Goal: Task Accomplishment & Management: Use online tool/utility

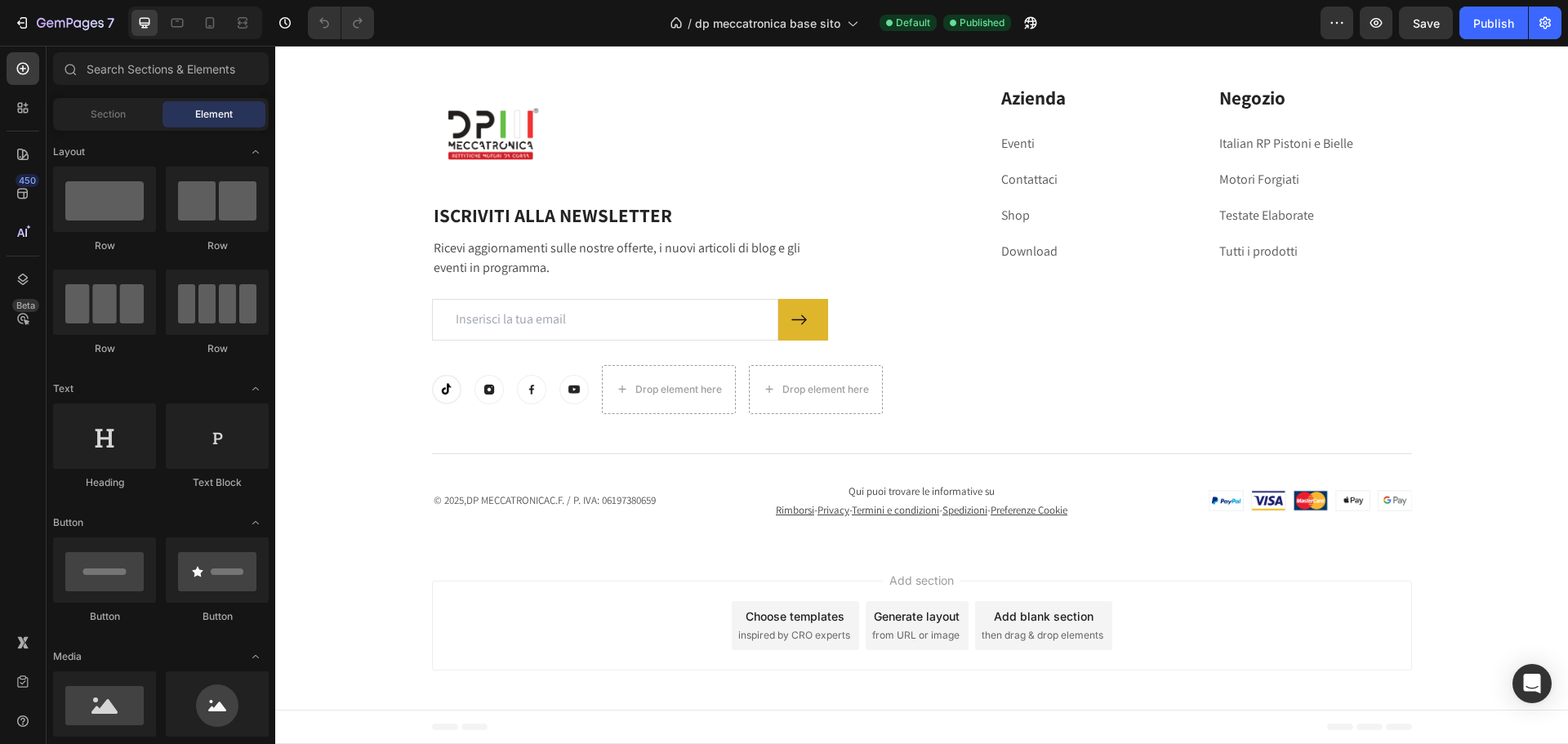
scroll to position [7916, 0]
click at [601, 494] on p "© 2025, DP MECCATRONICA C.F. / P. IVA: 06197380659" at bounding box center [587, 500] width 307 height 16
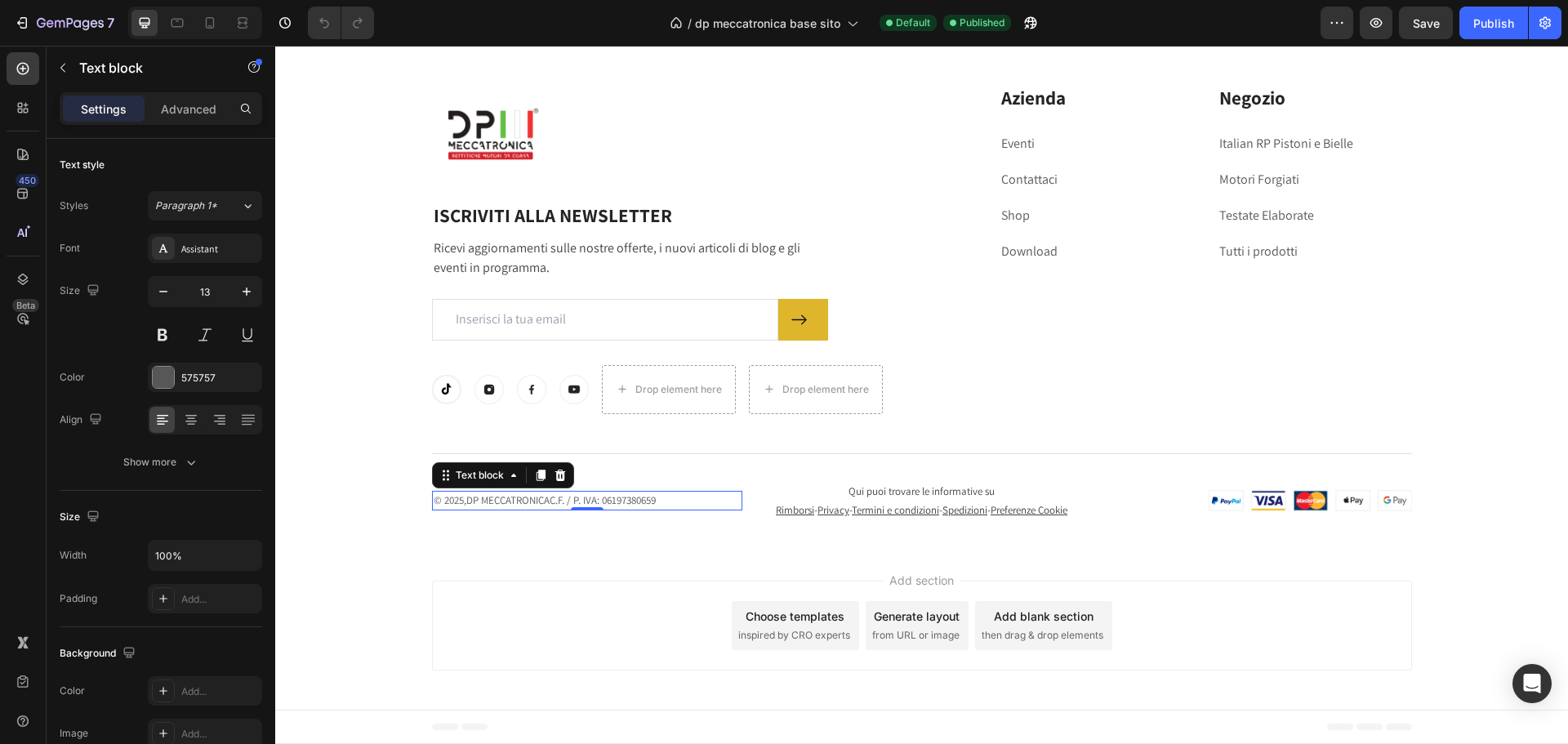
click at [650, 492] on p "© 2025, DP MECCATRONICA C.F. / P. IVA: 06197380659" at bounding box center [587, 500] width 307 height 16
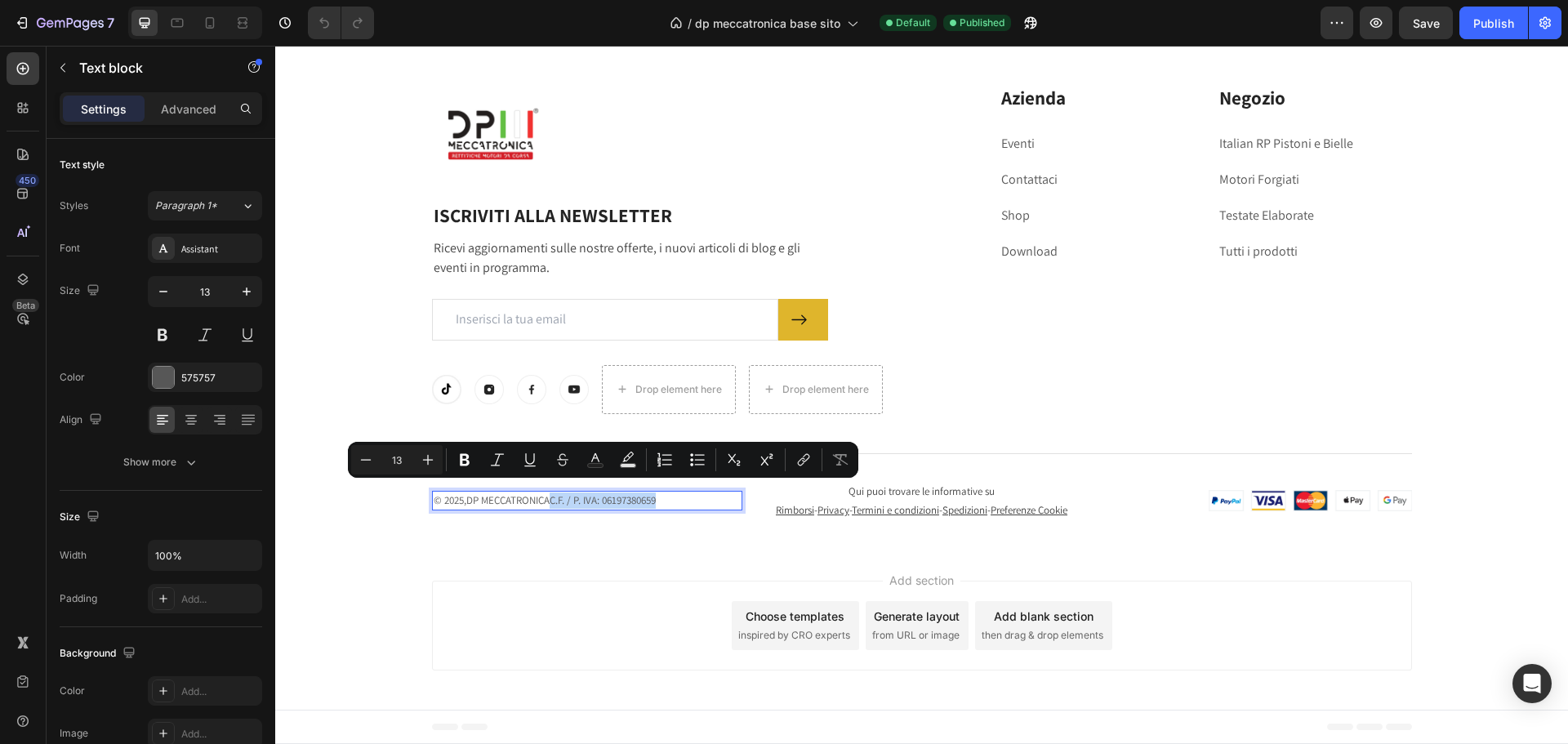
drag, startPoint x: 680, startPoint y: 485, endPoint x: 551, endPoint y: 497, distance: 129.6
click at [551, 497] on p "© 2025, DP MECCATRONICA C.F. / P. IVA: 06197380659" at bounding box center [587, 500] width 307 height 16
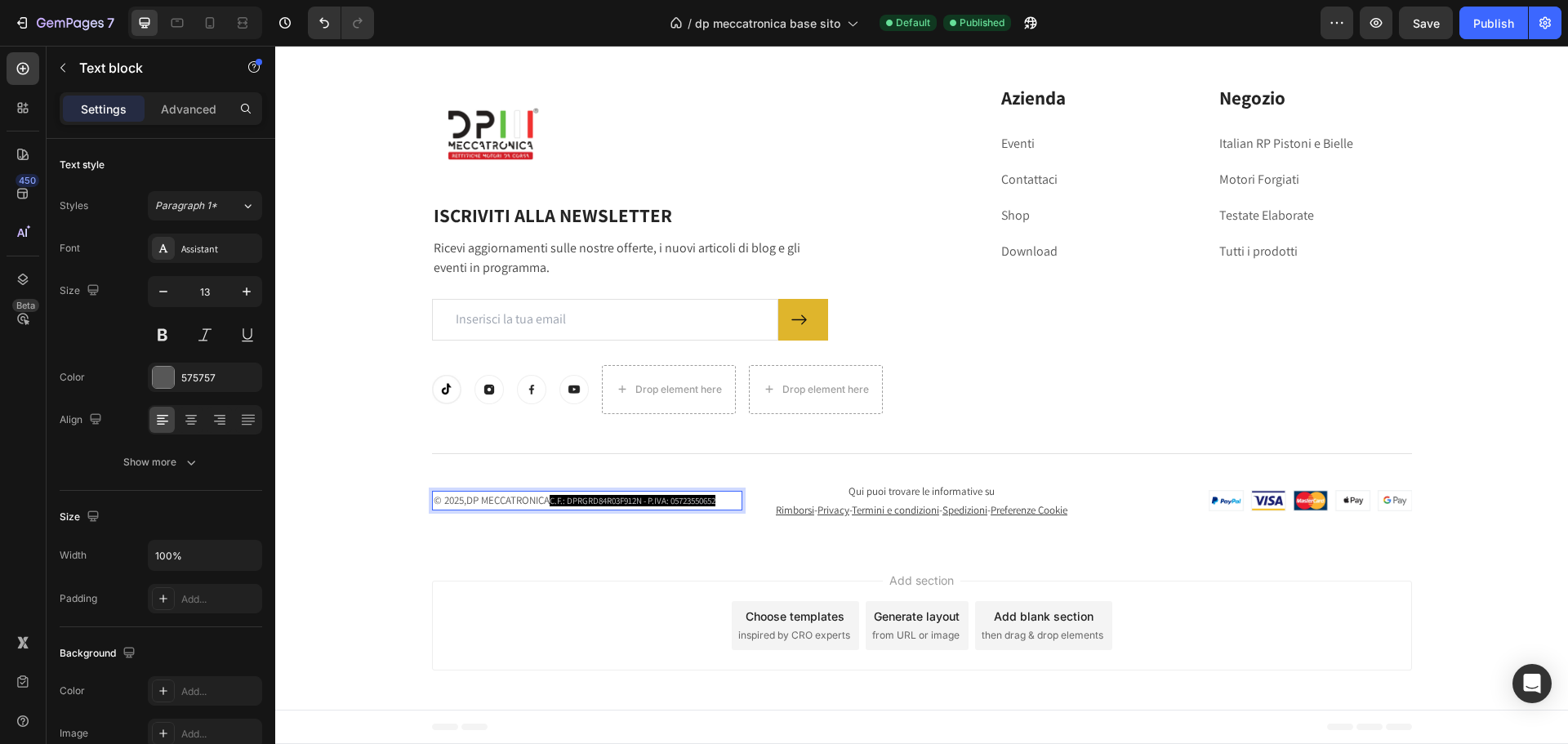
click at [611, 560] on div "Add section Choose templates inspired by CRO experts Generate layout from URL o…" at bounding box center [921, 629] width 1292 height 162
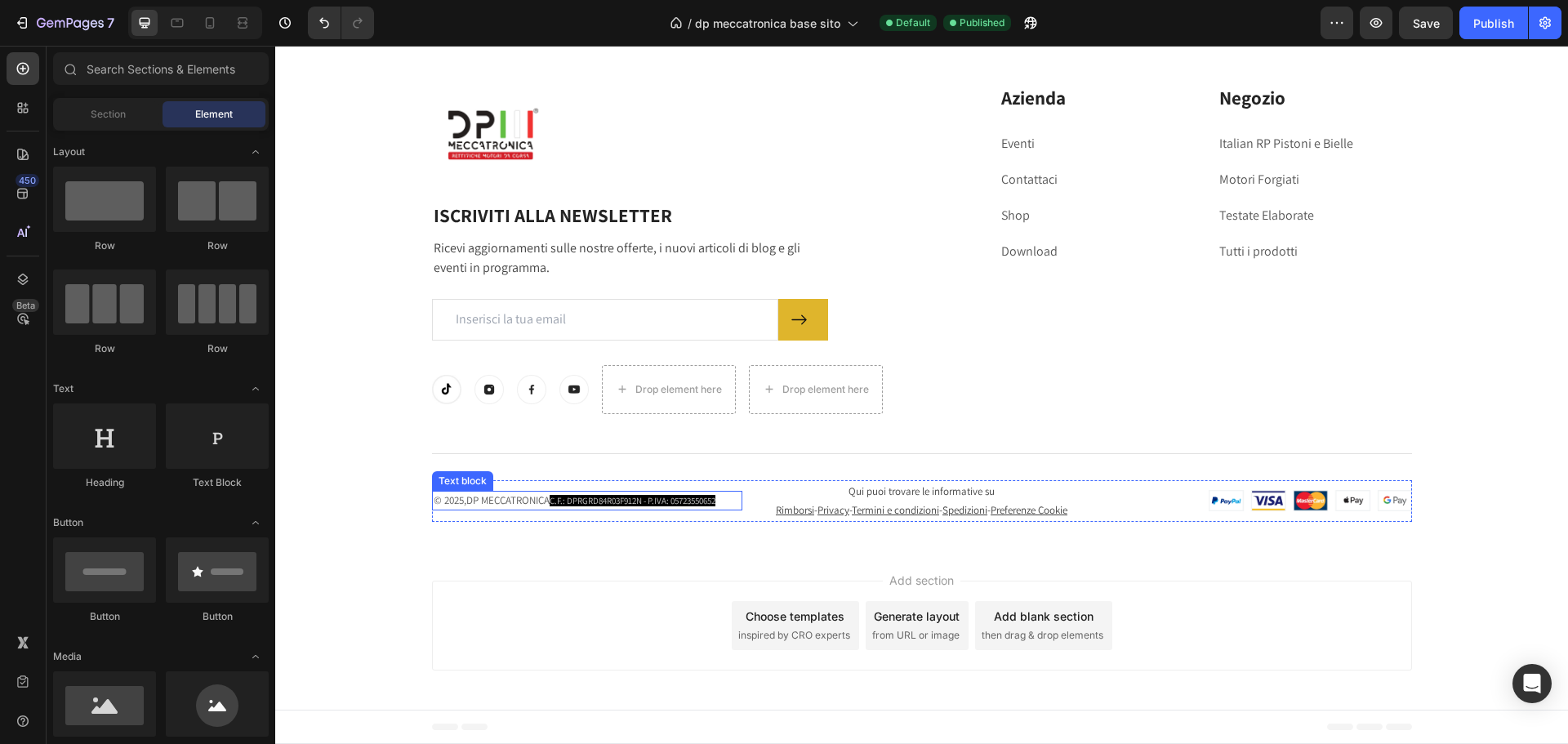
click at [563, 496] on span "C.F.: DPRGRD84R03F912N - P.IVA: 05723550652" at bounding box center [632, 500] width 165 height 11
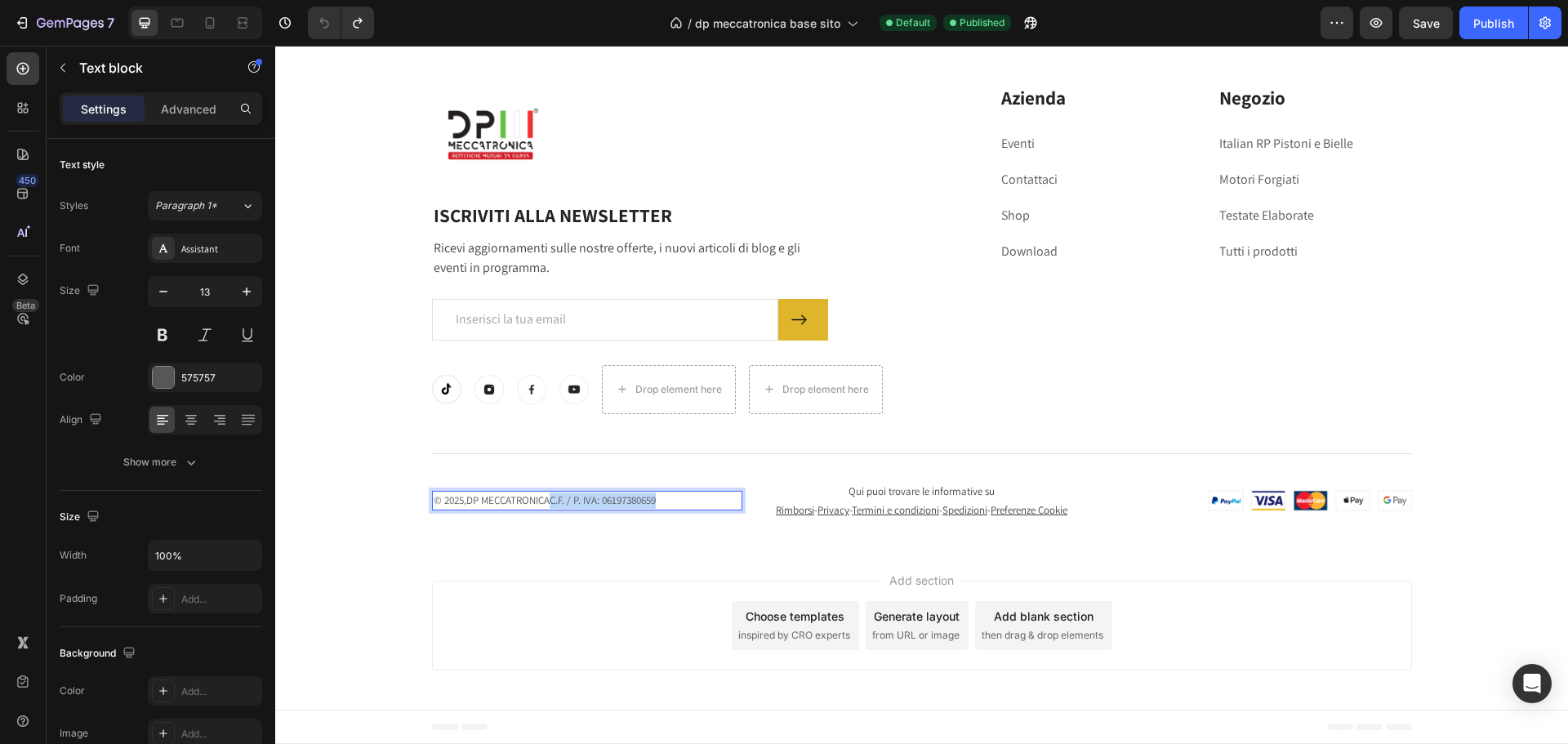
drag, startPoint x: 662, startPoint y: 491, endPoint x: 551, endPoint y: 491, distance: 111.0
click at [550, 490] on link "DP MECCATRONICA C.F.: DPRGRD84R03F912N - P.IVA: 05723550652" at bounding box center [562, 501] width 258 height 30
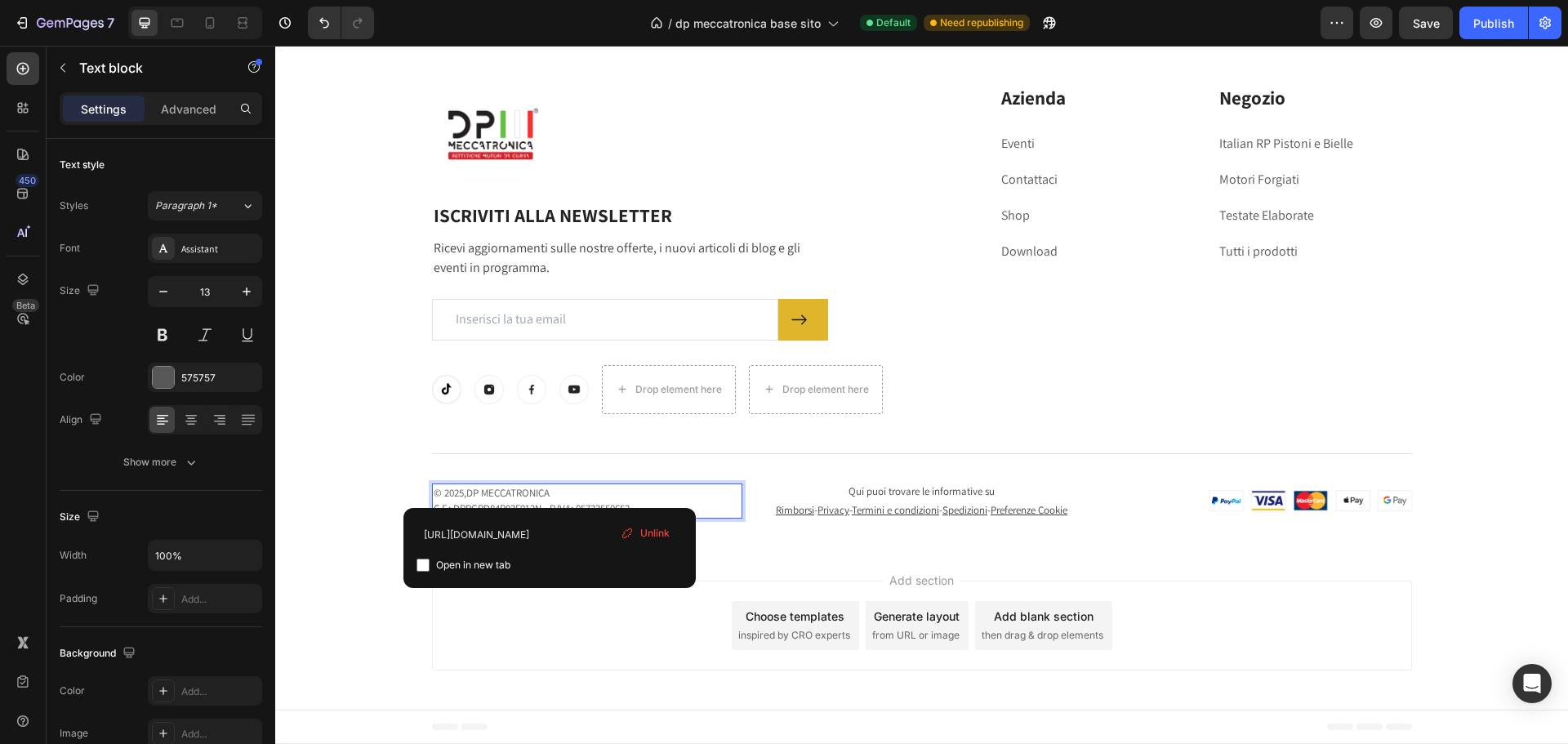
click at [630, 499] on p "© 2025, DP MECCATRONICA ⁠⁠⁠⁠⁠⁠⁠ C.F.: DPRGRD84R03F912N - P.IVA: 05723550652" at bounding box center [587, 501] width 307 height 32
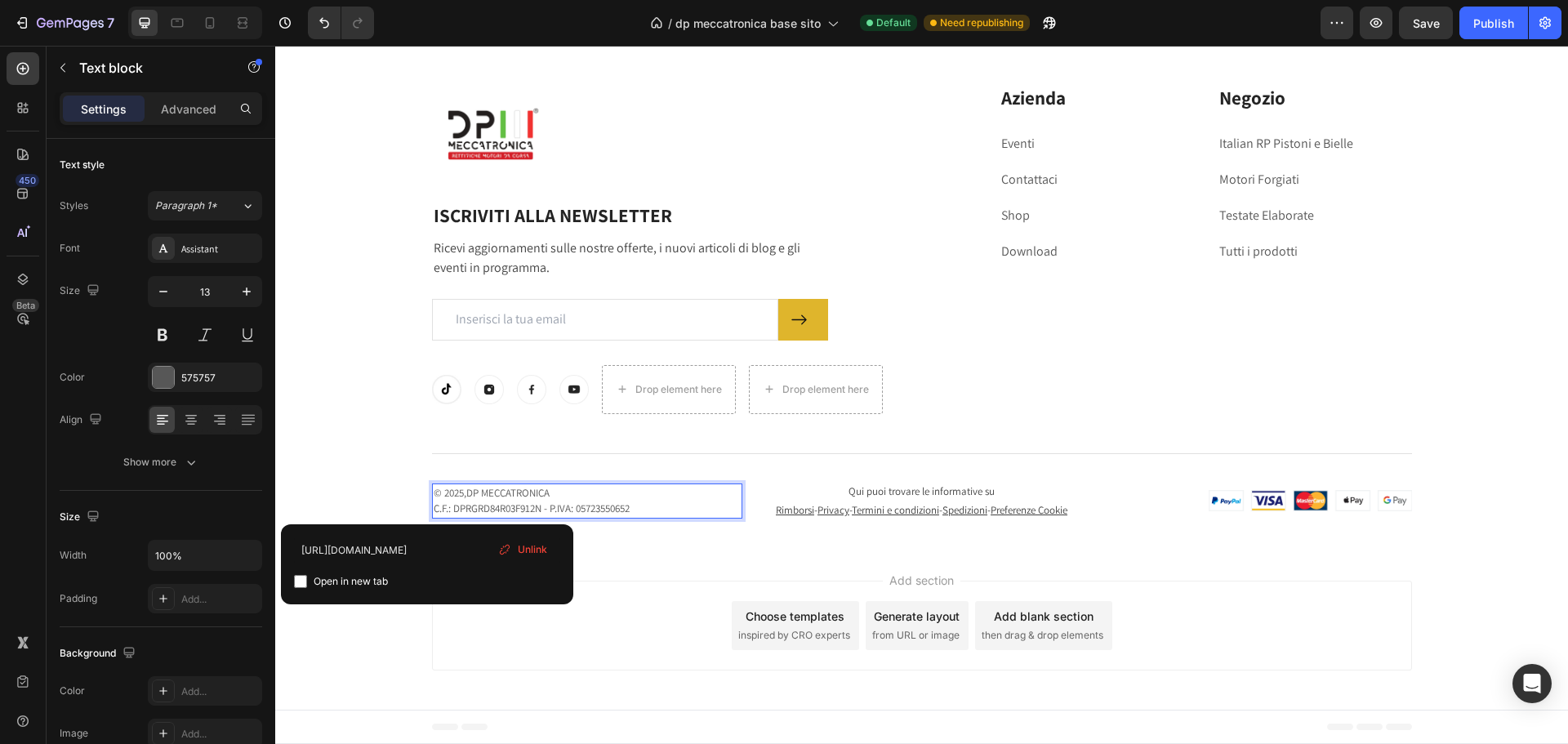
click at [557, 502] on link "C.F.: DPRGRD84R03F912N - P.IVA: 05723550652" at bounding box center [531, 509] width 196 height 14
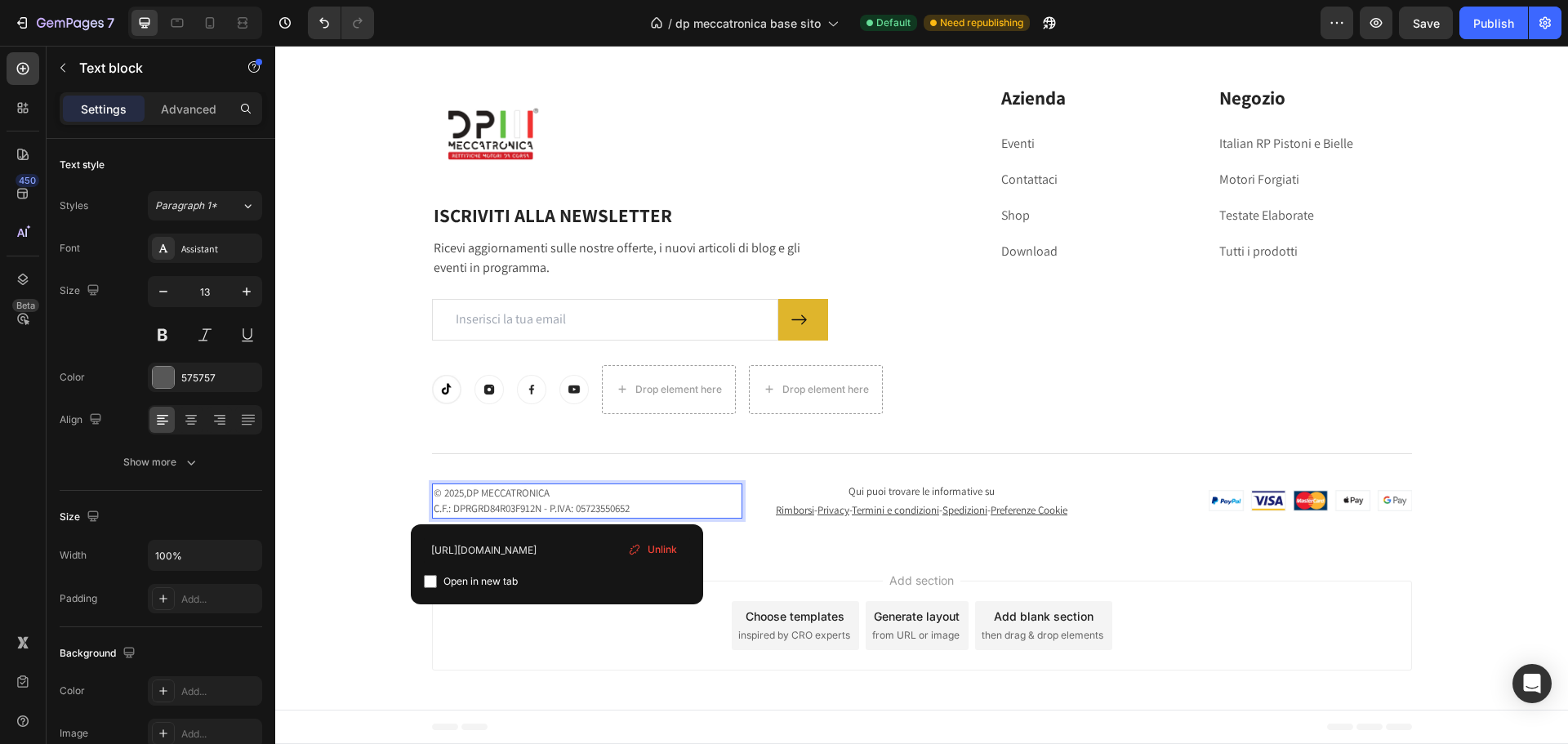
click at [542, 508] on link "C.F.: DPRGRD84R03F912N - P.IVA: 05723550652" at bounding box center [531, 509] width 196 height 14
click at [589, 491] on p "© 2025, DP MECCATRONICA C.F.: DPRGRD84R03F912N |- P.IVA: 05723550652" at bounding box center [587, 501] width 307 height 32
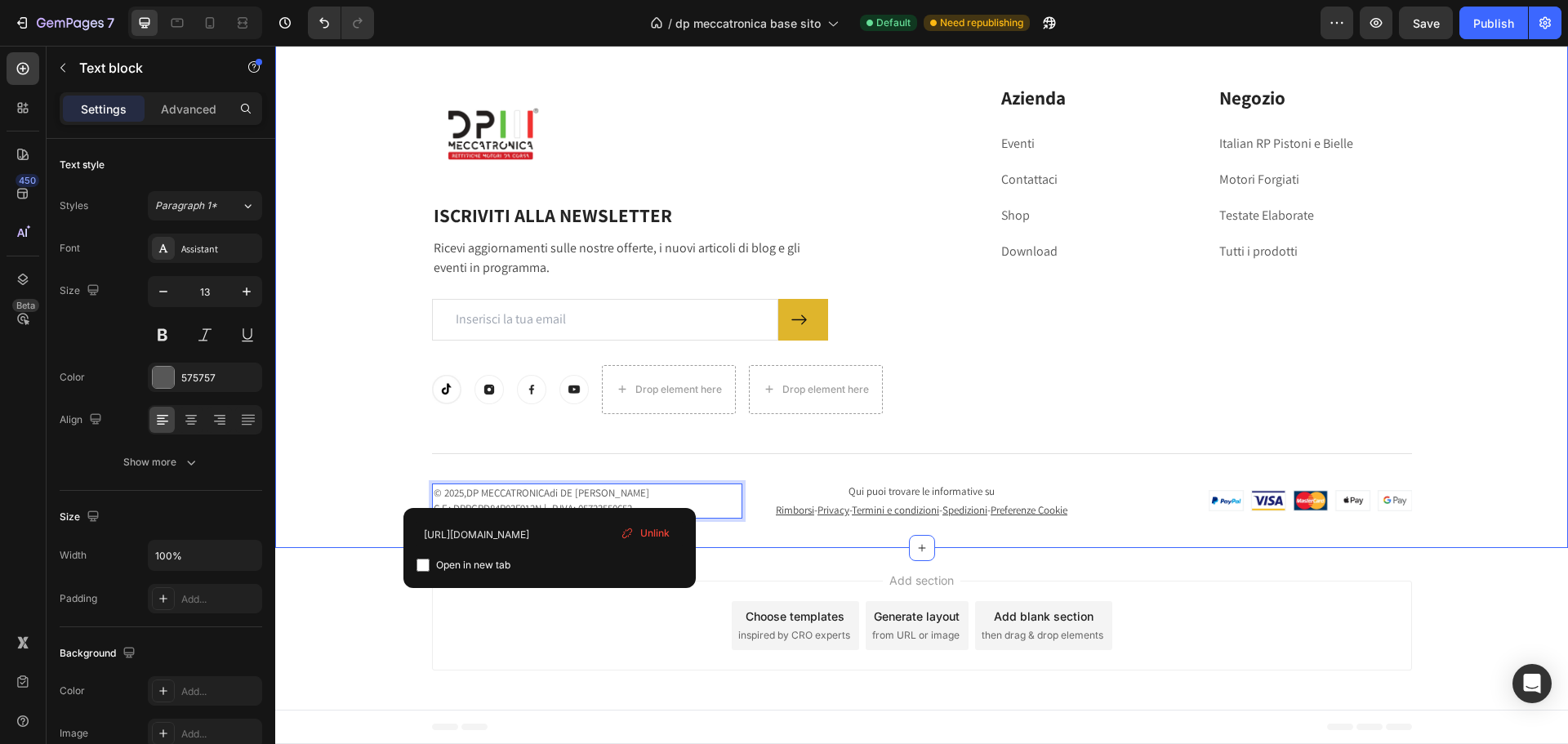
click at [384, 439] on div "Image Row ISCRIVITI ALLA NEWSLETTER Heading Ricevi aggiornamenti sulle nostre o…" at bounding box center [922, 303] width 1268 height 437
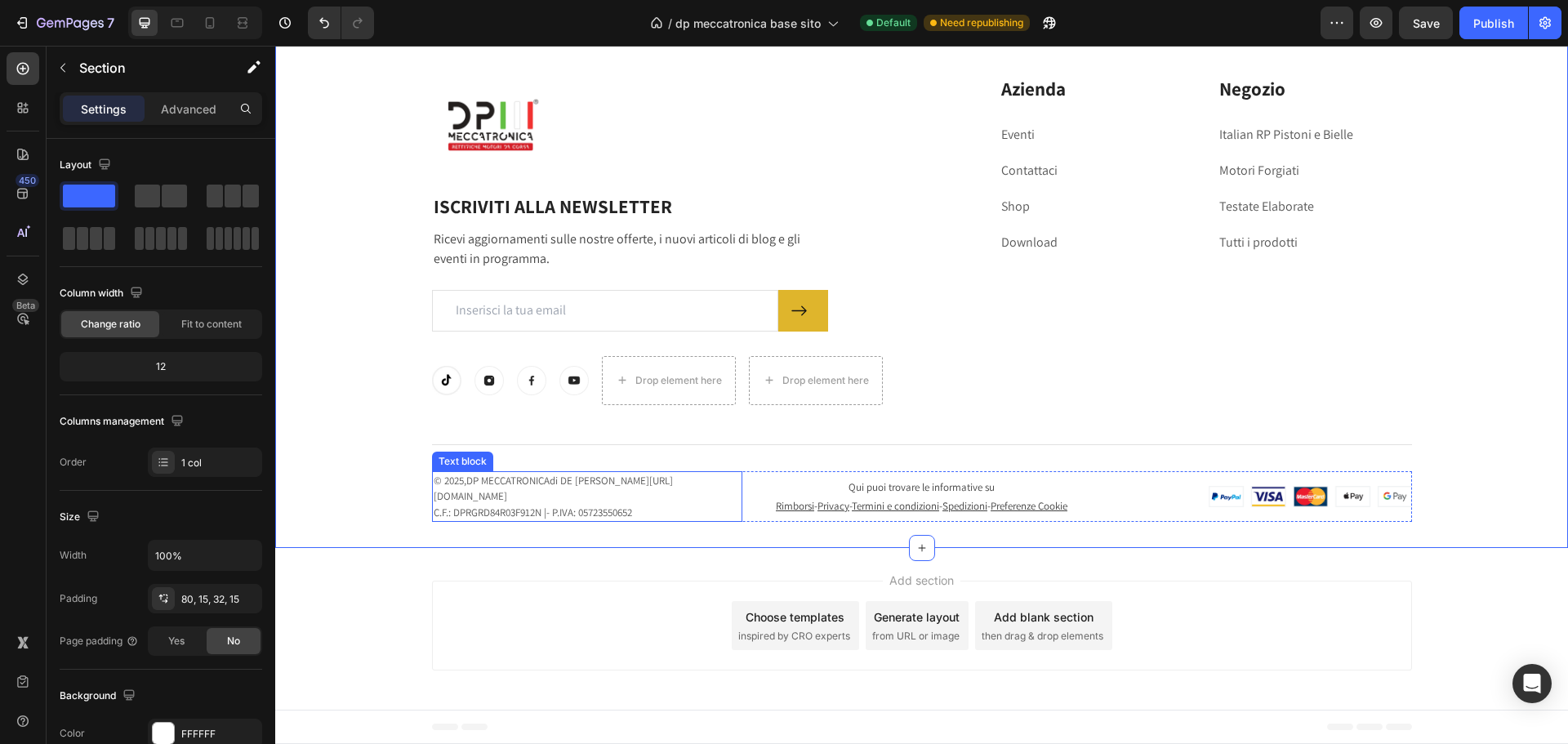
click at [495, 497] on link "[URL][DOMAIN_NAME]" at bounding box center [553, 489] width 240 height 30
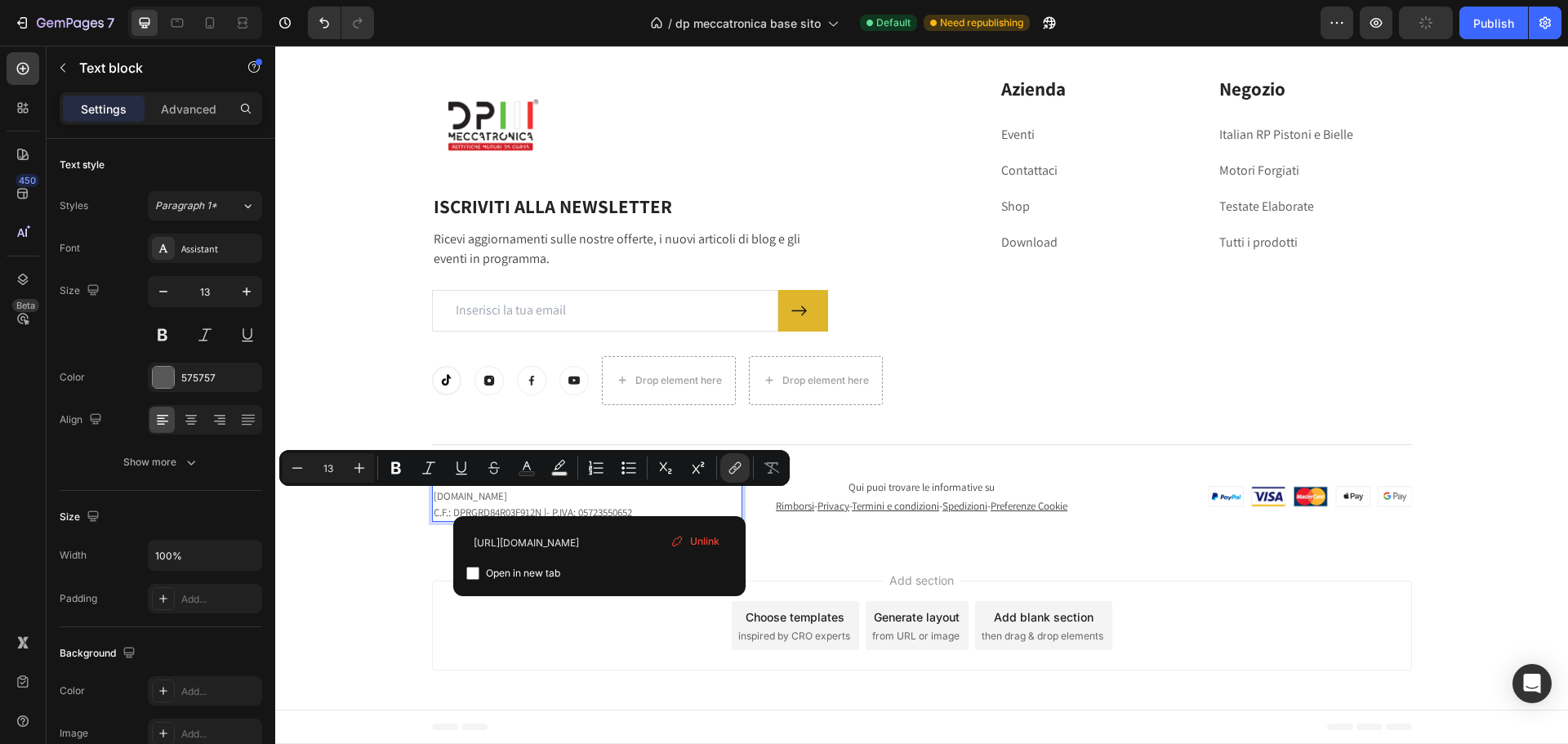
drag, startPoint x: 625, startPoint y: 503, endPoint x: 472, endPoint y: 498, distance: 153.1
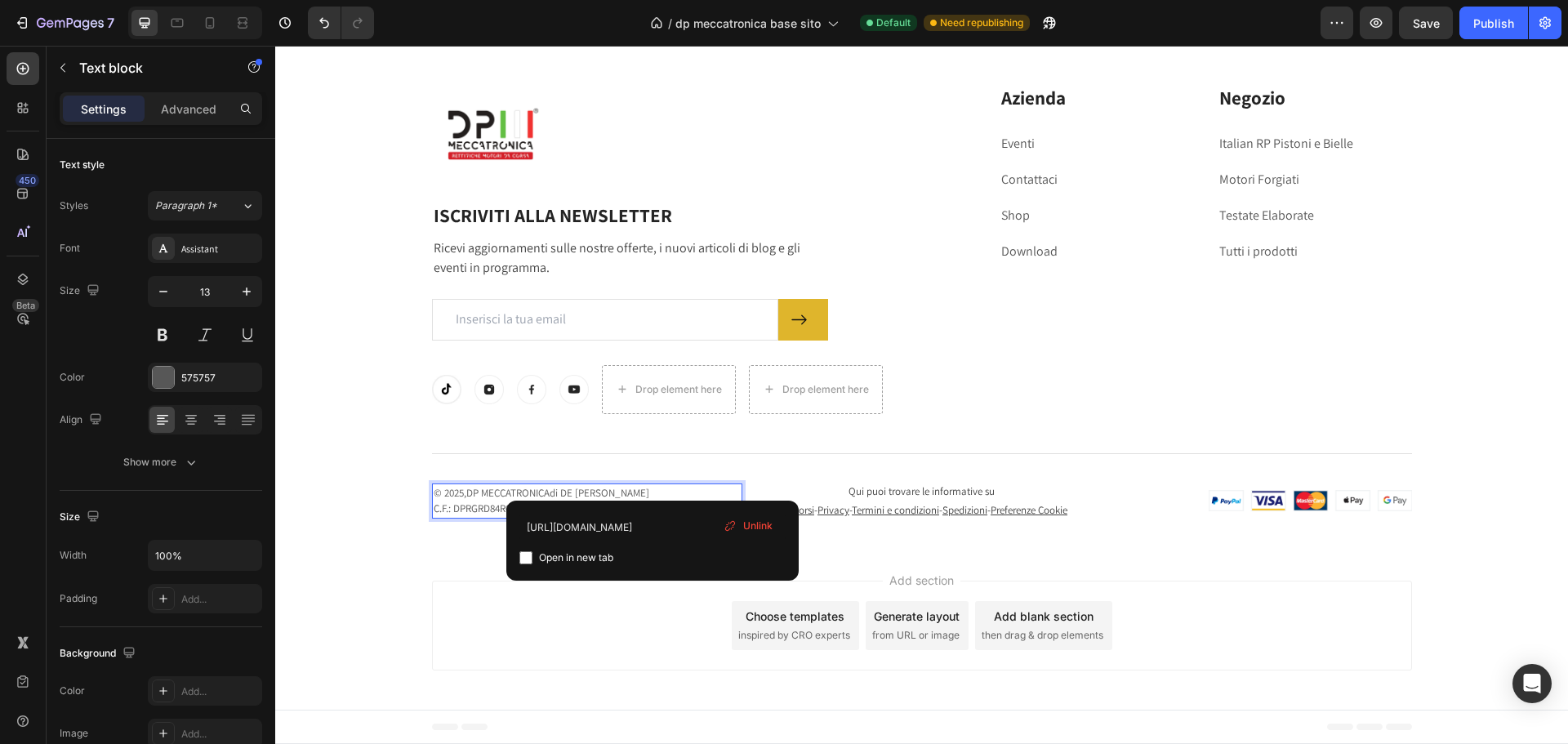
click at [383, 660] on div "Add section Choose templates inspired by CRO experts Generate layout from URL o…" at bounding box center [921, 629] width 1292 height 162
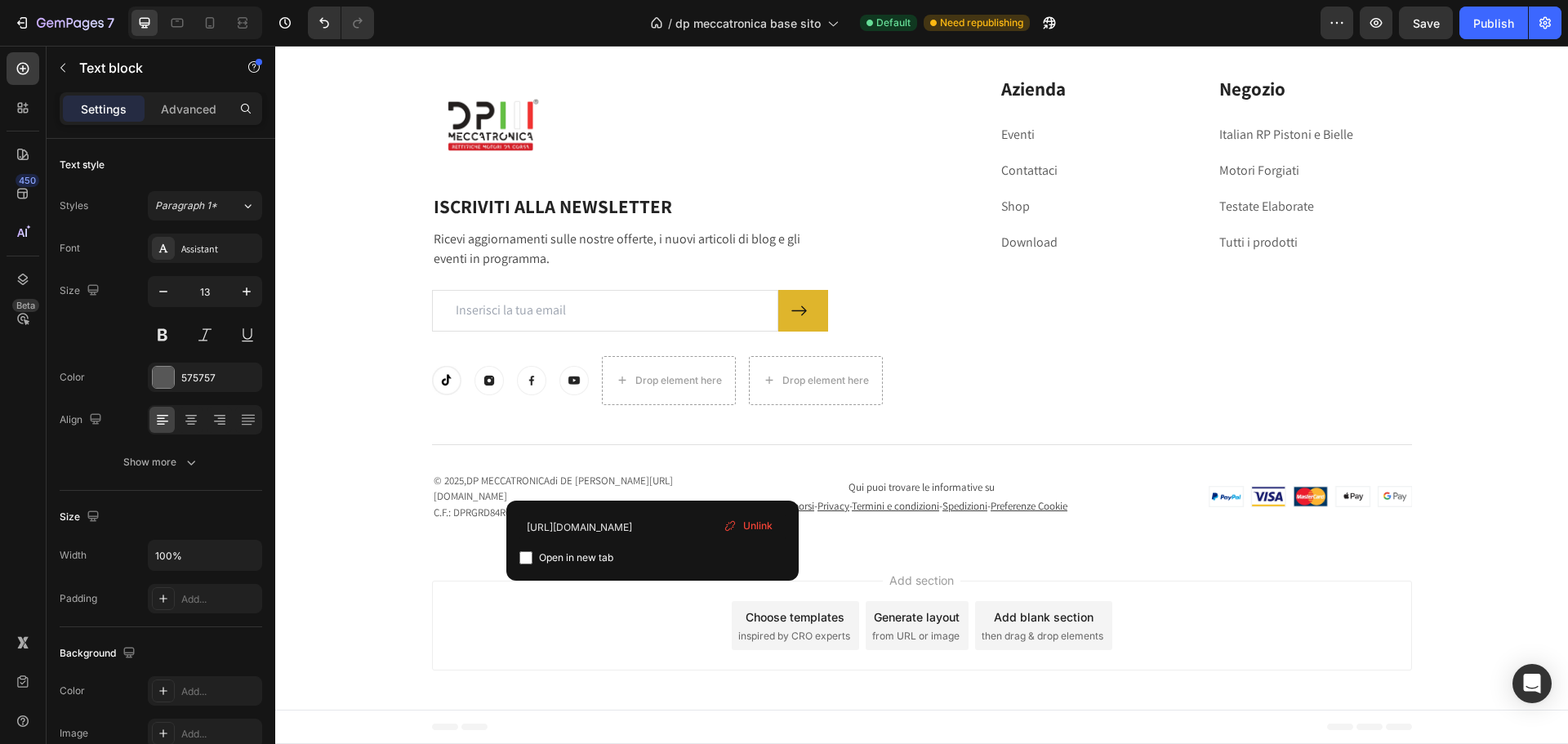
scroll to position [7907, 0]
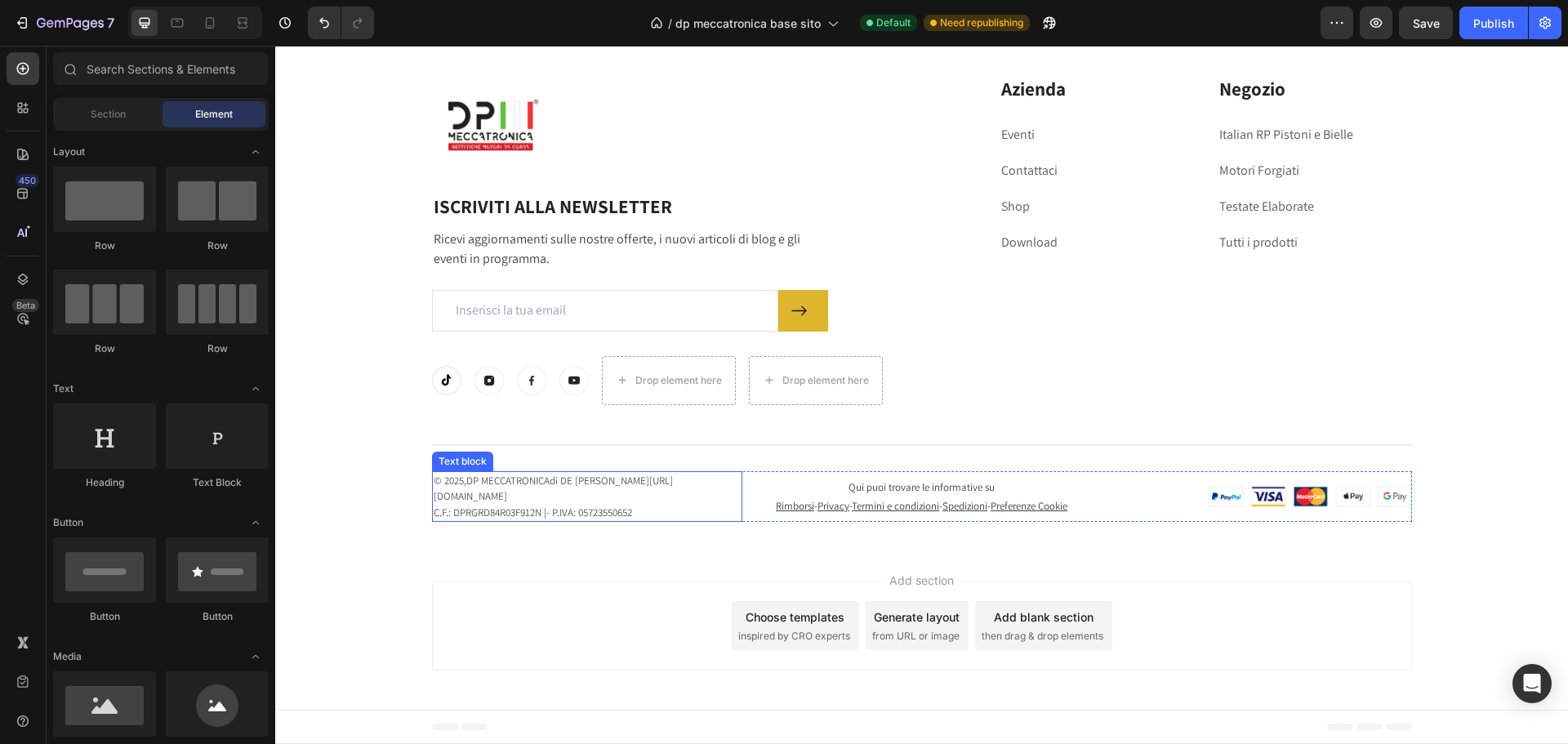
click at [508, 498] on link "[URL][DOMAIN_NAME]" at bounding box center [553, 489] width 240 height 30
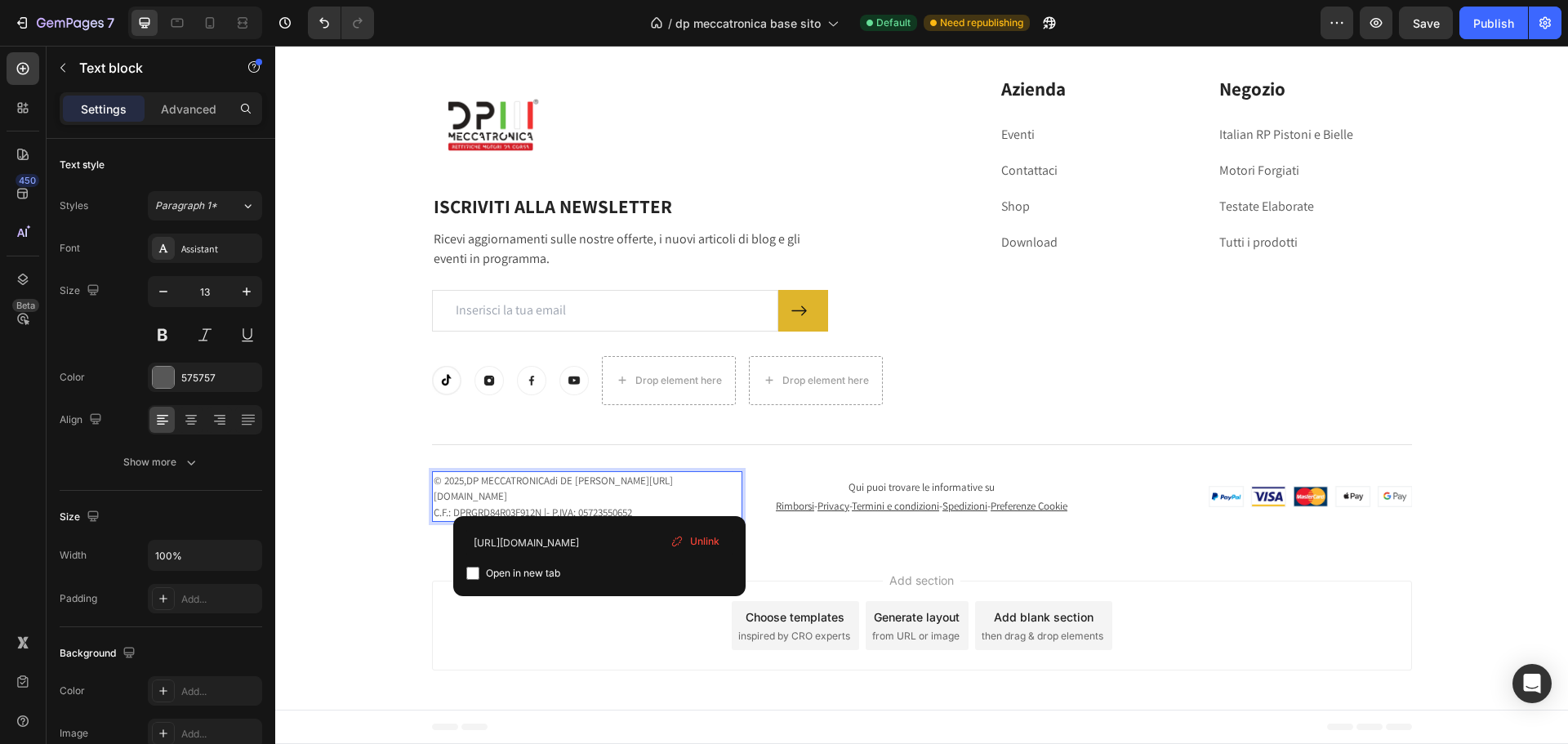
drag, startPoint x: 611, startPoint y: 501, endPoint x: 466, endPoint y: 492, distance: 145.3
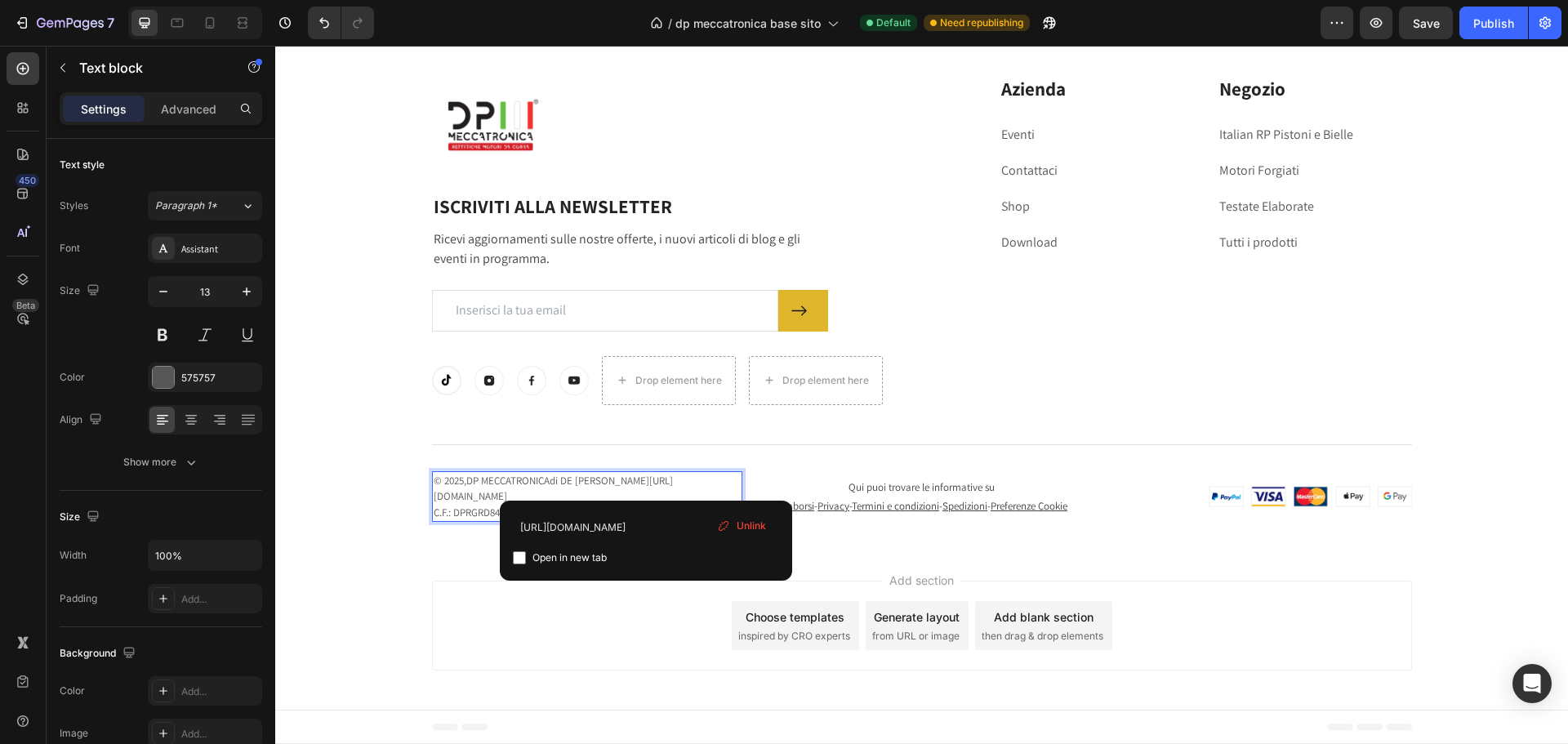
scroll to position [7915, 0]
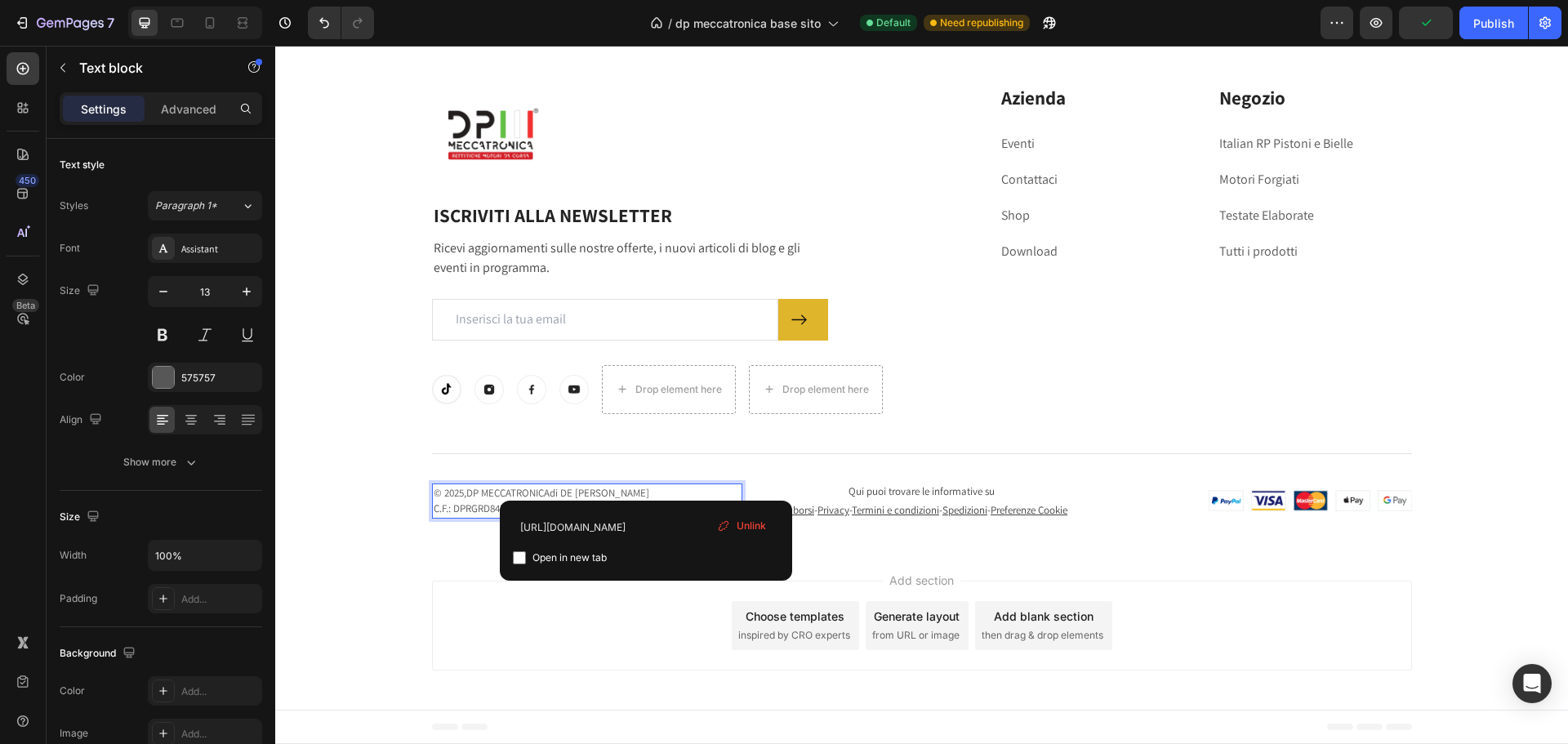
drag, startPoint x: 744, startPoint y: 530, endPoint x: 404, endPoint y: 528, distance: 340.0
click at [744, 530] on span "Unlink" at bounding box center [751, 526] width 29 height 15
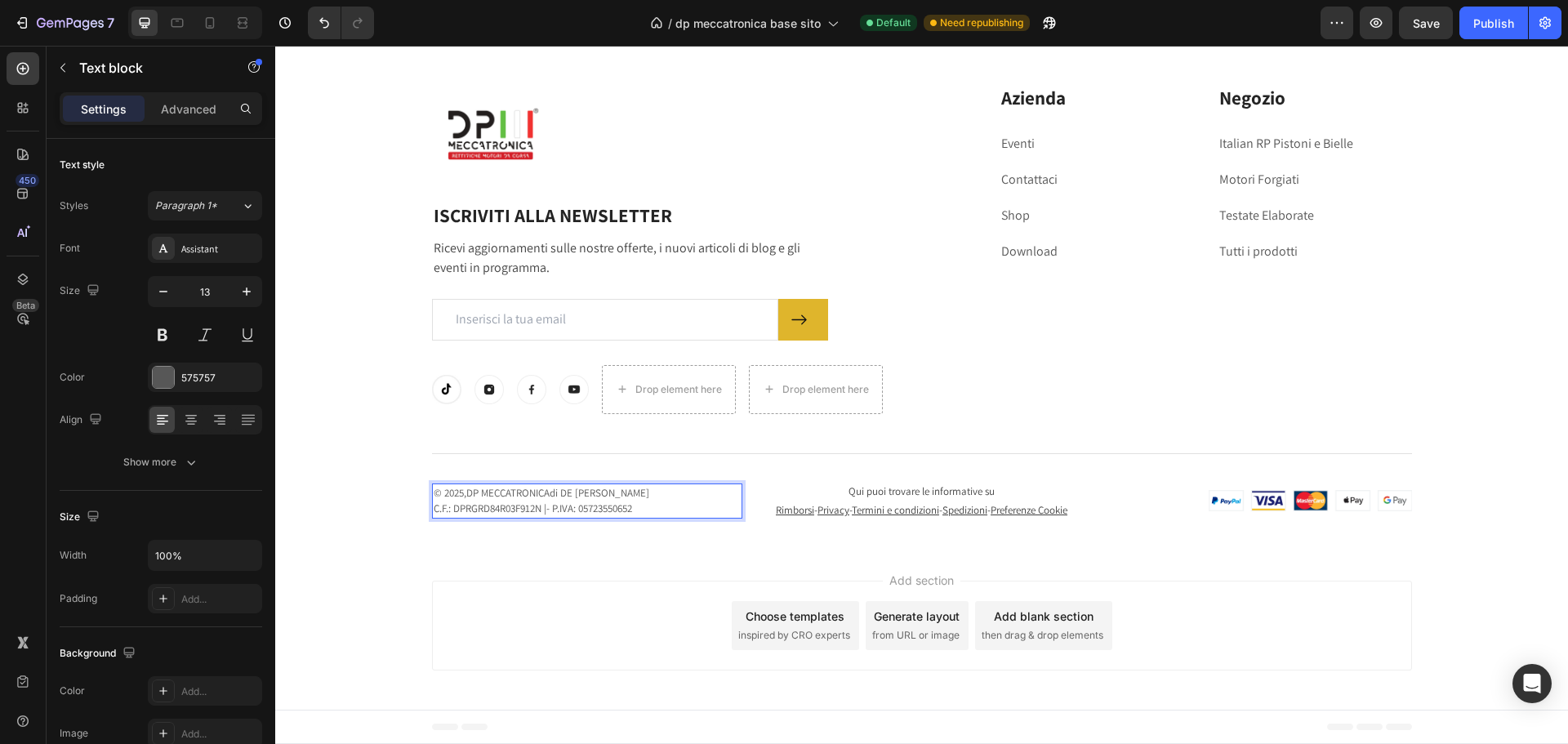
click at [349, 560] on div "Add section Choose templates inspired by CRO experts Generate layout from URL o…" at bounding box center [921, 629] width 1292 height 162
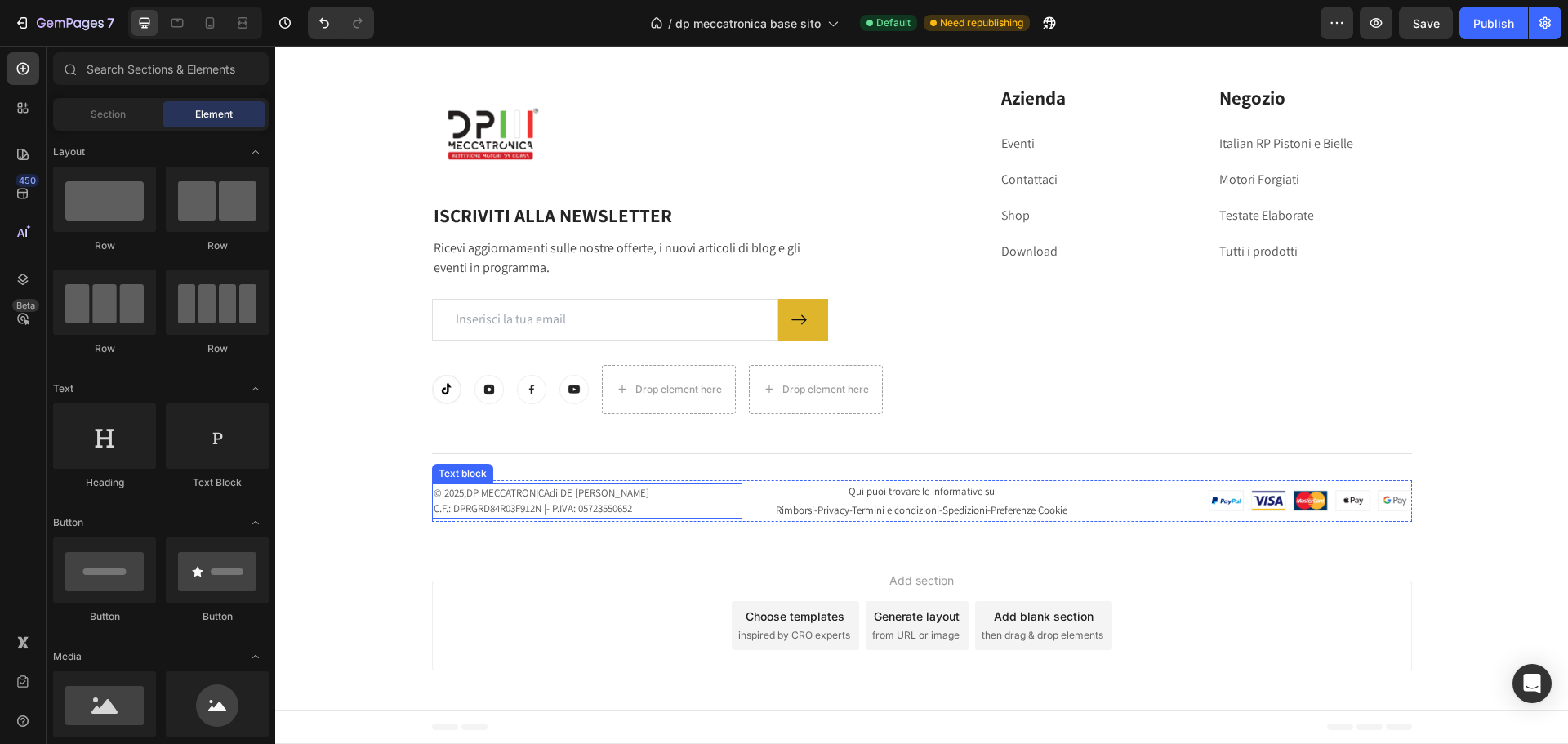
click at [547, 505] on link "C.F.: DPRGRD84R03F912N |- P.IVA: 05723550652" at bounding box center [532, 509] width 198 height 14
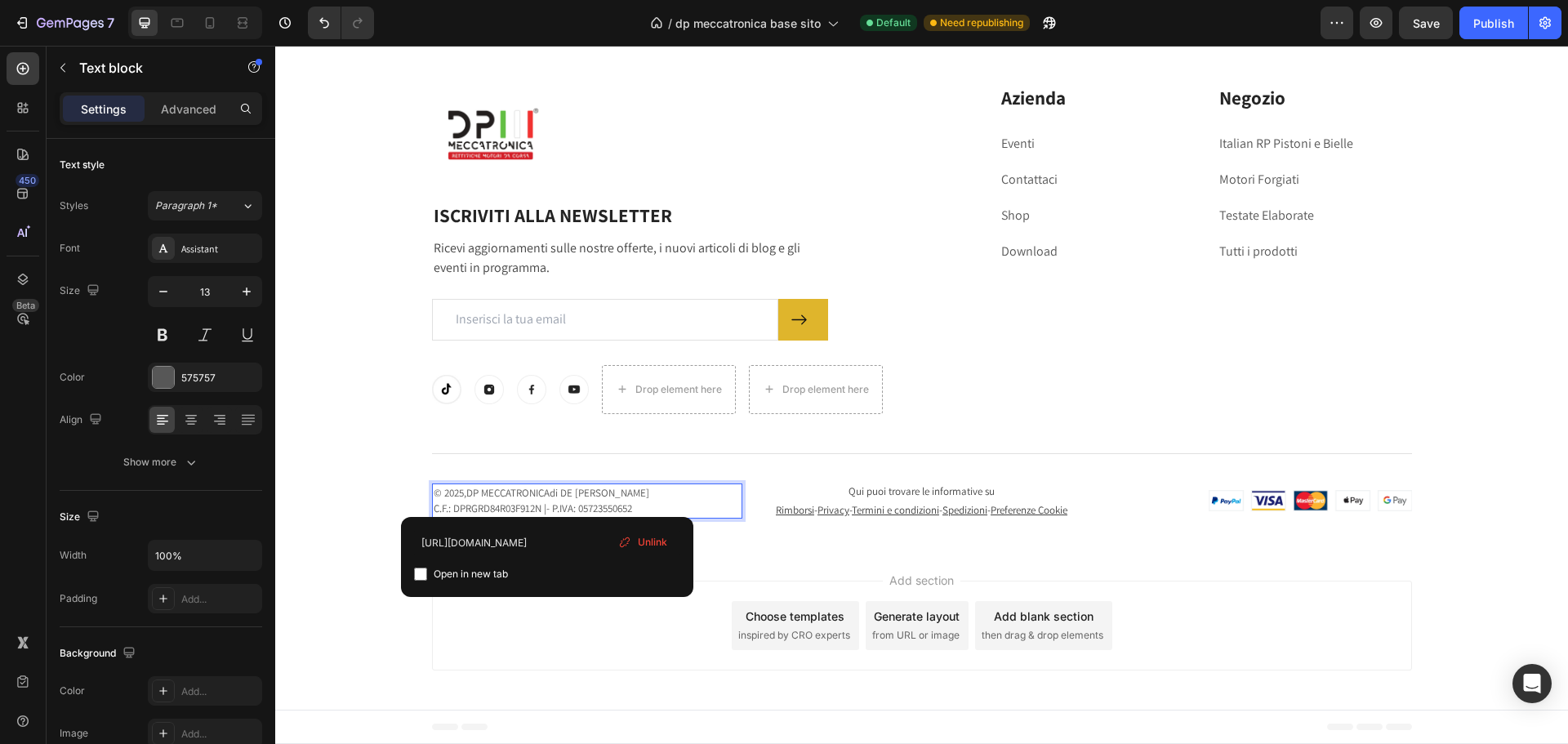
click at [548, 502] on link "C.F.: DPRGRD84R03F912N |- P.IVA: 05723550652" at bounding box center [532, 509] width 198 height 14
click at [367, 563] on div "Add section Choose templates inspired by CRO experts Generate layout from URL o…" at bounding box center [921, 629] width 1292 height 162
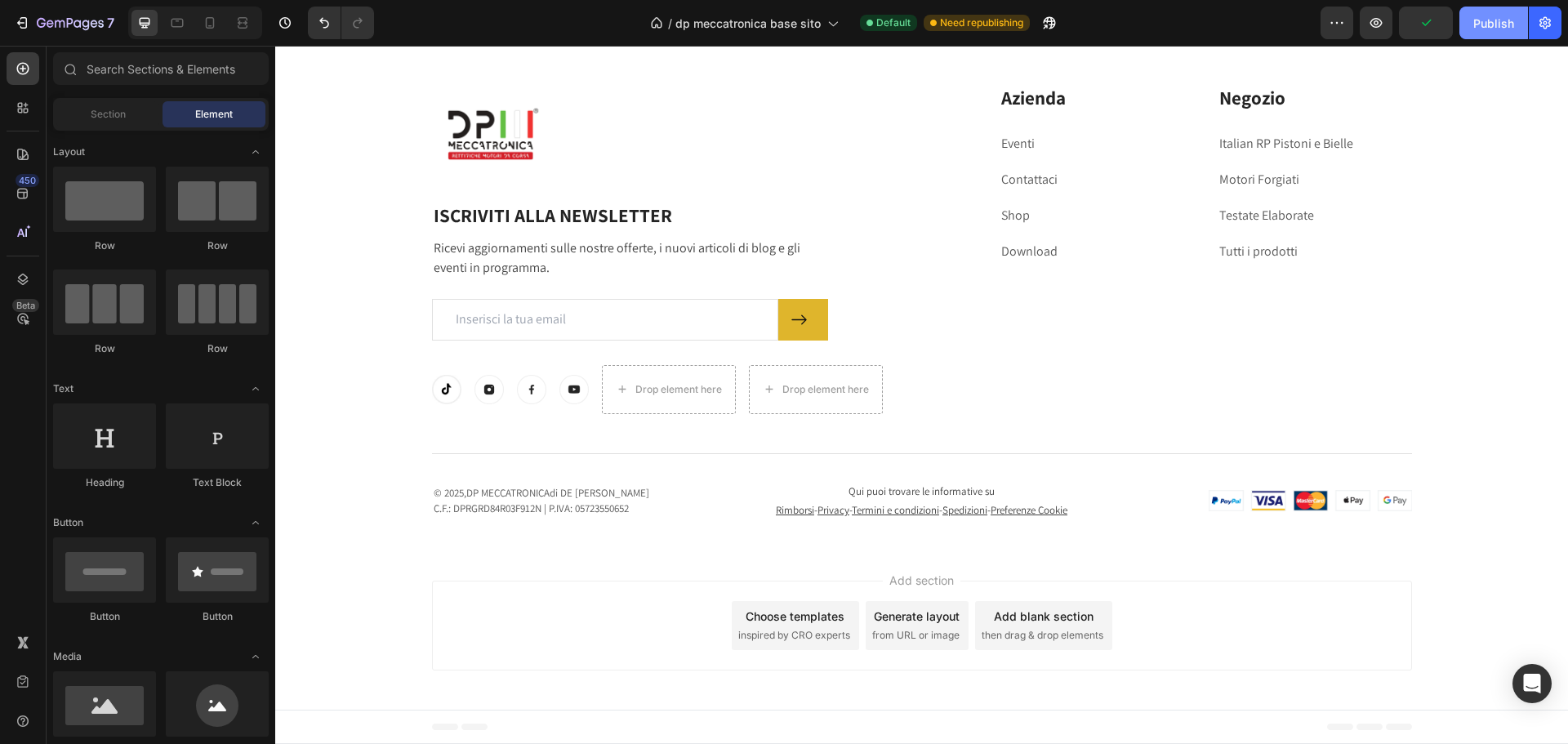
click at [1505, 25] on div "Publish" at bounding box center [1493, 23] width 40 height 17
click at [797, 509] on p "Rimborsi - Privacy - Termini e condizioni - Spedizioni - Preferenze Cookie" at bounding box center [922, 510] width 307 height 19
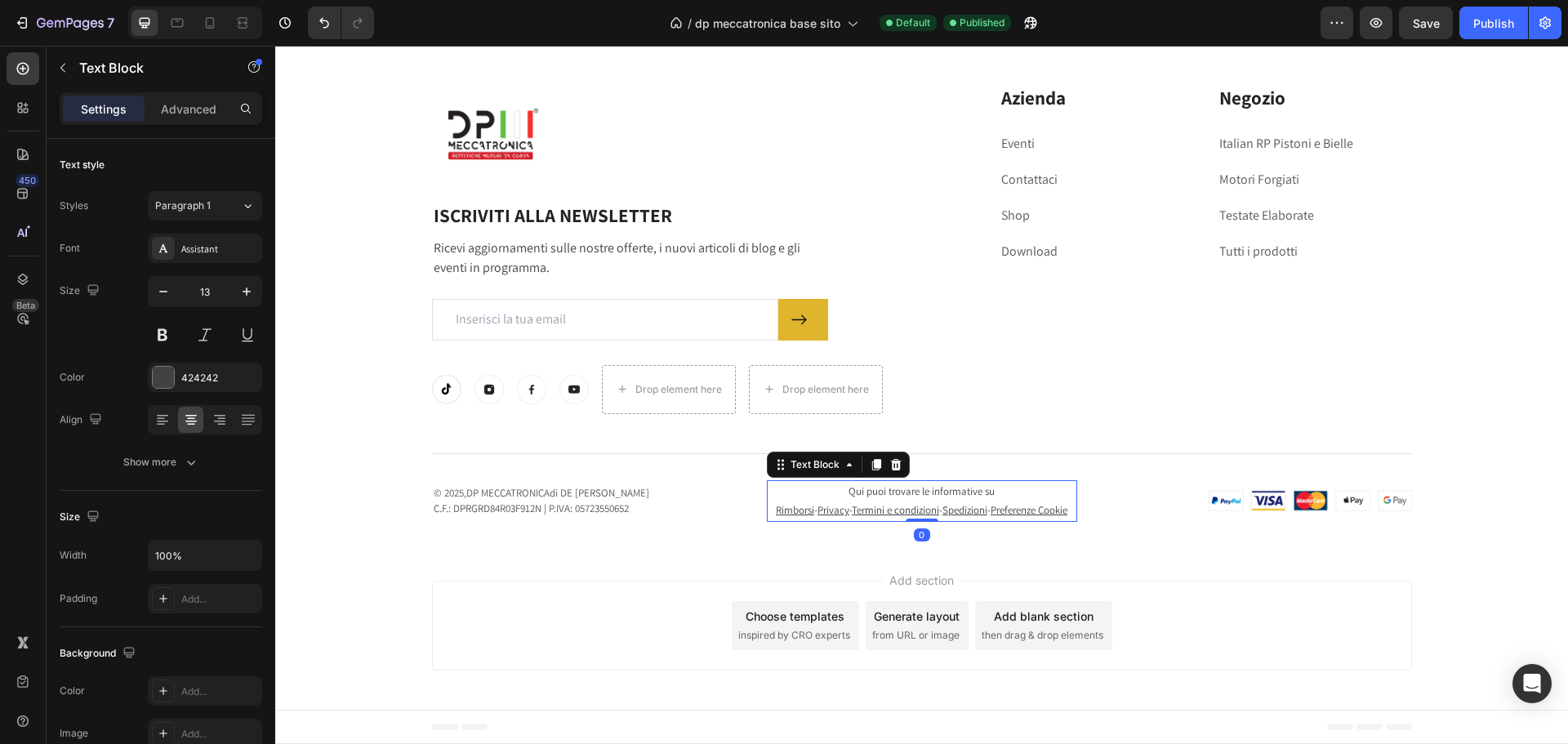
click at [797, 503] on u "Rimborsi" at bounding box center [794, 510] width 39 height 14
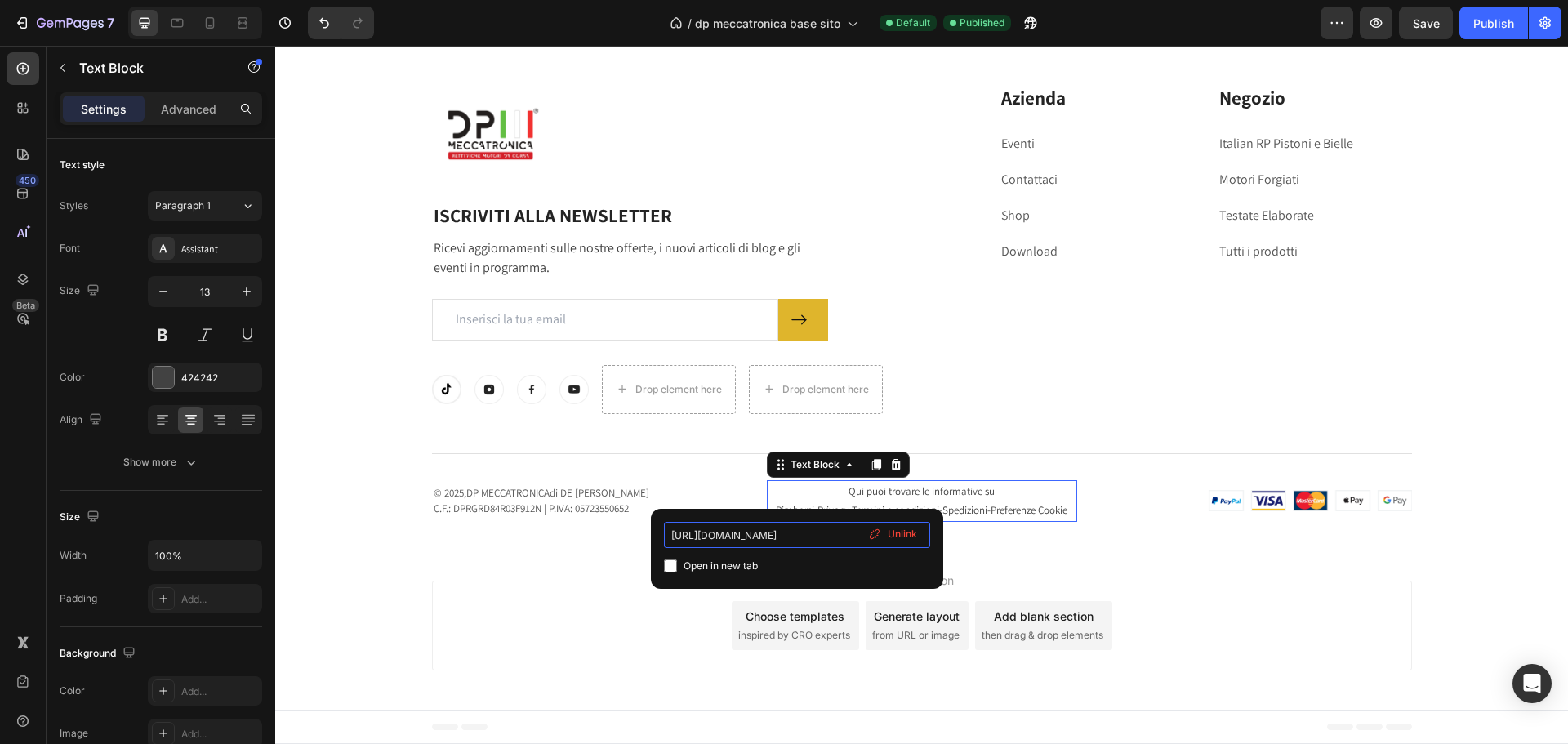
click at [816, 535] on input "[URL][DOMAIN_NAME]" at bounding box center [797, 535] width 266 height 26
drag, startPoint x: 760, startPoint y: 535, endPoint x: 865, endPoint y: 535, distance: 105.0
click at [865, 535] on div "[URL][DOMAIN_NAME] Open in new tab Unlink" at bounding box center [797, 549] width 266 height 54
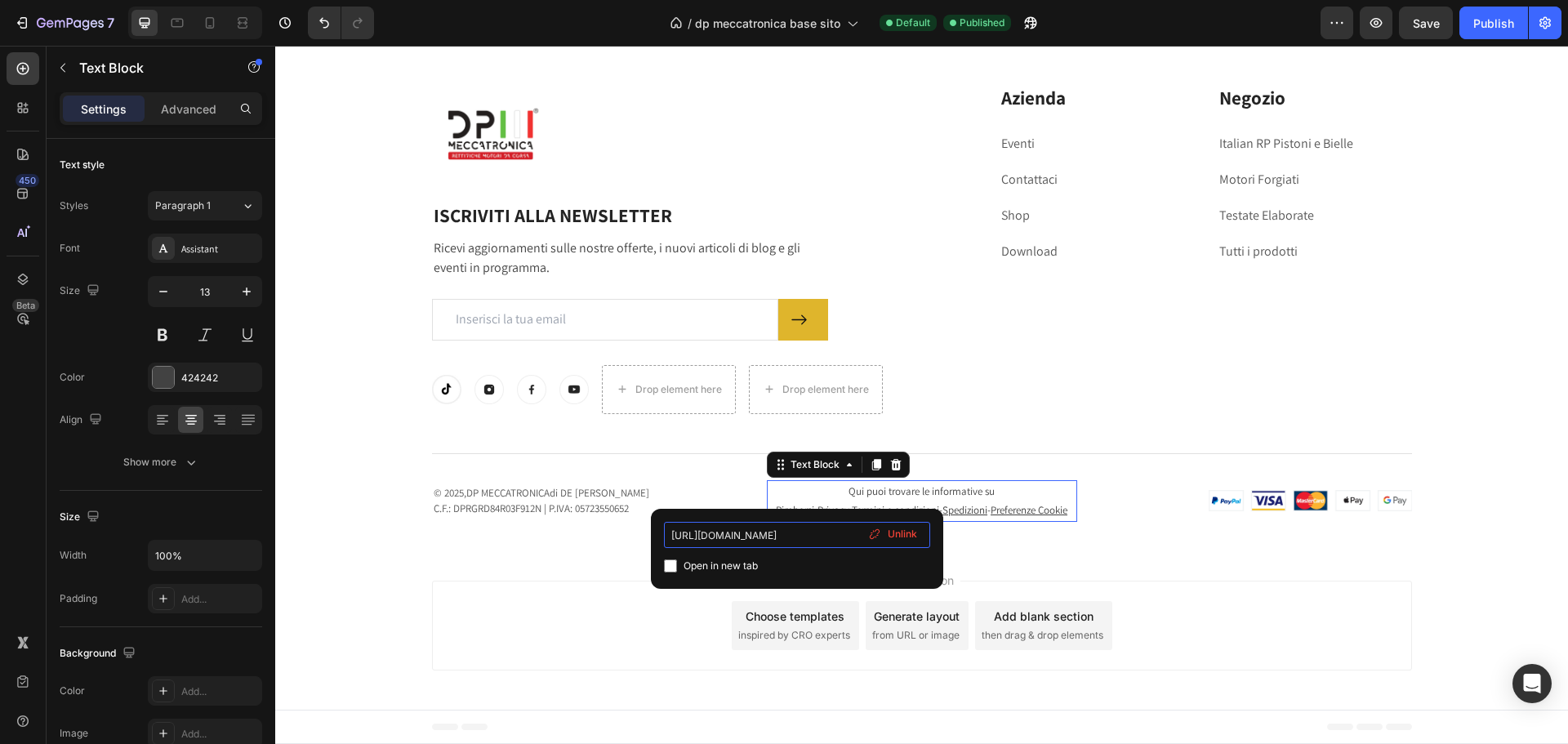
click at [845, 541] on input "[URL][DOMAIN_NAME]" at bounding box center [797, 535] width 266 height 26
click at [844, 538] on input "[URL][DOMAIN_NAME]" at bounding box center [797, 535] width 266 height 26
paste input "refund-policy"
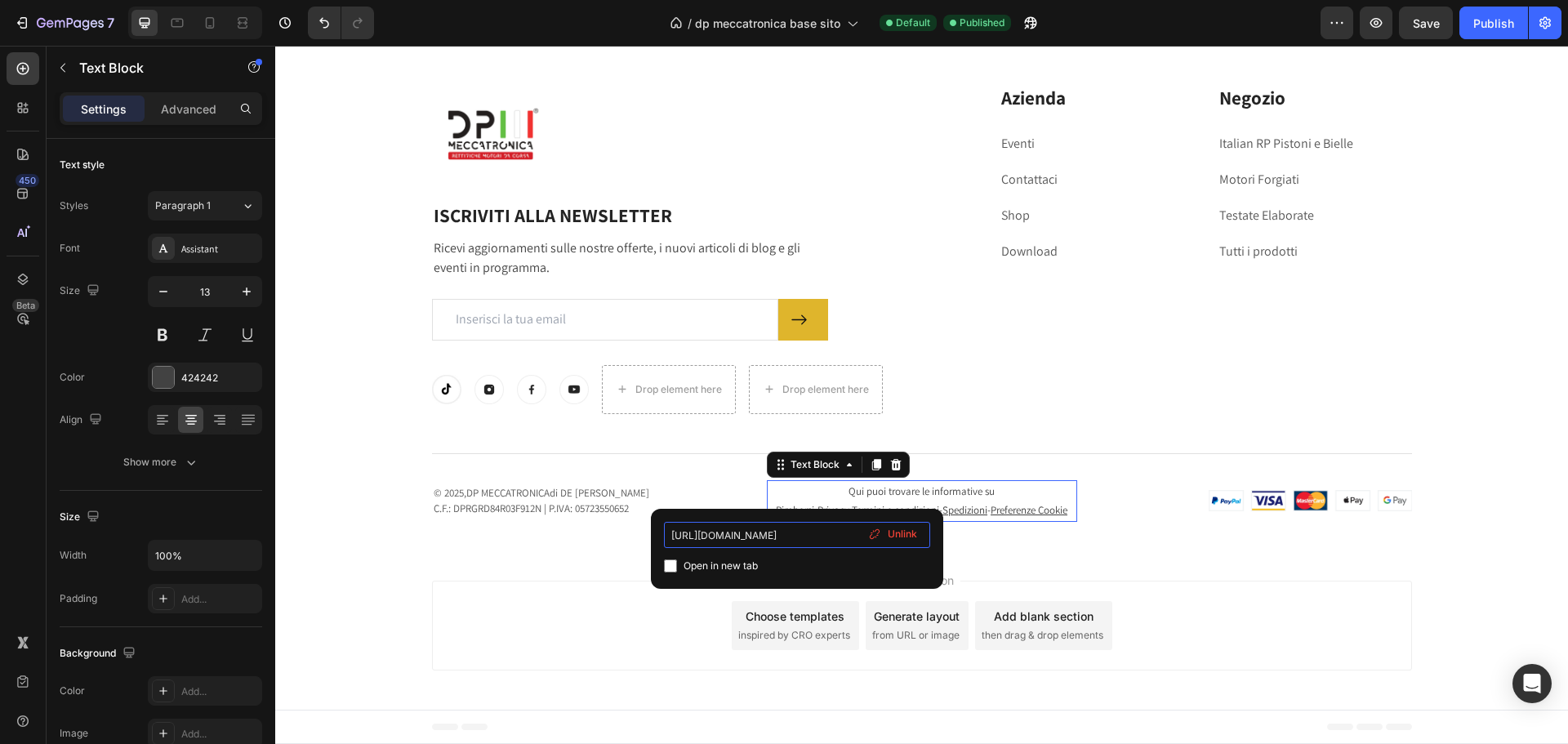
scroll to position [0, 53]
type input "[URL][DOMAIN_NAME]"
click at [735, 571] on span "Open in new tab" at bounding box center [720, 566] width 74 height 20
checkbox input "true"
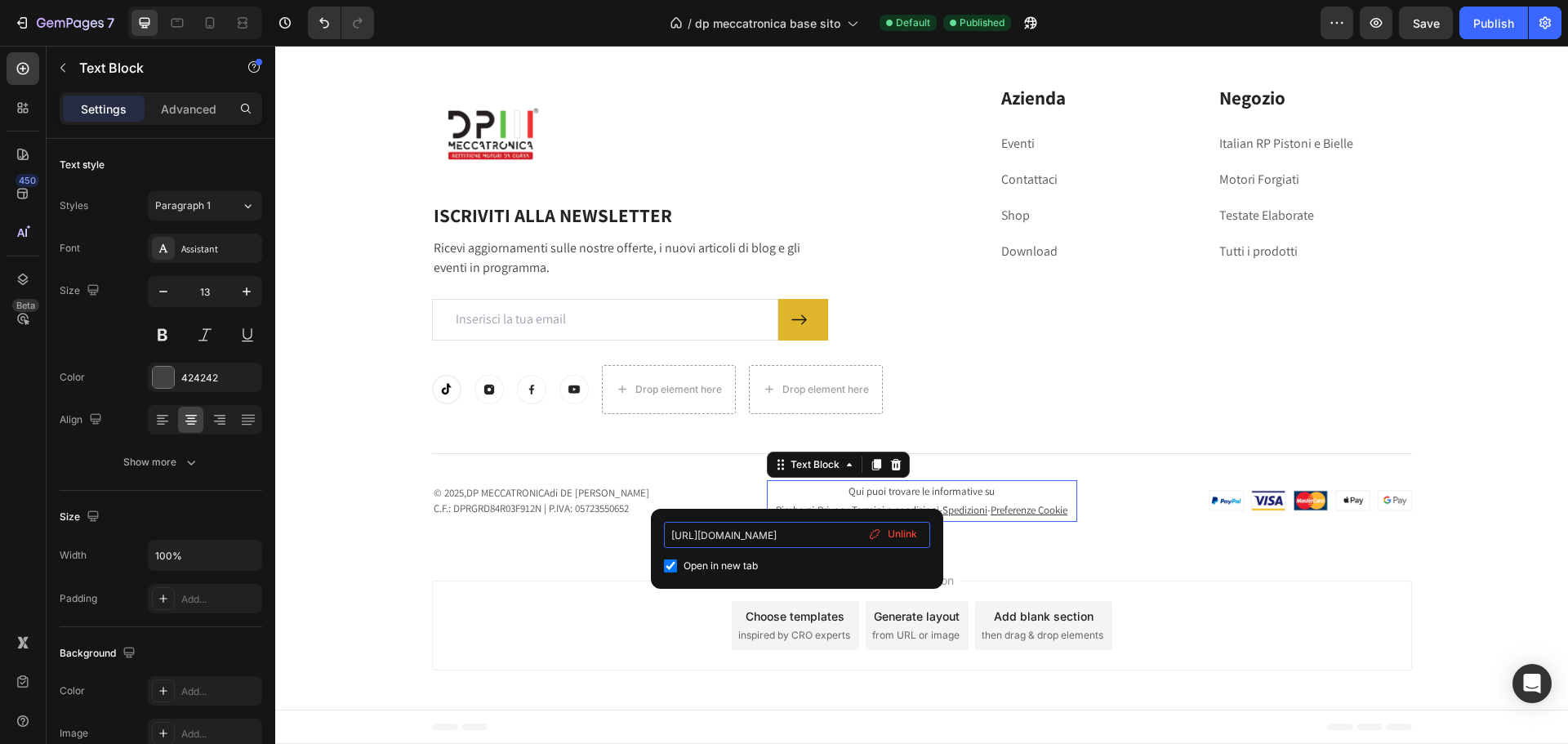
click at [813, 540] on input "[URL][DOMAIN_NAME]" at bounding box center [797, 535] width 266 height 26
drag, startPoint x: 762, startPoint y: 541, endPoint x: 934, endPoint y: 545, distance: 172.0
click at [896, 537] on div "[URL][DOMAIN_NAME] Open in new tab Unlink" at bounding box center [797, 549] width 266 height 54
click at [1011, 569] on div "Add section Choose templates inspired by CRO experts Generate layout from URL o…" at bounding box center [921, 629] width 1292 height 162
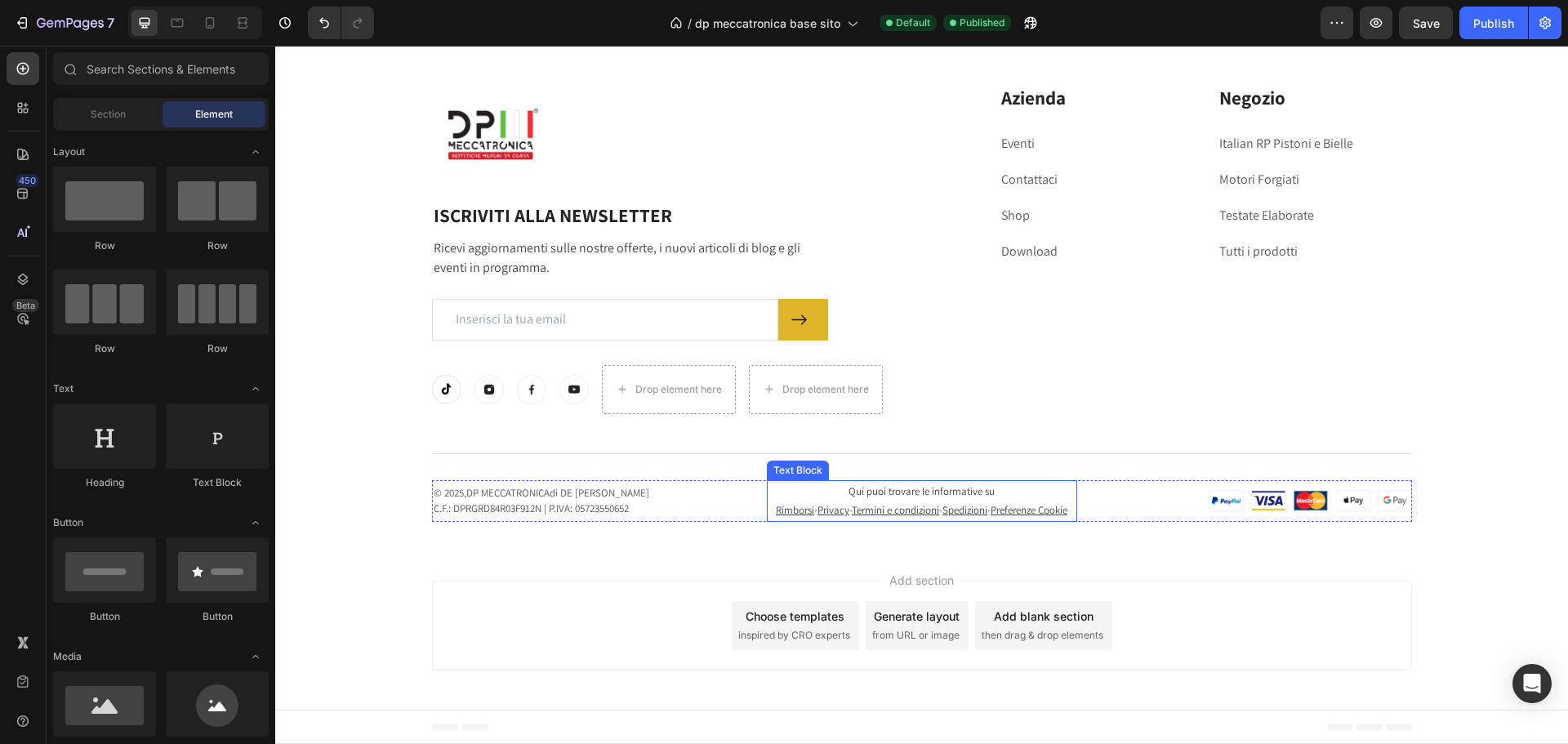
click at [836, 503] on u "Privacy" at bounding box center [833, 510] width 32 height 14
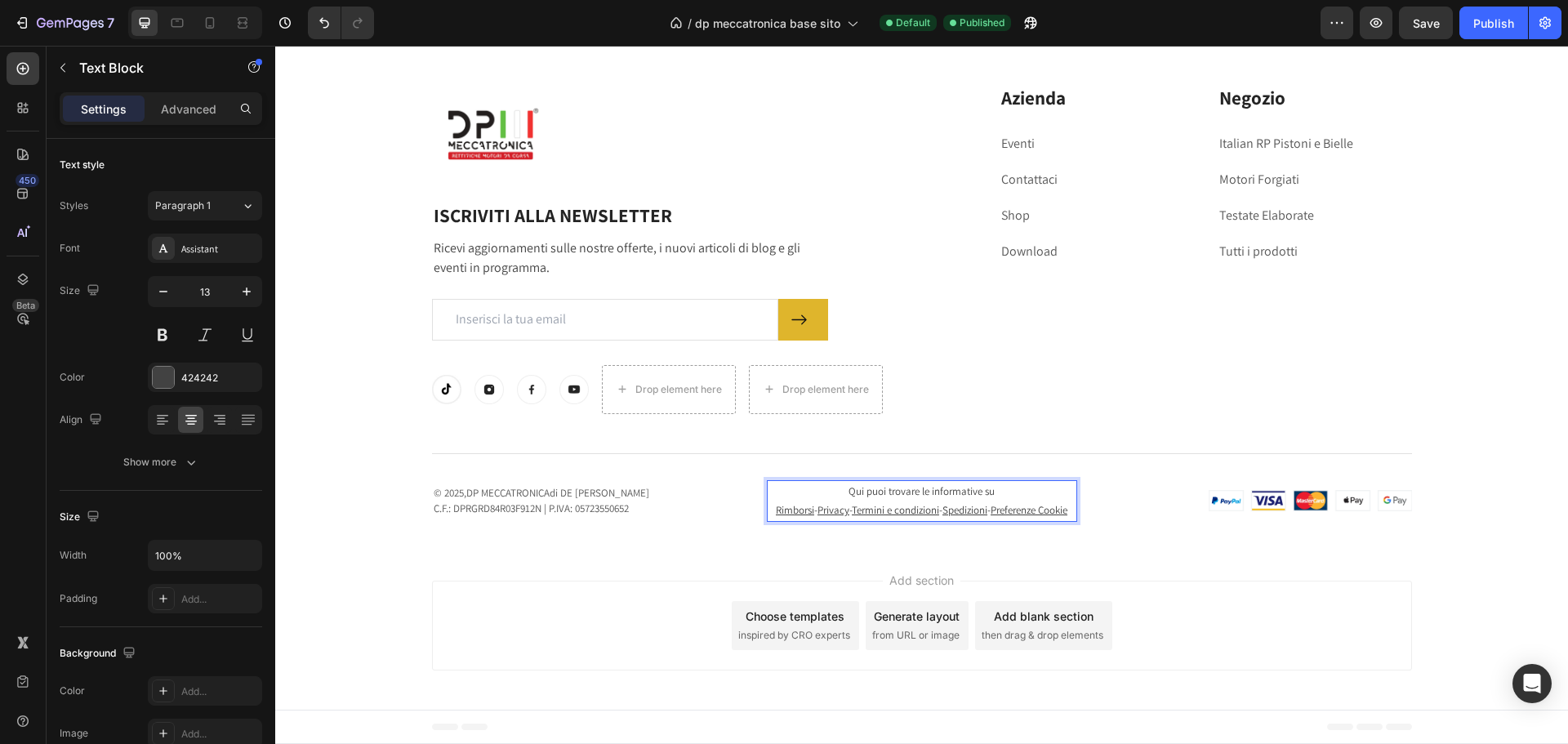
click at [843, 503] on u "Privacy" at bounding box center [833, 510] width 32 height 14
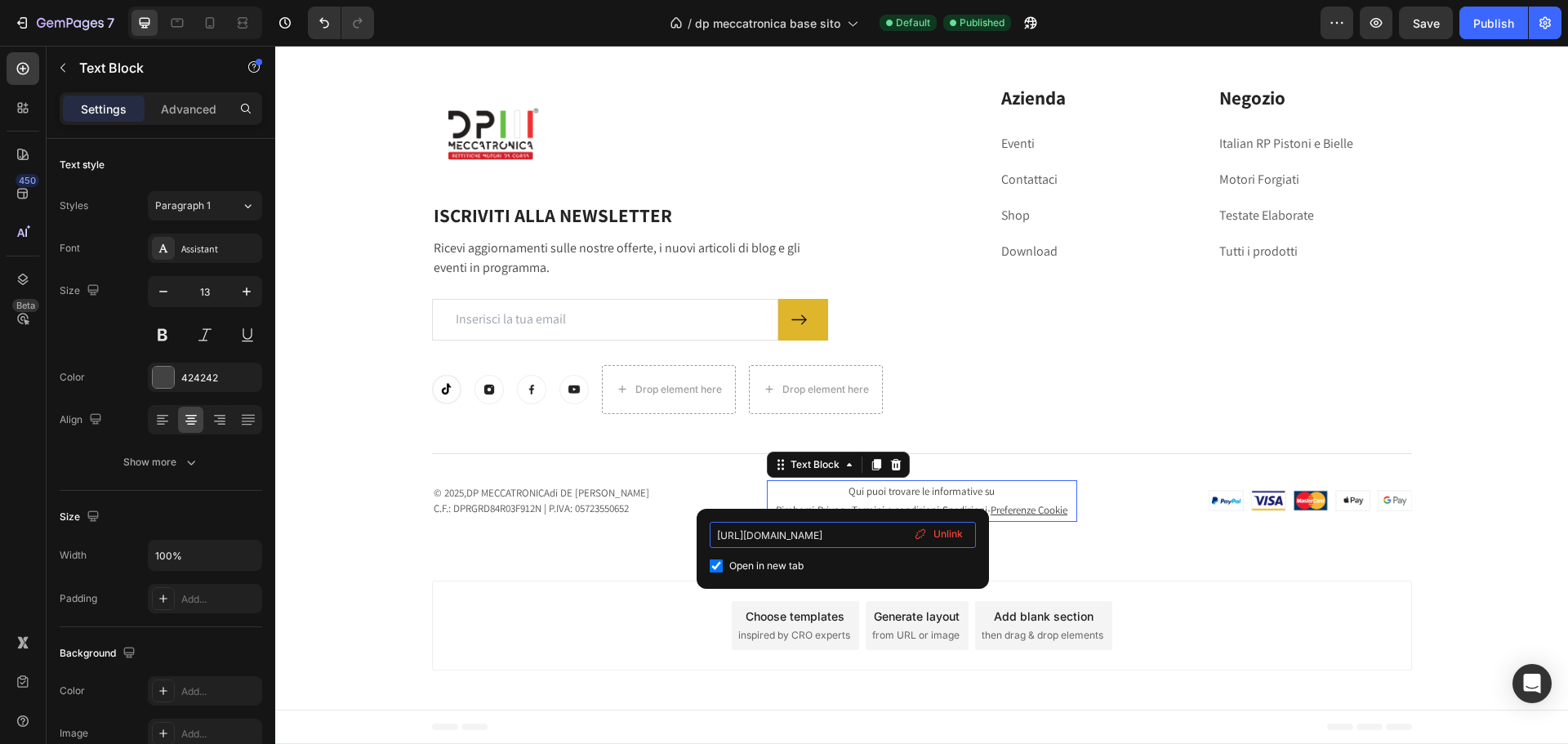
click at [870, 532] on input "[URL][DOMAIN_NAME]" at bounding box center [843, 535] width 266 height 26
drag, startPoint x: 833, startPoint y: 535, endPoint x: 949, endPoint y: 535, distance: 116.0
click at [949, 535] on div "[URL][DOMAIN_NAME] Open in new tab Unlink" at bounding box center [843, 549] width 266 height 54
click at [800, 503] on u "Rimborsi" at bounding box center [794, 510] width 39 height 14
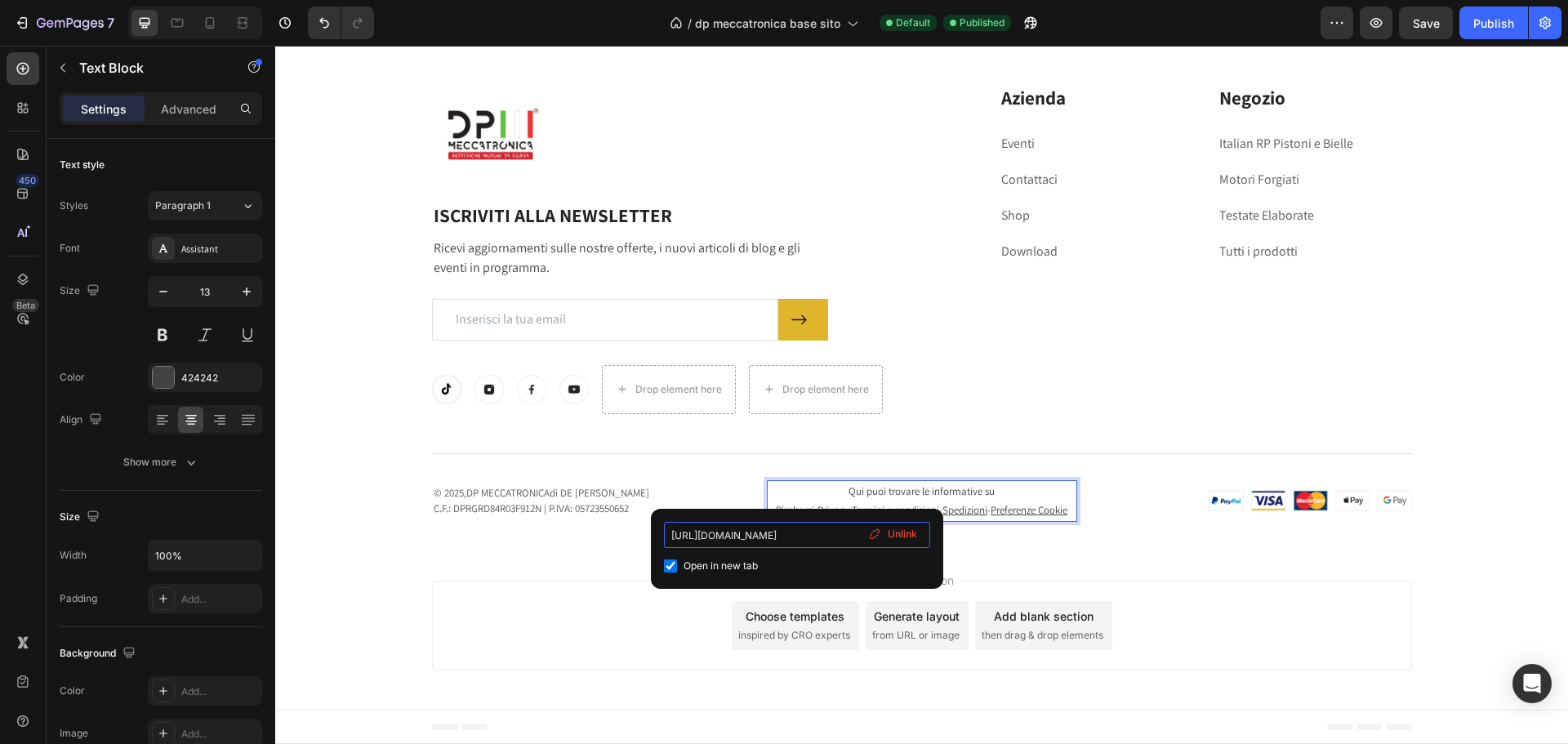
click at [809, 532] on input "[URL][DOMAIN_NAME]" at bounding box center [797, 535] width 266 height 26
drag, startPoint x: 793, startPoint y: 540, endPoint x: 928, endPoint y: 525, distance: 135.8
click at [928, 525] on input "[URL][DOMAIN_NAME]" at bounding box center [797, 535] width 266 height 26
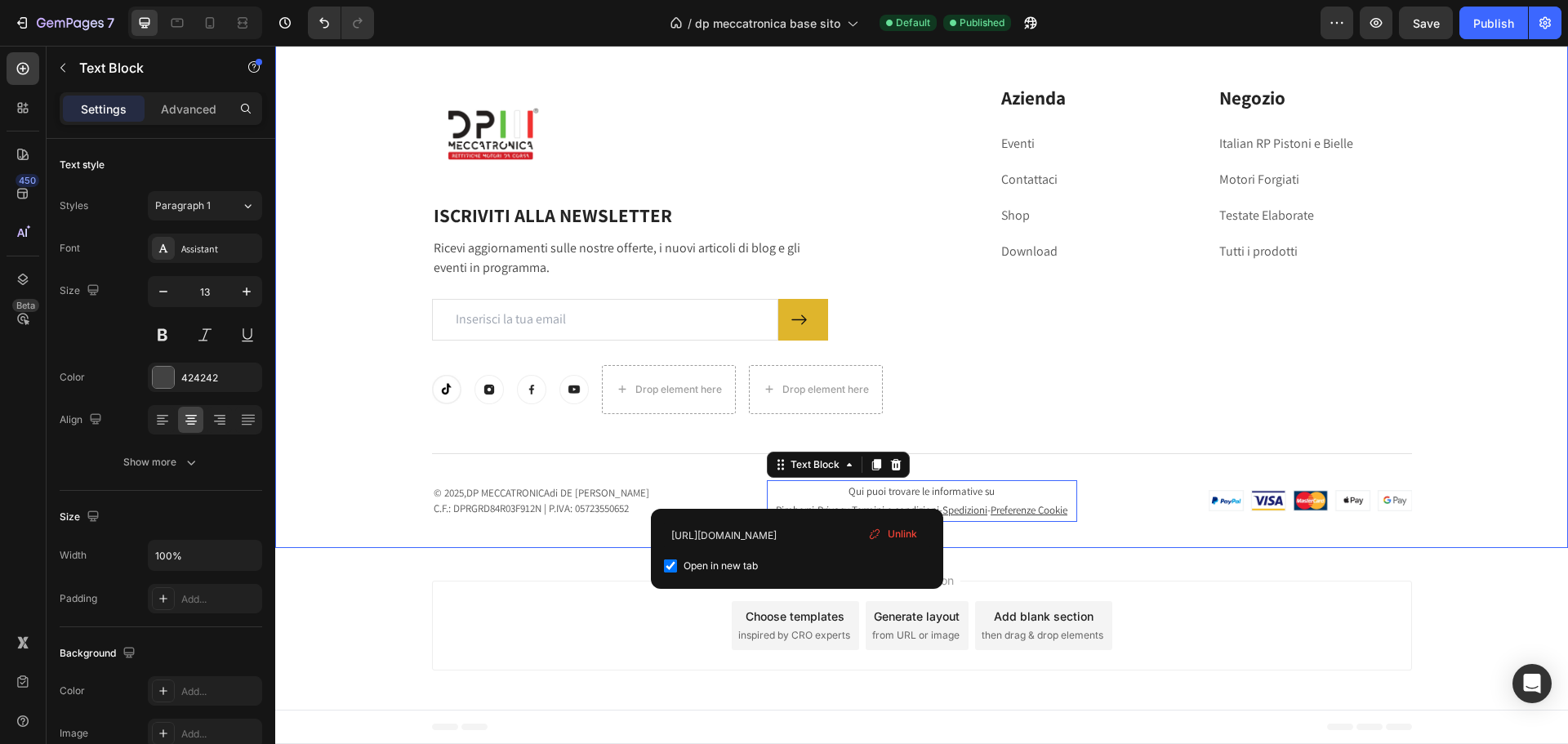
click at [975, 538] on div "Image Row ISCRIVITI ALLA NEWSLETTER Heading Ricevi aggiornamenti sulle nostre o…" at bounding box center [921, 284] width 1292 height 528
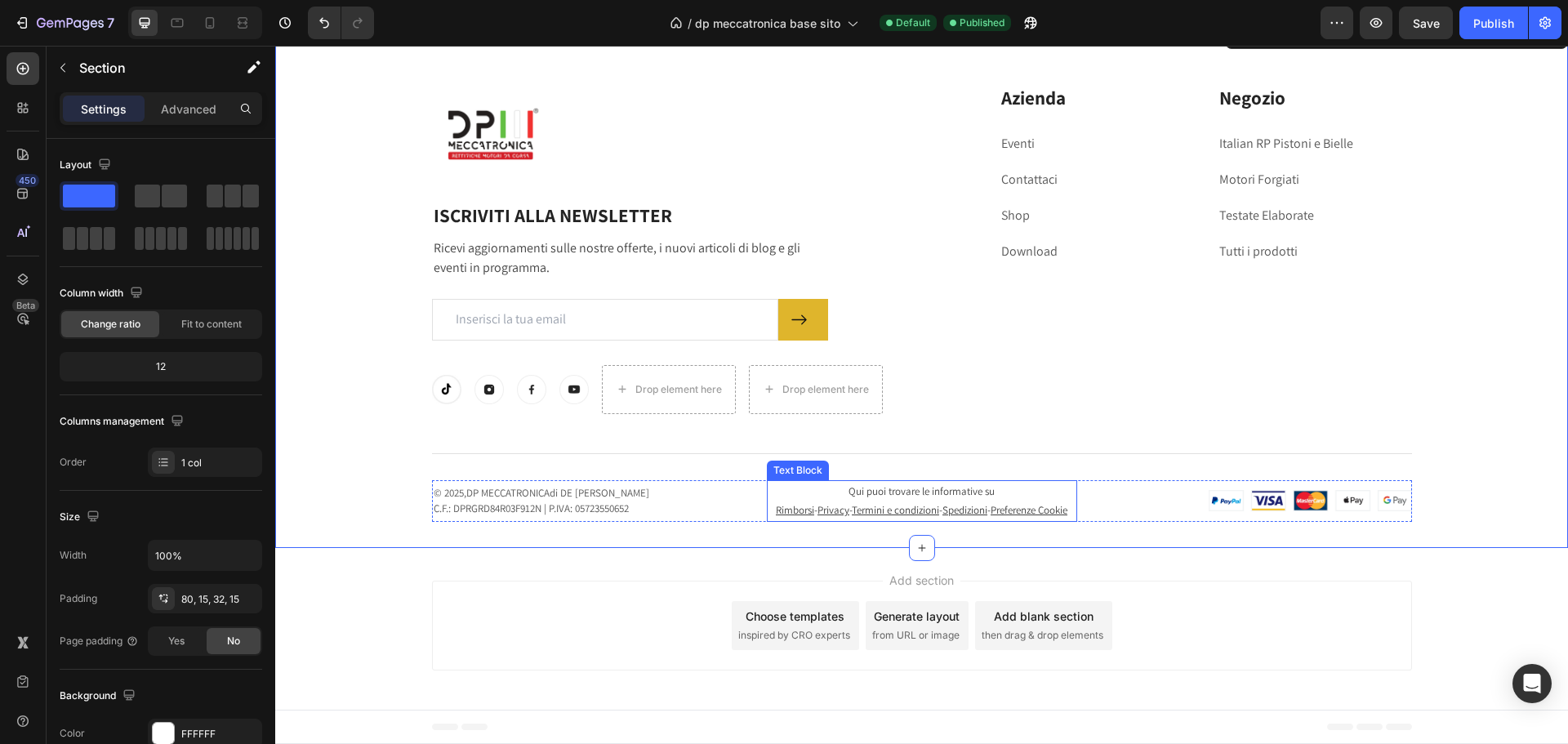
click at [826, 508] on p "Rimborsi - Privacy - Termini e condizioni - Spedizioni - Preferenze Cookie" at bounding box center [922, 510] width 307 height 19
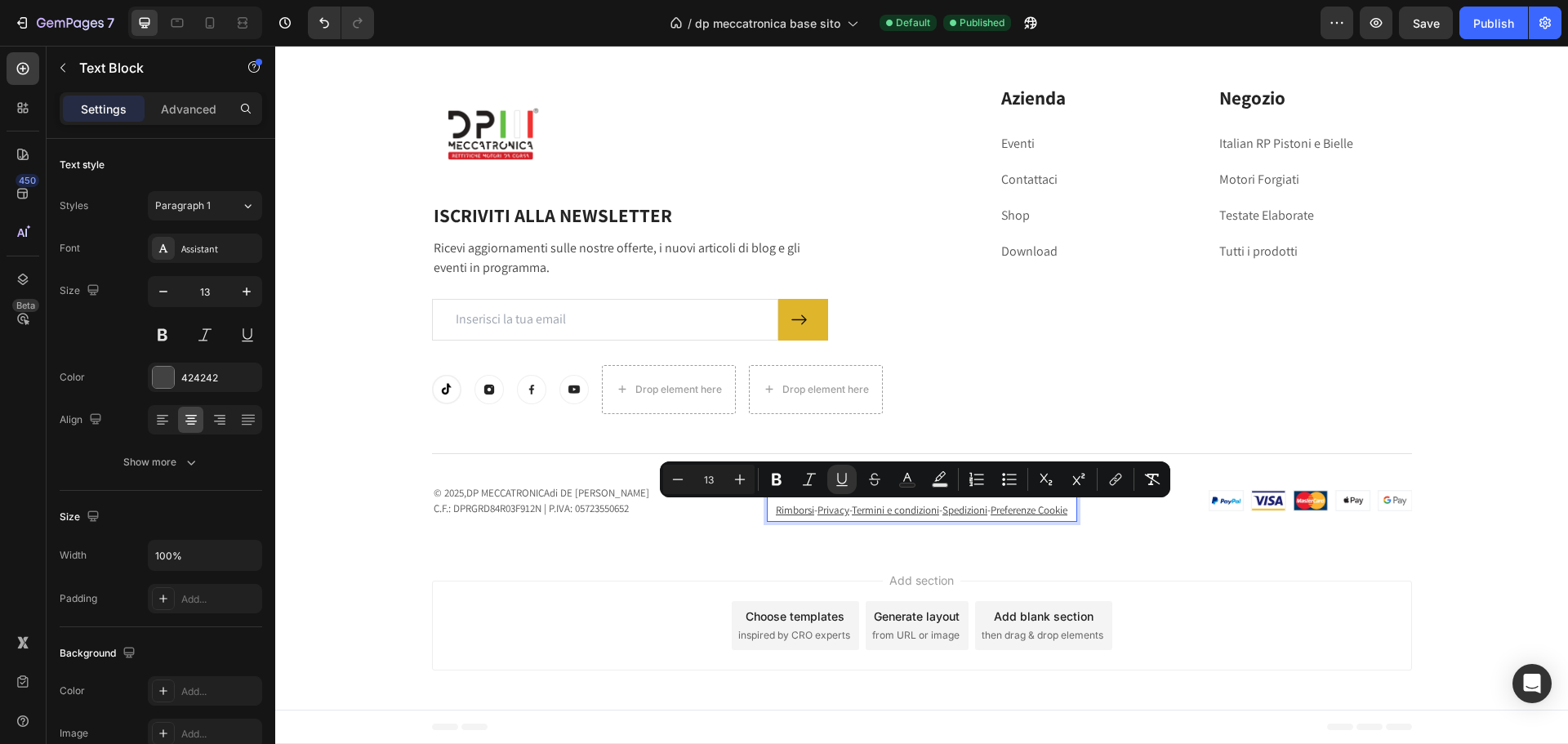
click at [841, 516] on p "Rimborsi - Privacy - Termini e condizioni - Spedizioni - Preferenze Cookie" at bounding box center [922, 510] width 307 height 19
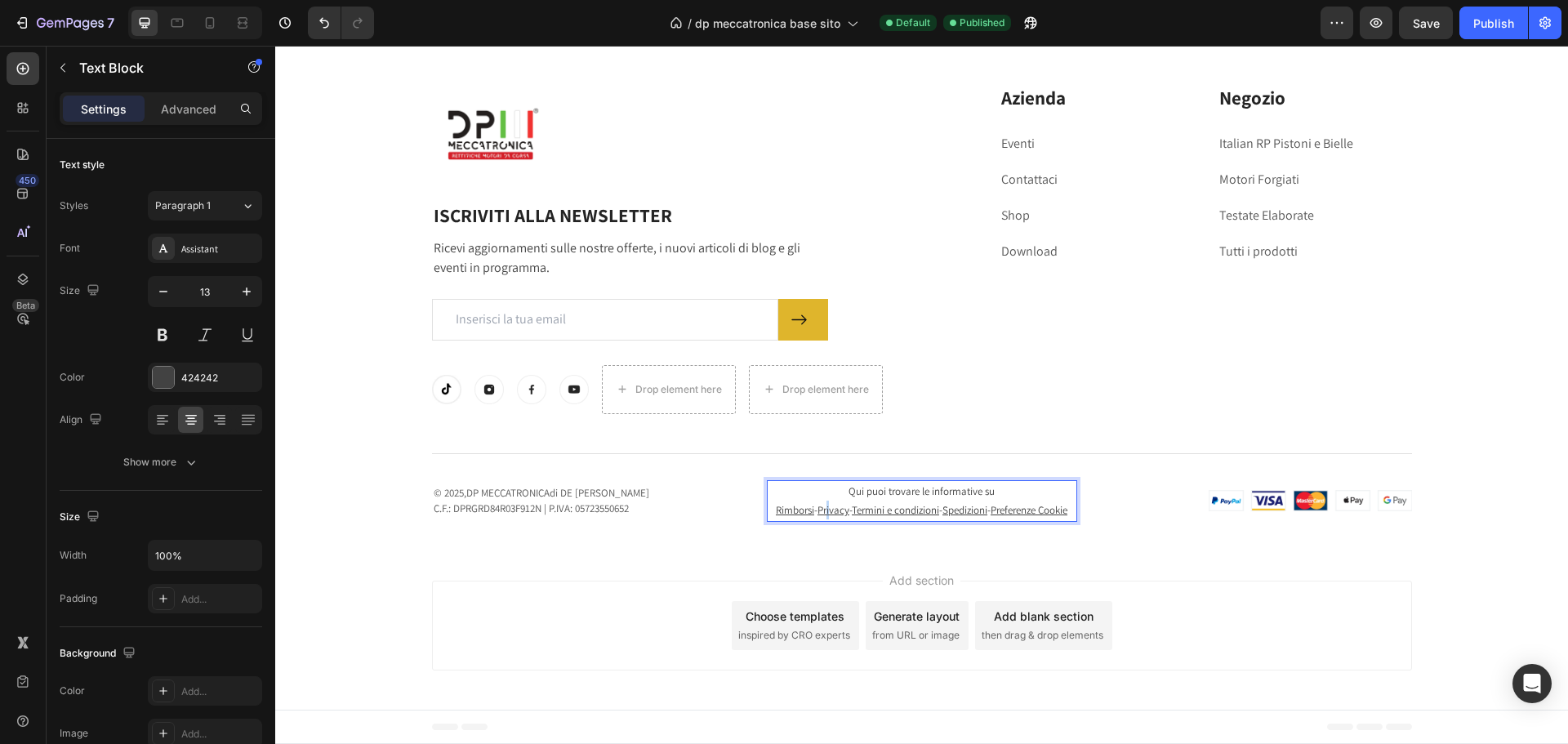
click at [831, 503] on u "Privacy" at bounding box center [833, 510] width 32 height 14
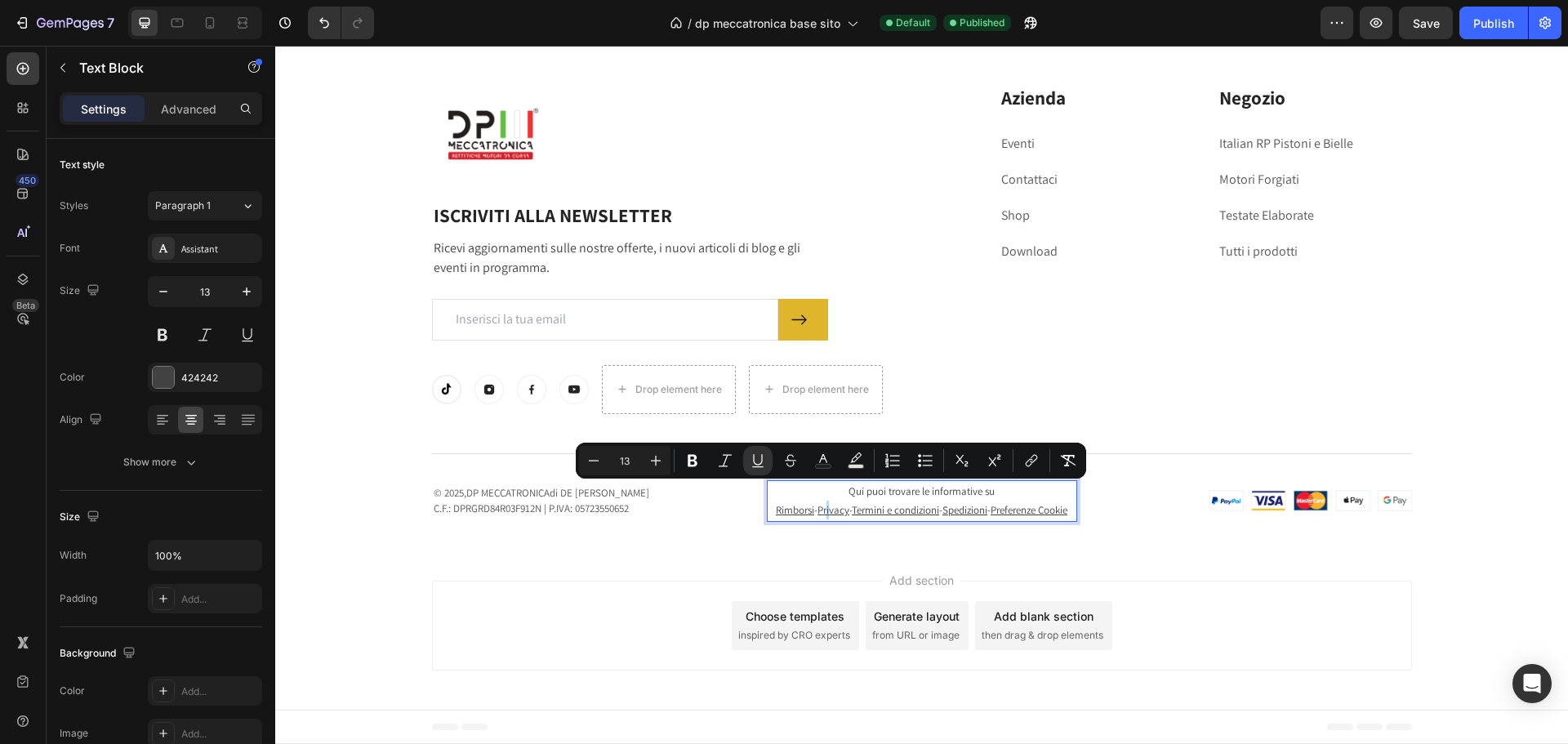
click at [833, 503] on u "Privacy" at bounding box center [833, 510] width 32 height 14
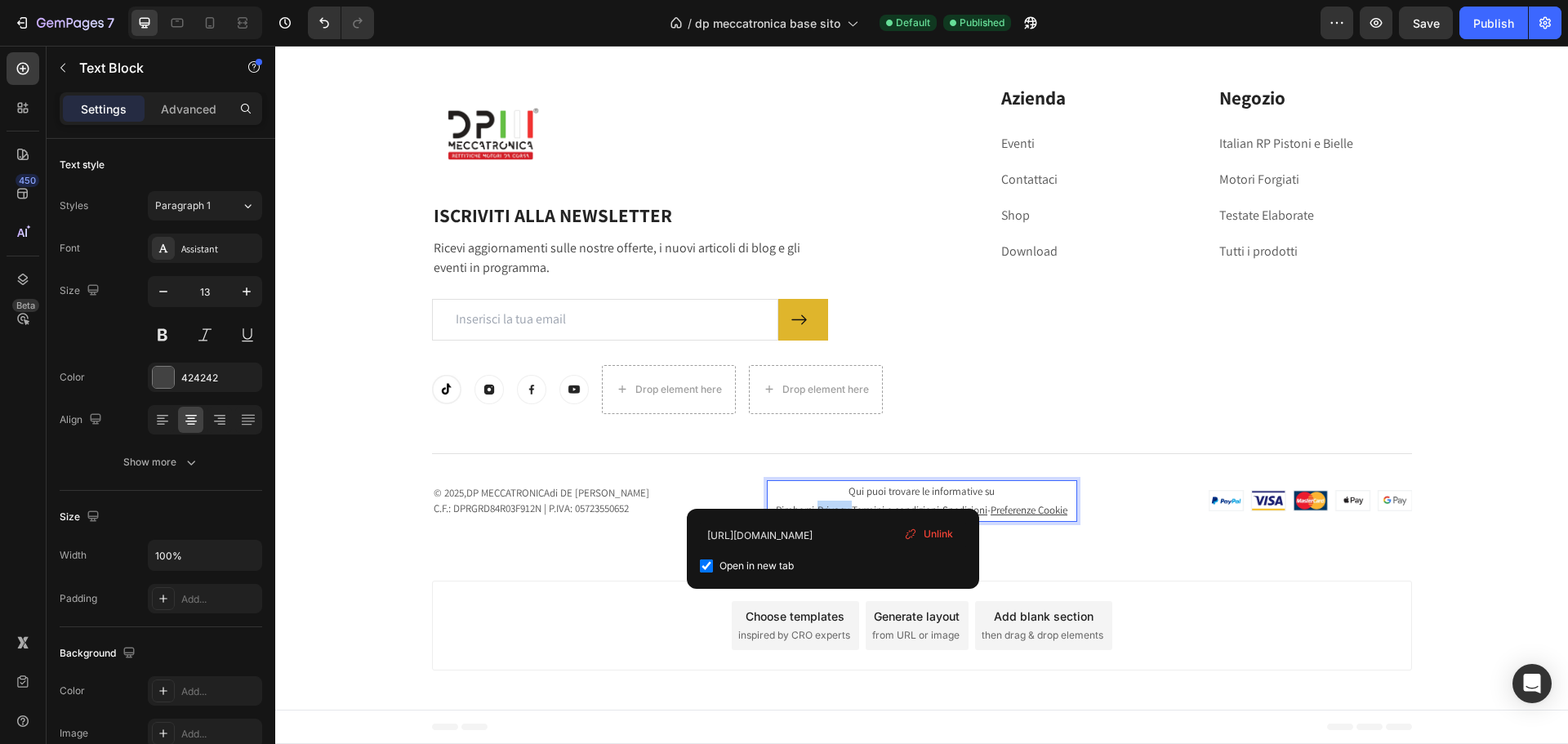
click at [833, 503] on u "Privacy" at bounding box center [833, 510] width 32 height 14
click at [834, 518] on p "Rimborsi - Privacy - Termini e condizioni - Spedizioni - Preferenze Cookie" at bounding box center [922, 510] width 307 height 19
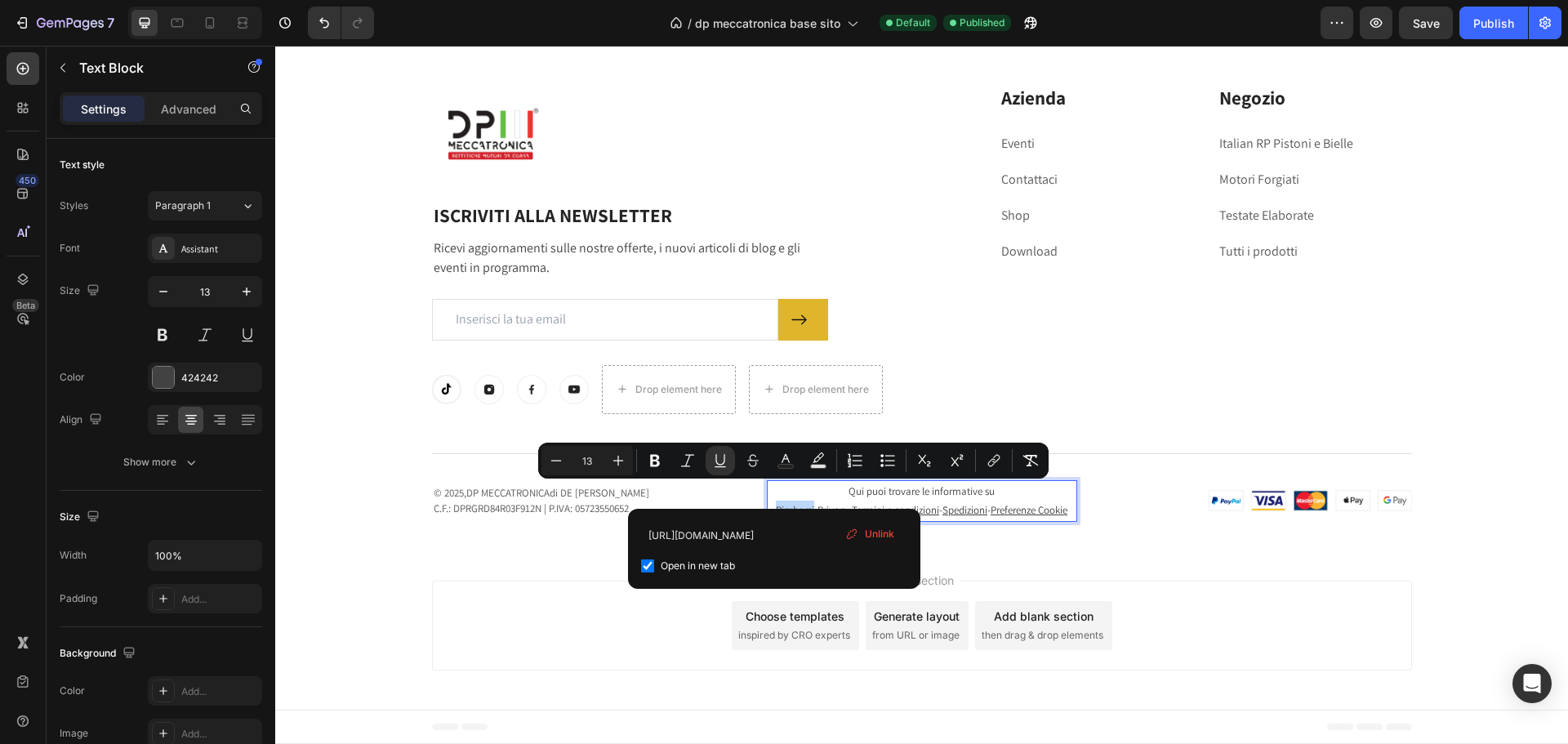
drag, startPoint x: 770, startPoint y: 494, endPoint x: 814, endPoint y: 494, distance: 44.0
click at [814, 501] on p "Rimborsi - Privacy - Termini e condizioni - Spedizioni - Preferenze Cookie" at bounding box center [922, 510] width 307 height 19
click at [821, 503] on u "Privacy" at bounding box center [833, 510] width 32 height 14
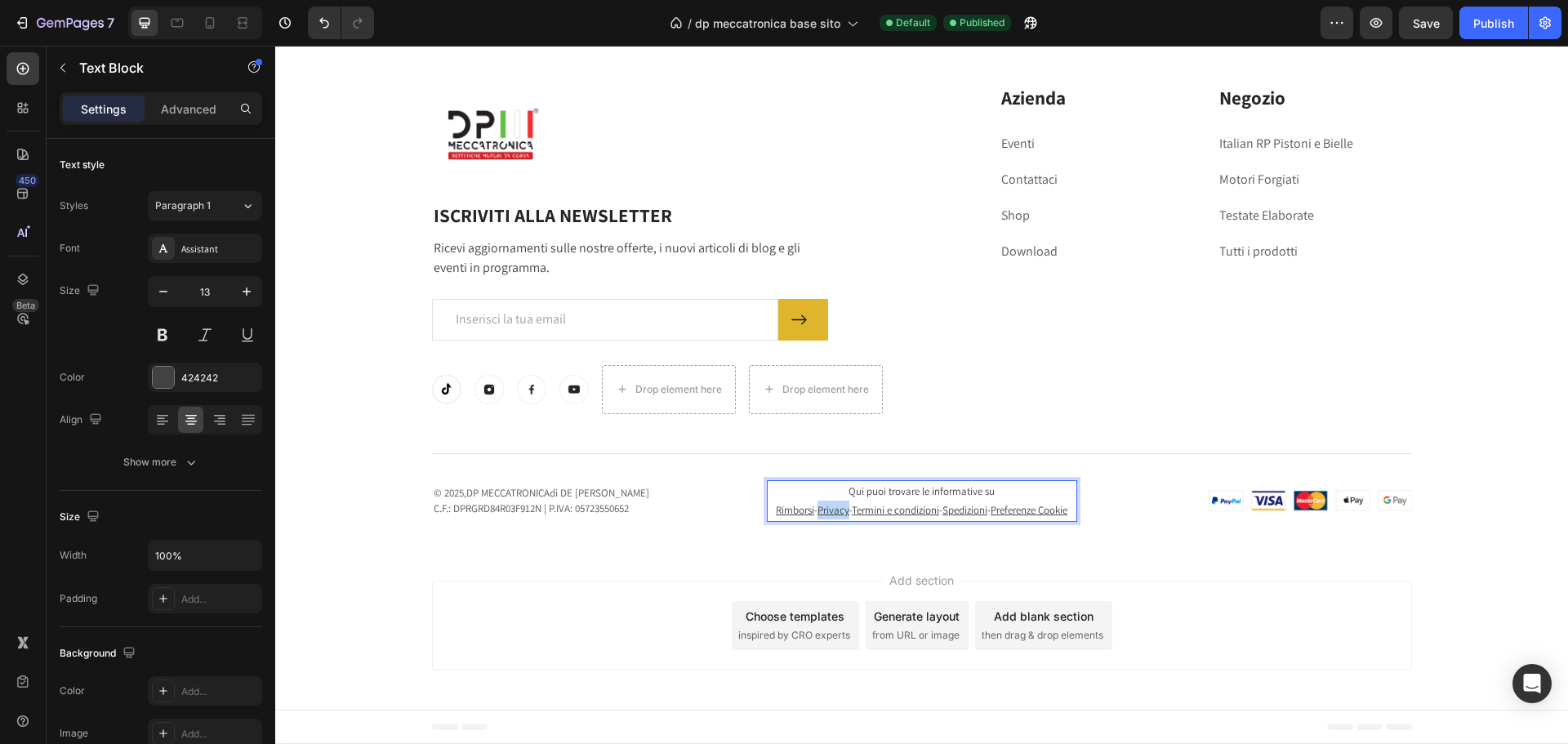
drag, startPoint x: 821, startPoint y: 494, endPoint x: 845, endPoint y: 494, distance: 24.0
click at [845, 503] on u "Privacy" at bounding box center [833, 510] width 32 height 14
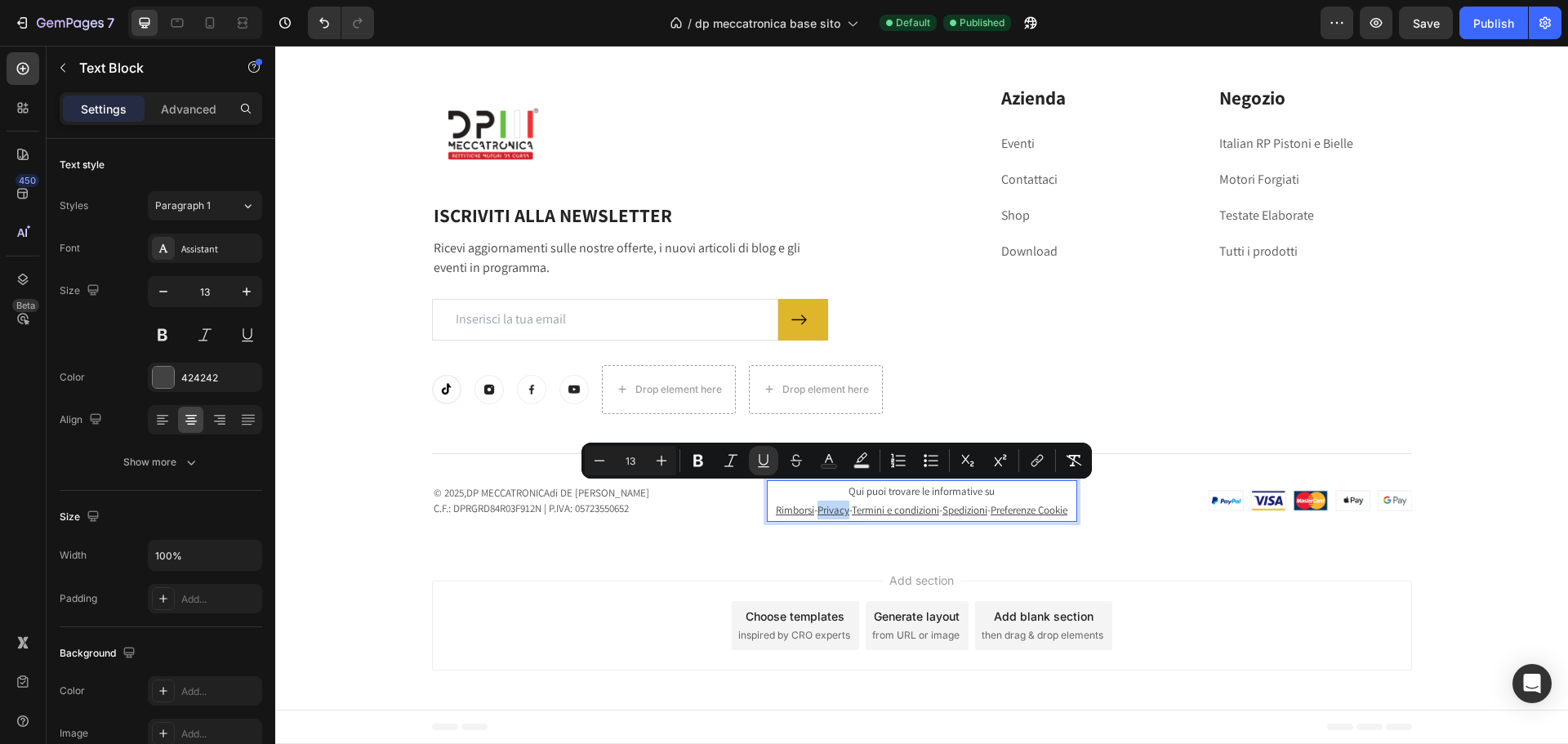
click at [845, 503] on u "Privacy" at bounding box center [833, 510] width 32 height 14
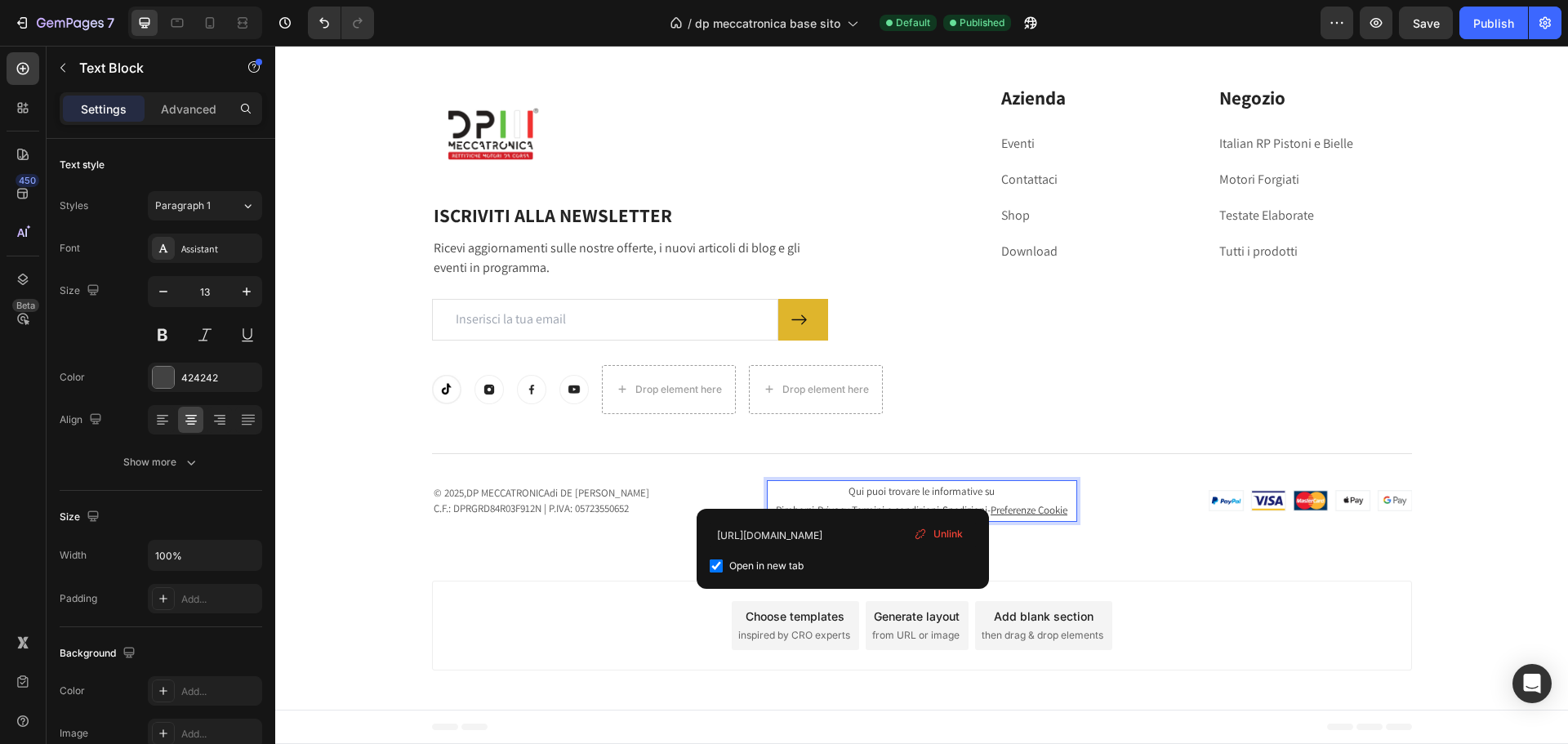
click at [845, 503] on u "Privacy" at bounding box center [833, 510] width 32 height 14
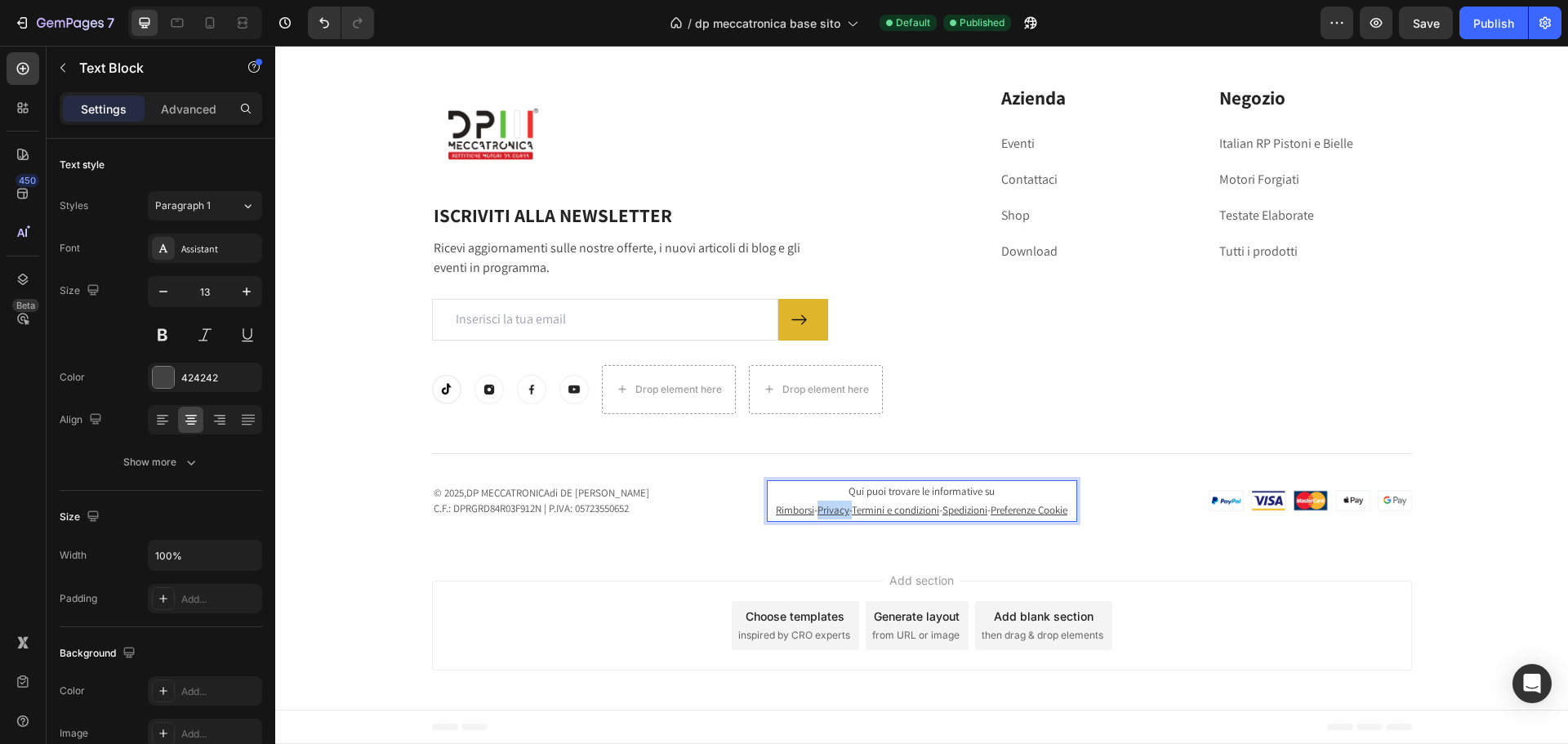
click at [845, 503] on u "Privacy" at bounding box center [833, 510] width 32 height 14
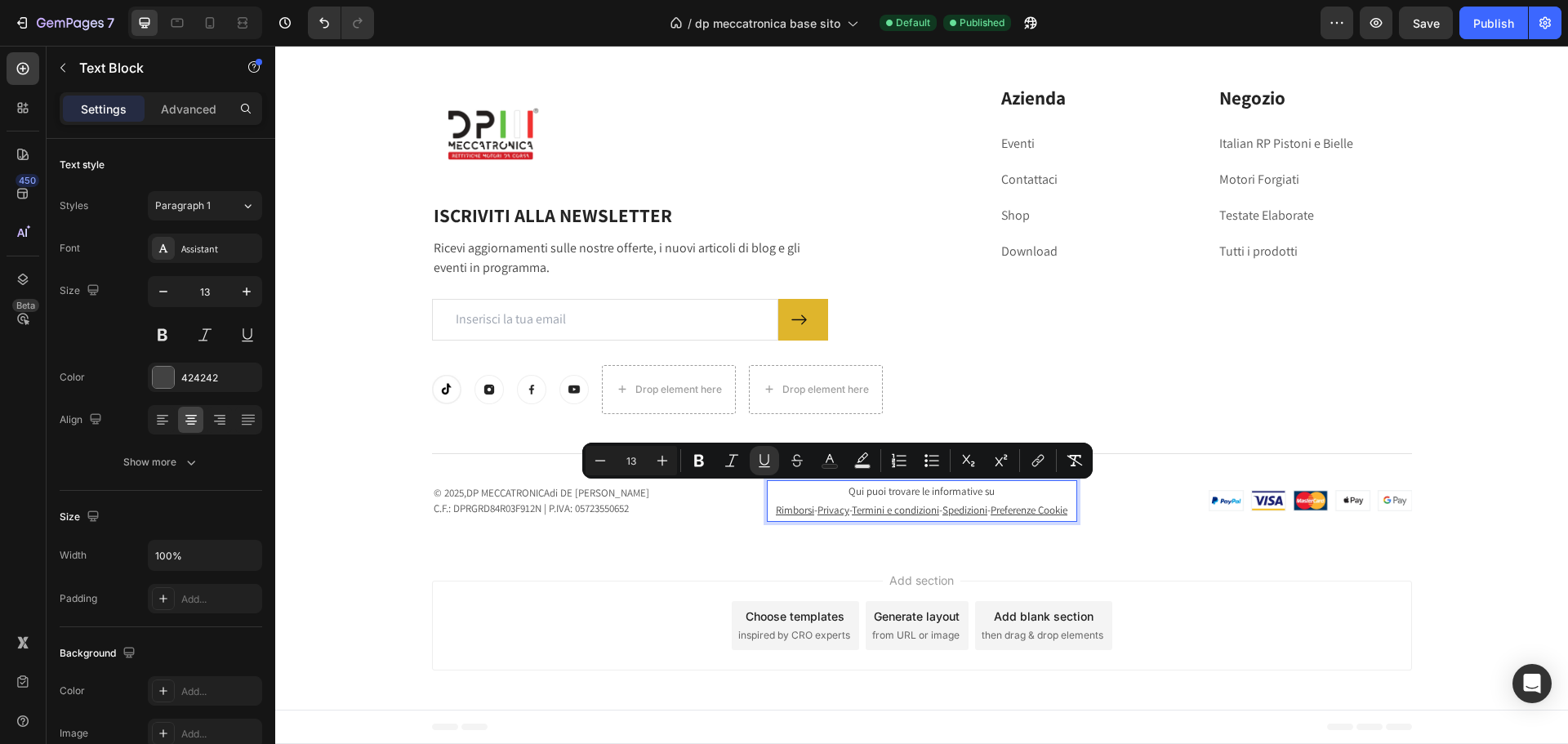
click at [868, 503] on u "Termini e condizioni" at bounding box center [894, 510] width 87 height 14
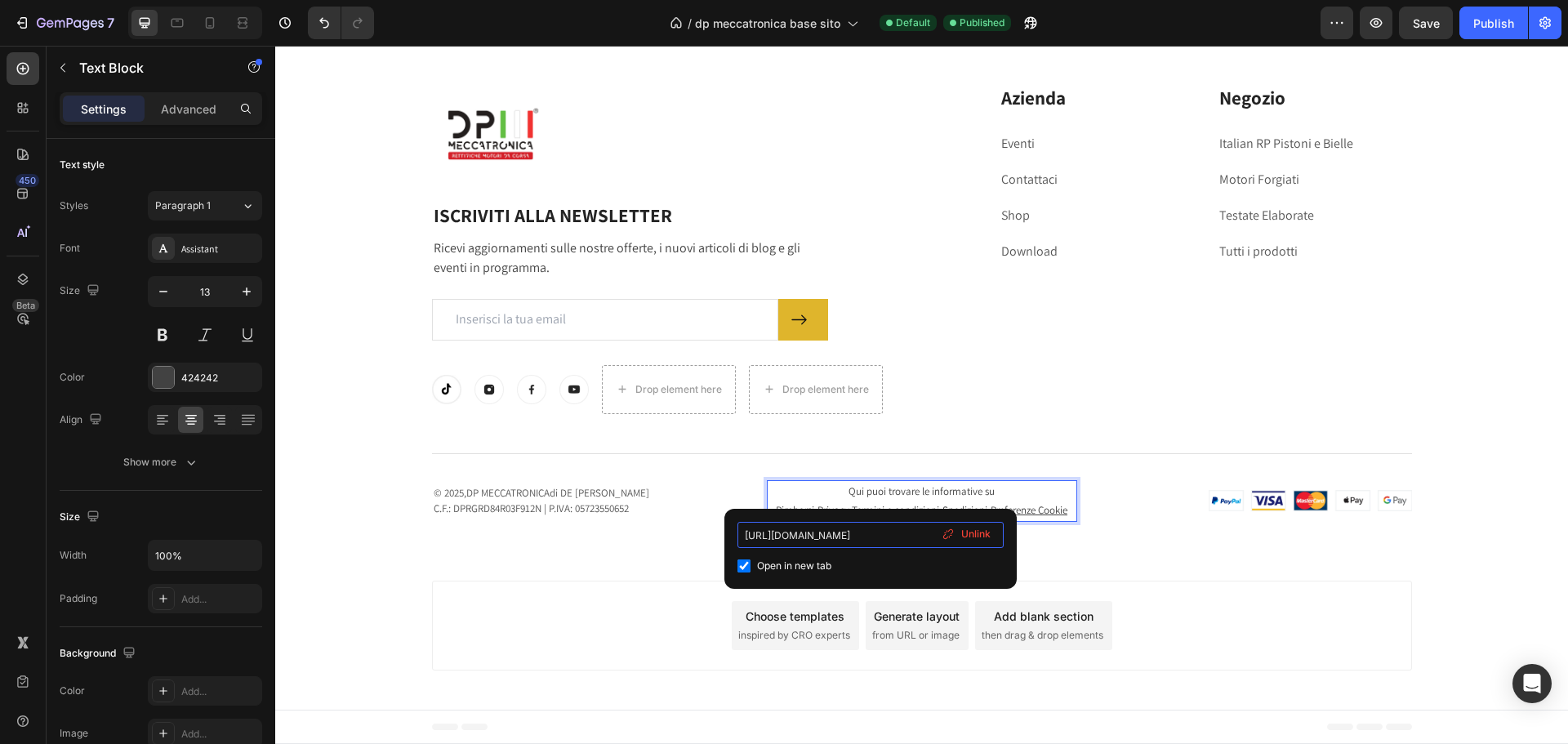
click at [891, 522] on input "[URL][DOMAIN_NAME]" at bounding box center [870, 535] width 266 height 26
drag, startPoint x: 890, startPoint y: 537, endPoint x: 965, endPoint y: 529, distance: 75.4
click at [965, 529] on div "[URL][DOMAIN_NAME] Open in new tab Unlink" at bounding box center [870, 549] width 266 height 54
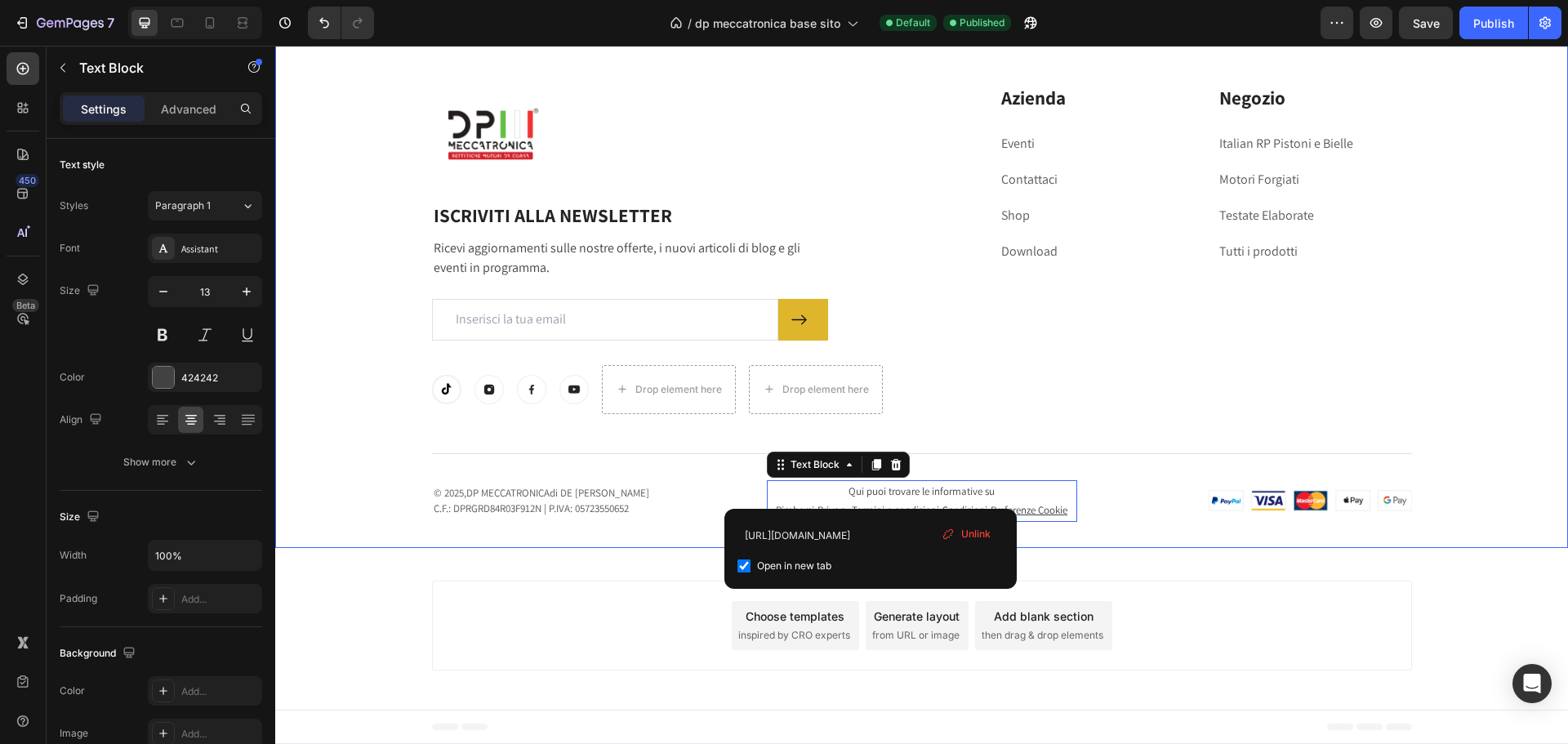
click at [1055, 546] on div "Image Row ISCRIVITI ALLA NEWSLETTER Heading Ricevi aggiornamenti sulle nostre o…" at bounding box center [921, 284] width 1292 height 528
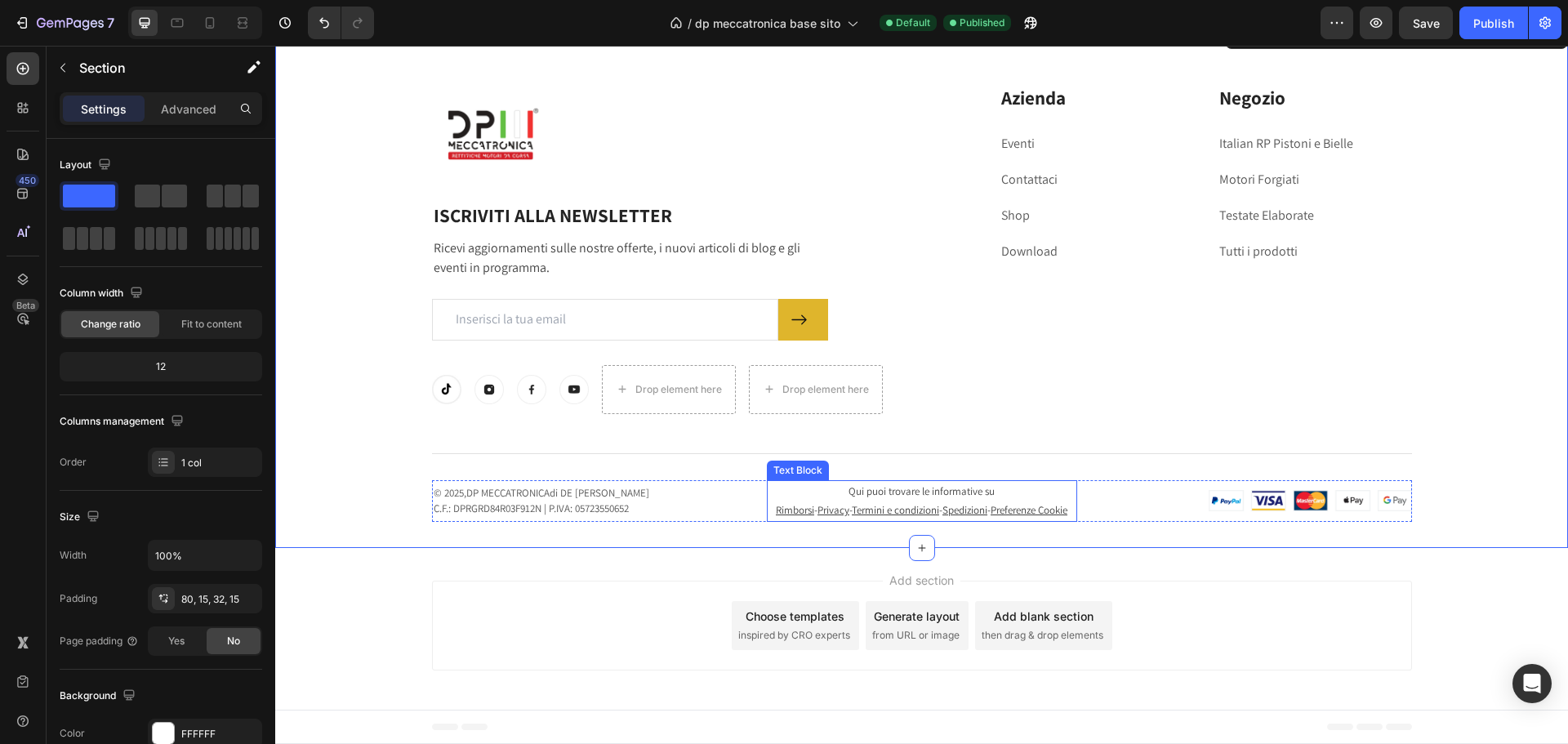
click at [828, 505] on p "Rimborsi - Privacy - Termini e condizioni - Spedizioni - Preferenze Cookie" at bounding box center [922, 510] width 307 height 19
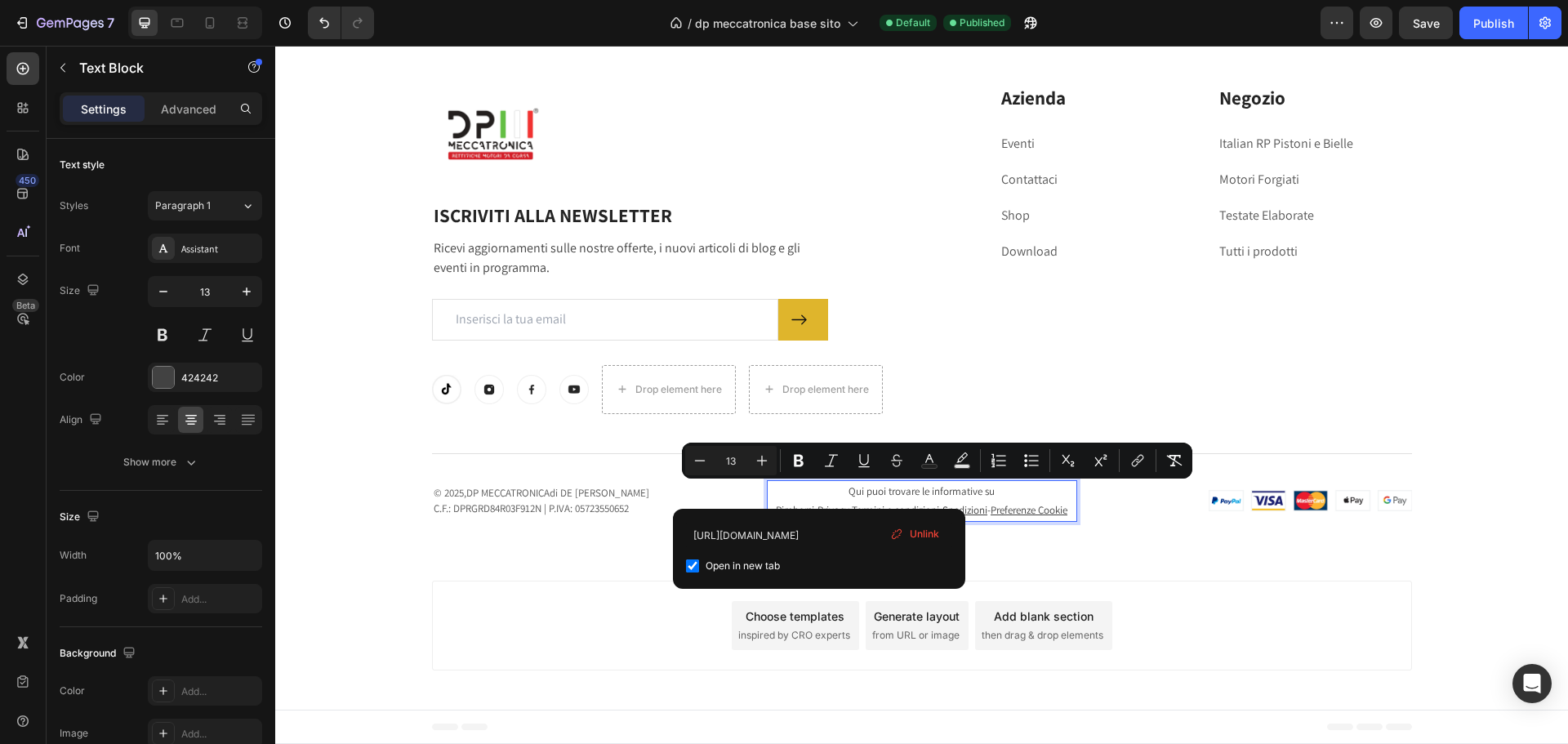
drag, startPoint x: 818, startPoint y: 494, endPoint x: 946, endPoint y: 507, distance: 128.7
click at [946, 507] on p "Rimborsi - Privacy - Termini e condizioni - Spedizioni - Preferenze Cookie" at bounding box center [922, 510] width 307 height 19
click at [927, 540] on span "Unlink" at bounding box center [924, 534] width 29 height 15
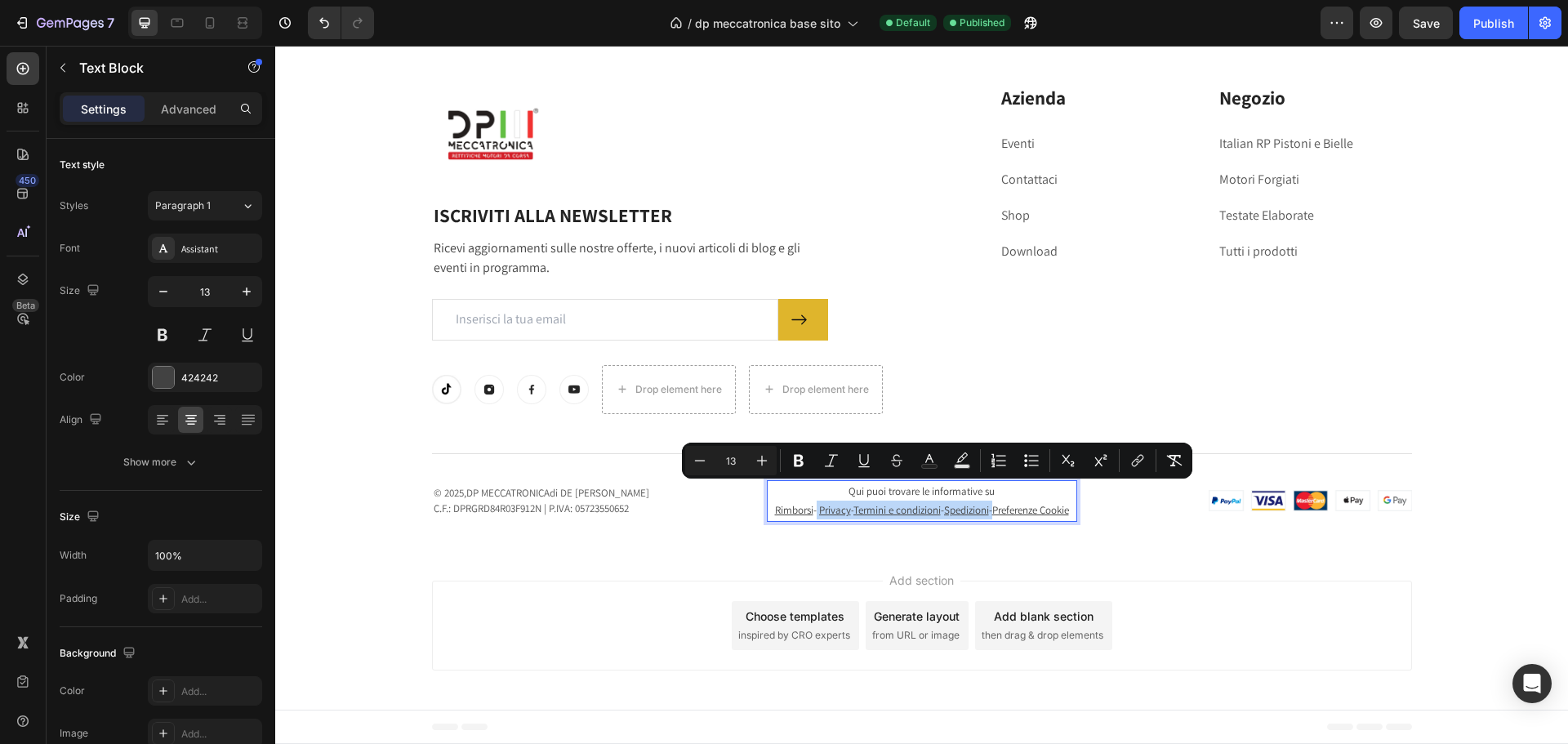
click at [927, 540] on div "Image Row ISCRIVITI ALLA NEWSLETTER Heading Ricevi aggiornamenti sulle nostre o…" at bounding box center [921, 284] width 1292 height 528
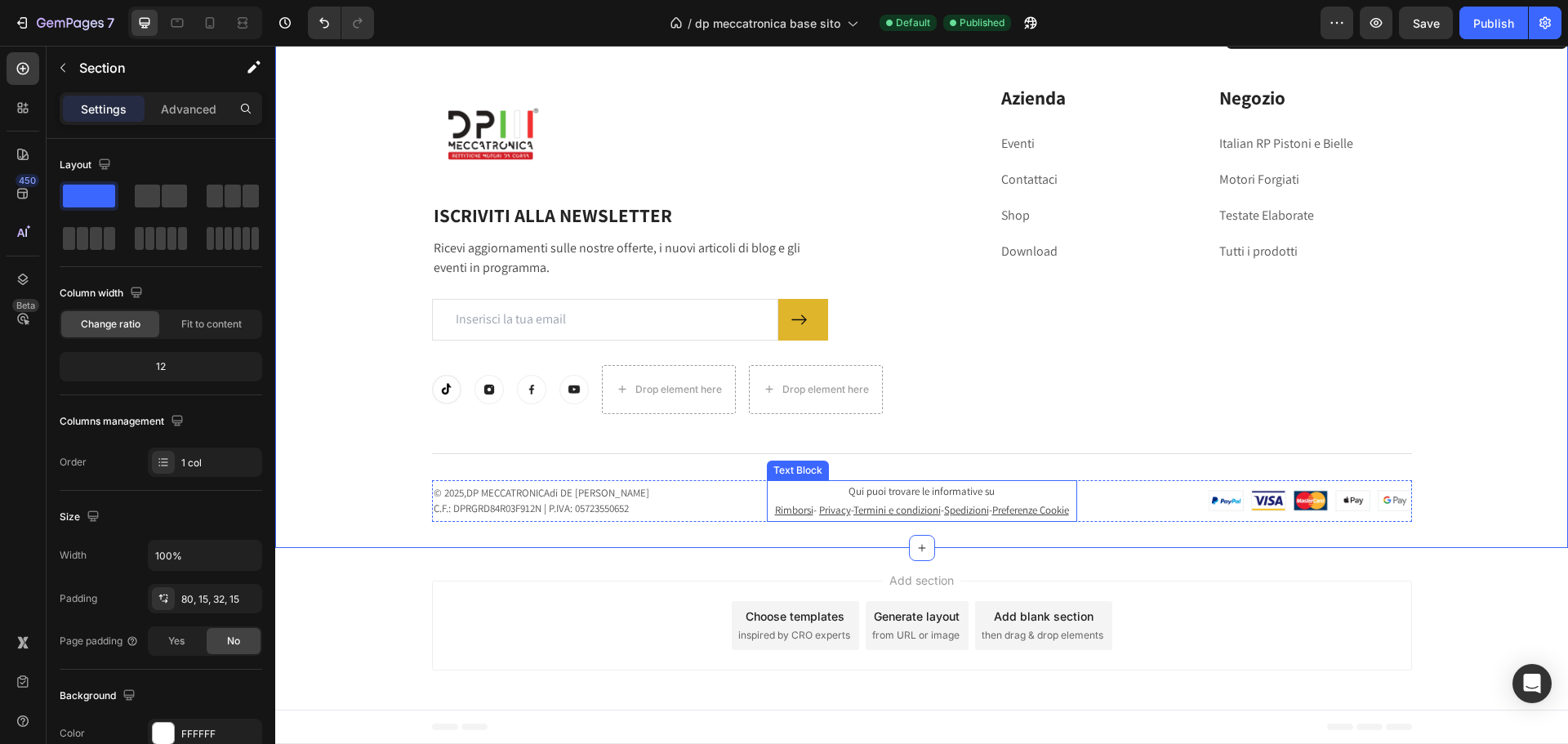
click at [992, 513] on u "Preferenze Cookie" at bounding box center [1030, 510] width 77 height 14
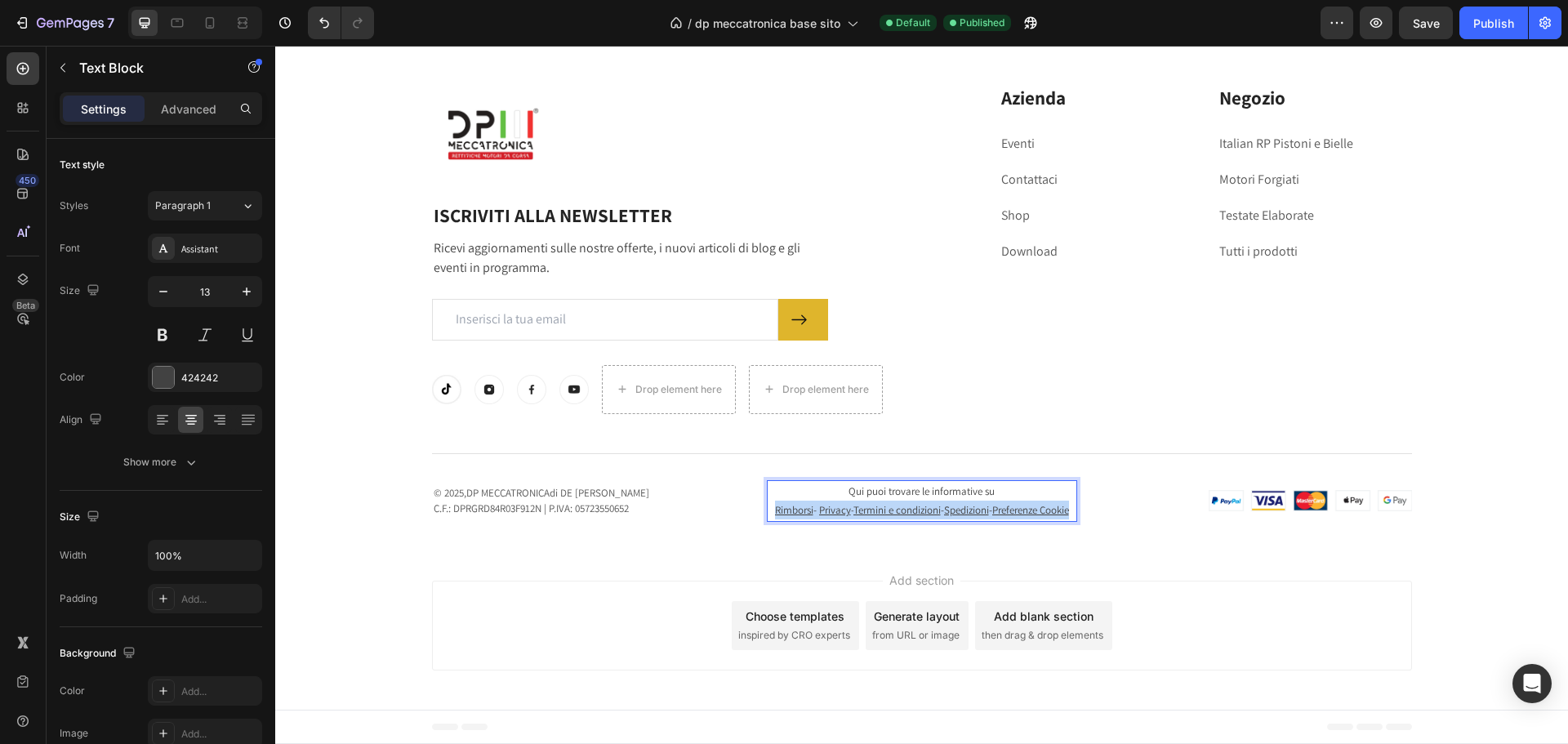
drag, startPoint x: 945, startPoint y: 512, endPoint x: 772, endPoint y: 501, distance: 173.3
click at [772, 501] on p "Rimborsi - Privacy - Termini e condizioni - Spedizioni - Preferenze Cookie" at bounding box center [922, 510] width 307 height 19
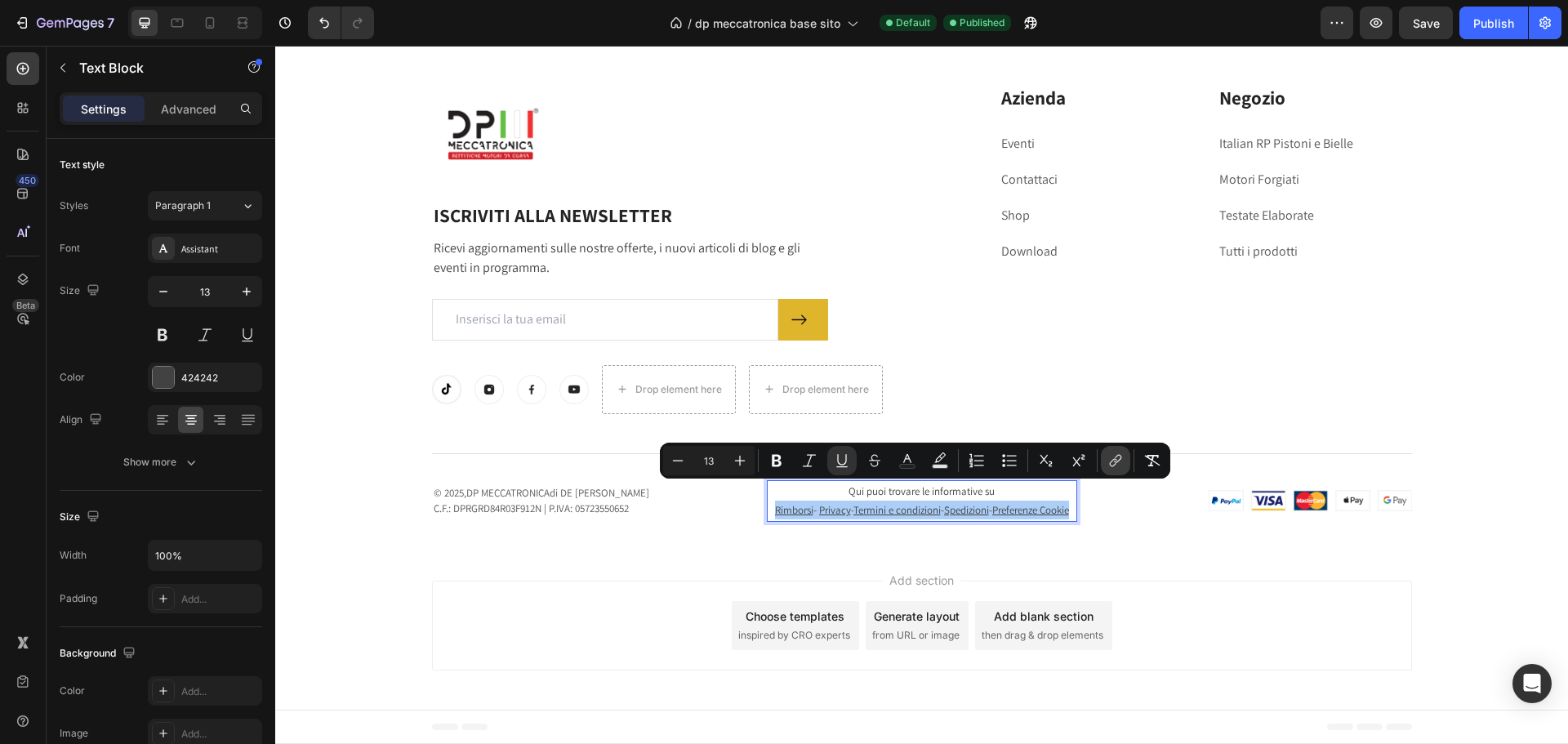
click at [1120, 472] on button "link" at bounding box center [1116, 460] width 29 height 29
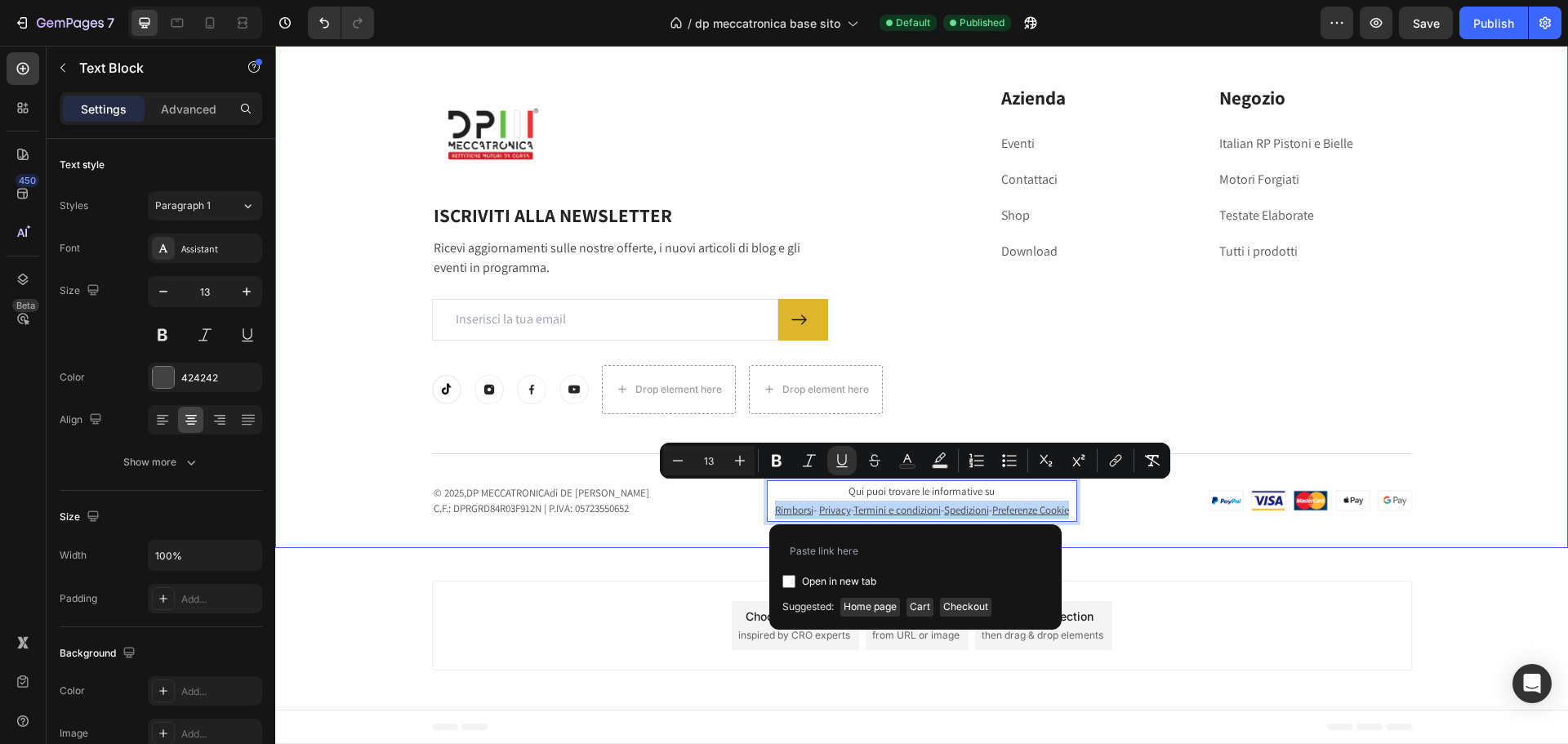
click at [1100, 535] on div "Image Row ISCRIVITI ALLA NEWSLETTER Heading Ricevi aggiornamenti sulle nostre o…" at bounding box center [921, 284] width 1292 height 528
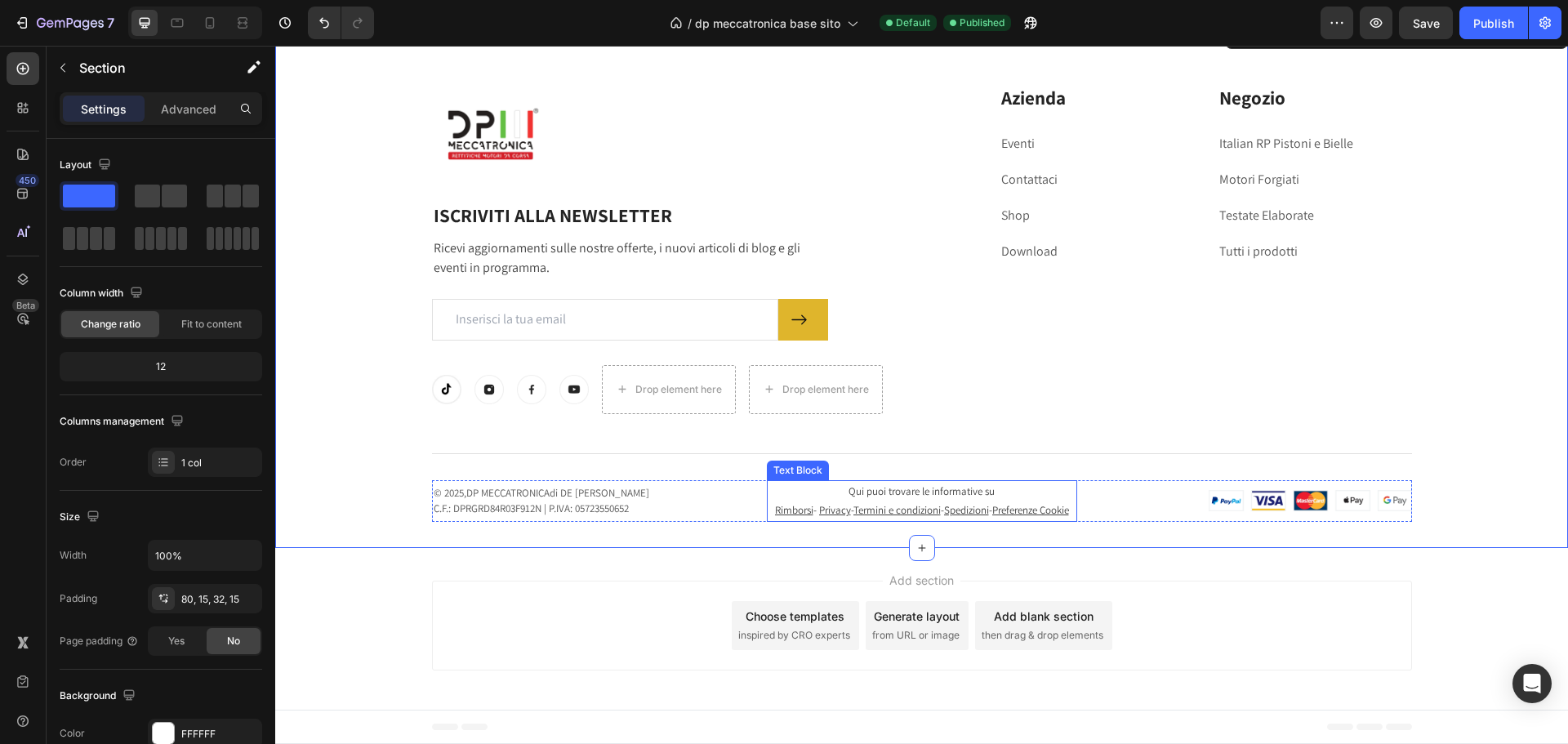
click at [796, 507] on p "Rimborsi - Privacy - Termini e condizioni - Spedizioni - Preferenze Cookie" at bounding box center [922, 510] width 307 height 19
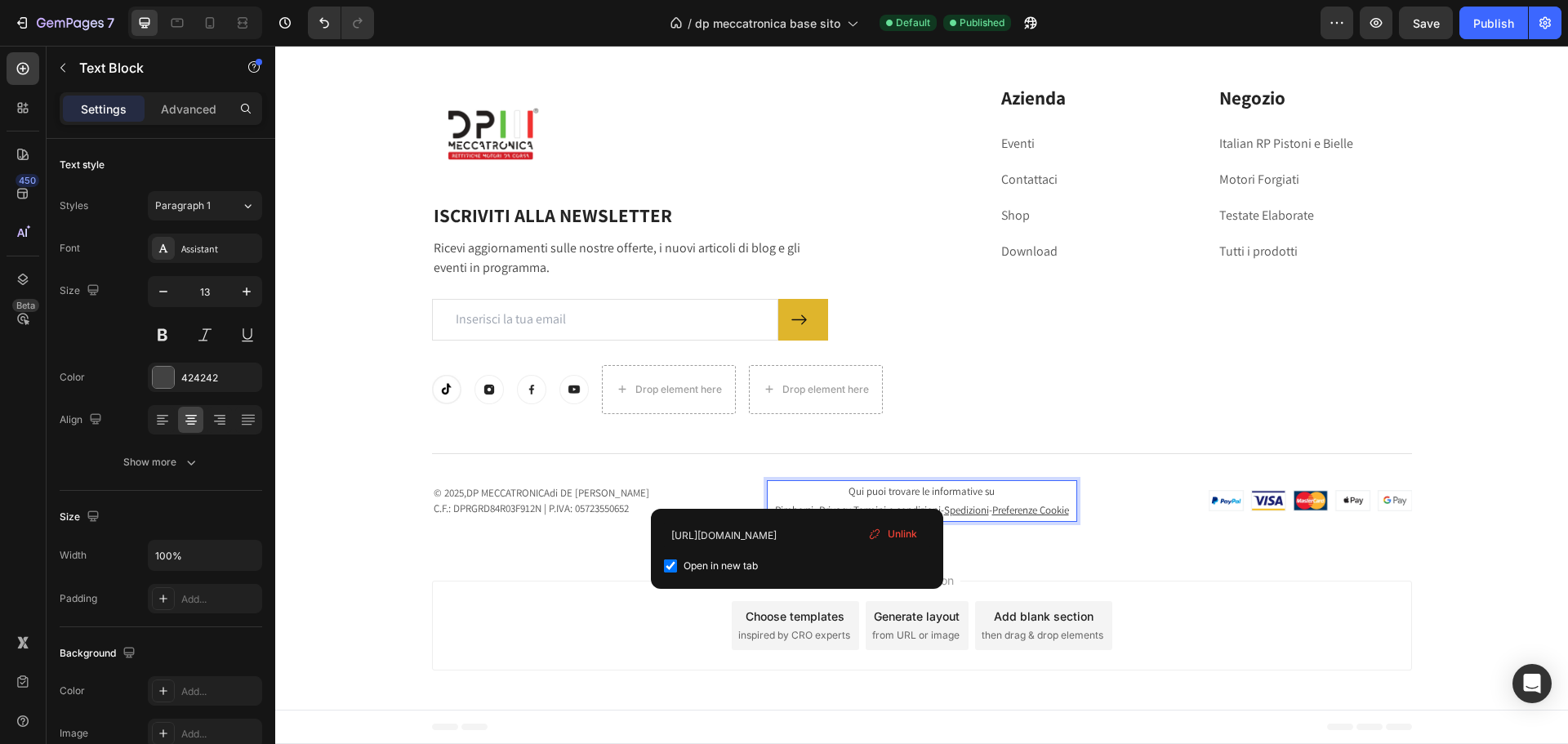
click at [795, 503] on u "Rimborsi" at bounding box center [793, 510] width 39 height 14
click at [910, 533] on span "Unlink" at bounding box center [902, 534] width 29 height 15
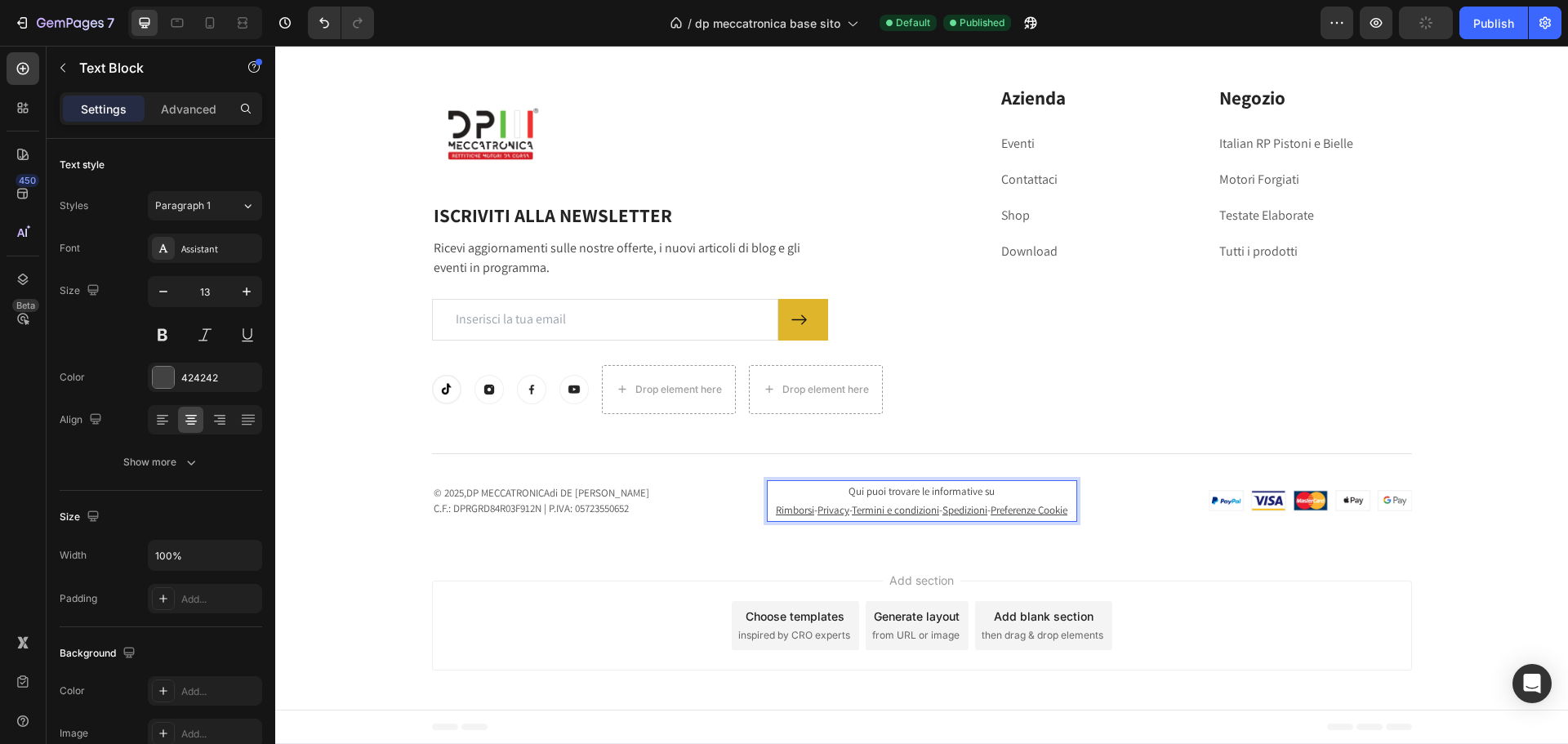
click at [843, 503] on u "Privacy" at bounding box center [833, 510] width 32 height 14
click at [879, 503] on u "Termini e condizioni" at bounding box center [894, 510] width 87 height 14
click at [781, 503] on u "Rimborsi" at bounding box center [794, 510] width 39 height 14
click at [785, 503] on u "Rimborsi" at bounding box center [794, 510] width 39 height 14
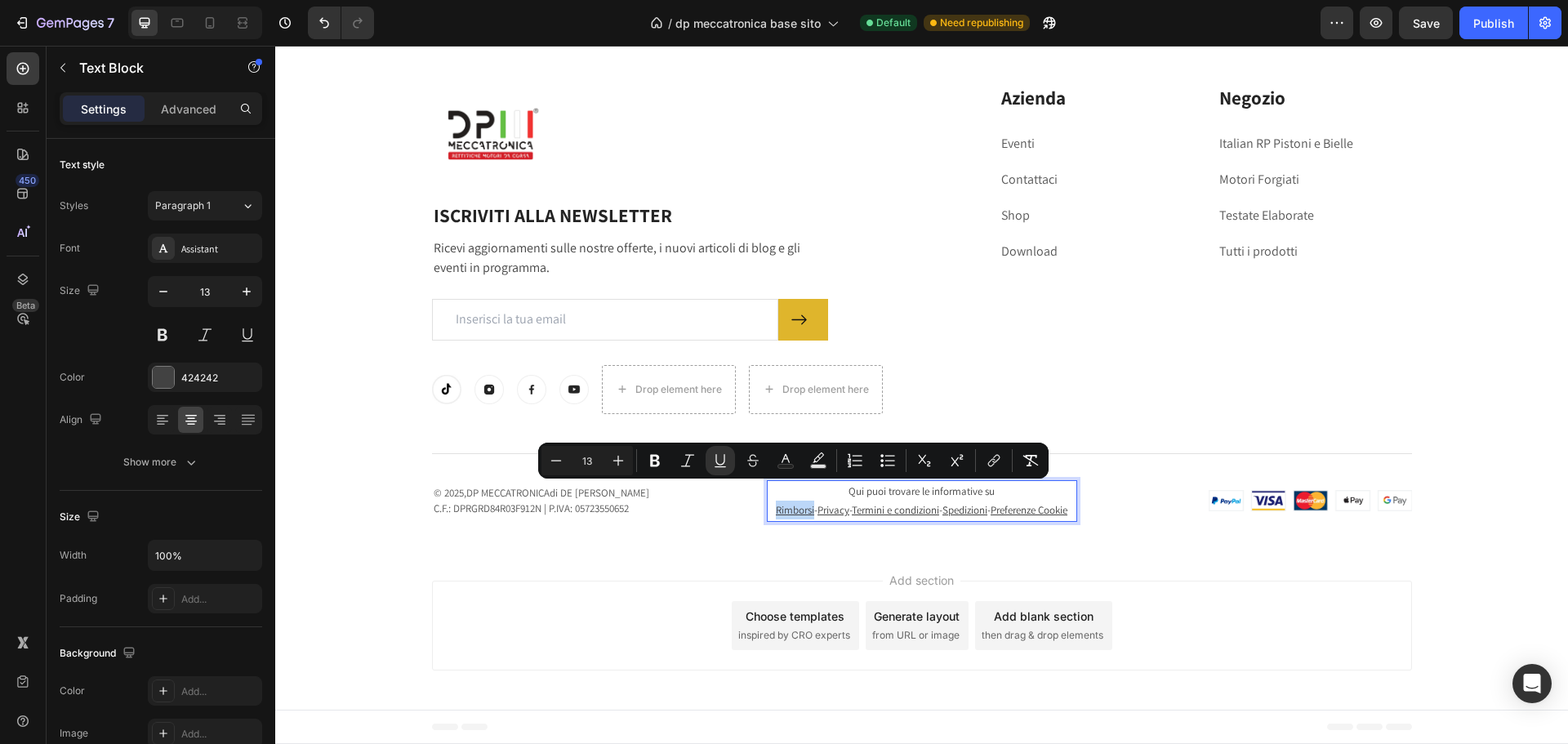
drag, startPoint x: 776, startPoint y: 494, endPoint x: 813, endPoint y: 496, distance: 37.1
click at [1001, 468] on icon "Editor contextual toolbar" at bounding box center [993, 460] width 16 height 16
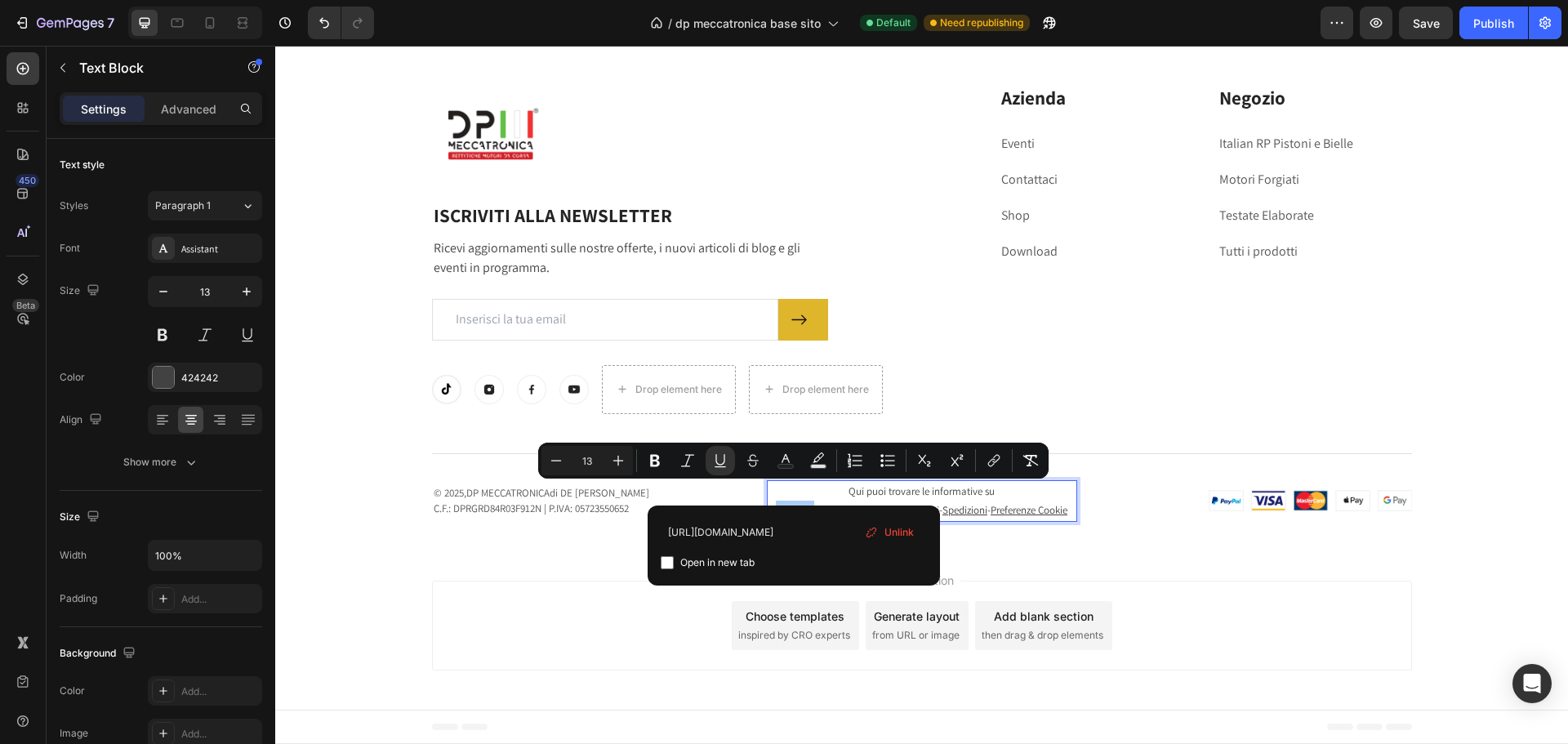
type input "[URL][DOMAIN_NAME]"
click at [694, 566] on span "Open in new tab" at bounding box center [717, 563] width 74 height 20
checkbox input "true"
click at [573, 547] on div "Image Row ISCRIVITI ALLA NEWSLETTER Heading Ricevi aggiornamenti sulle nostre o…" at bounding box center [921, 284] width 1292 height 528
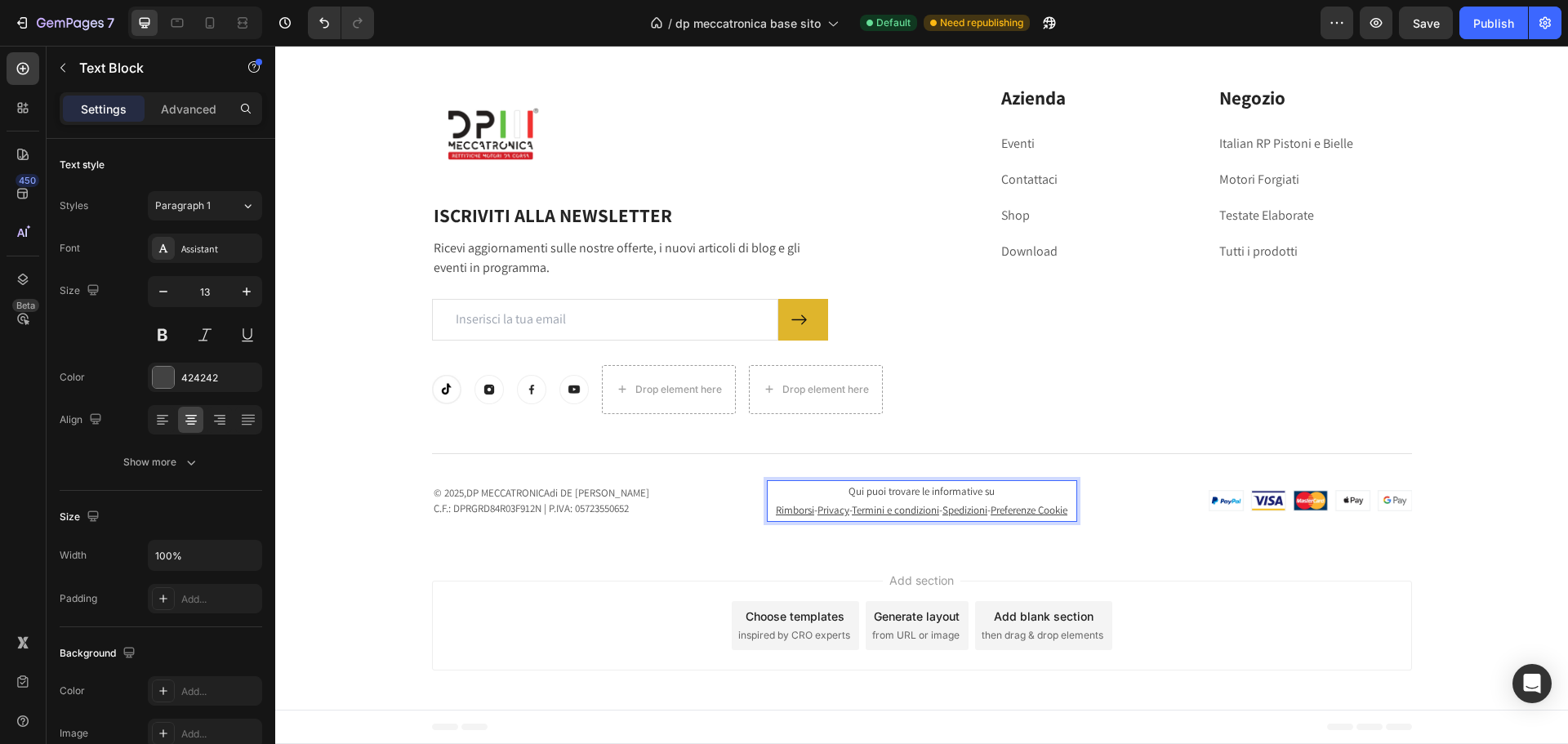
click at [824, 503] on u "Privacy" at bounding box center [833, 510] width 32 height 14
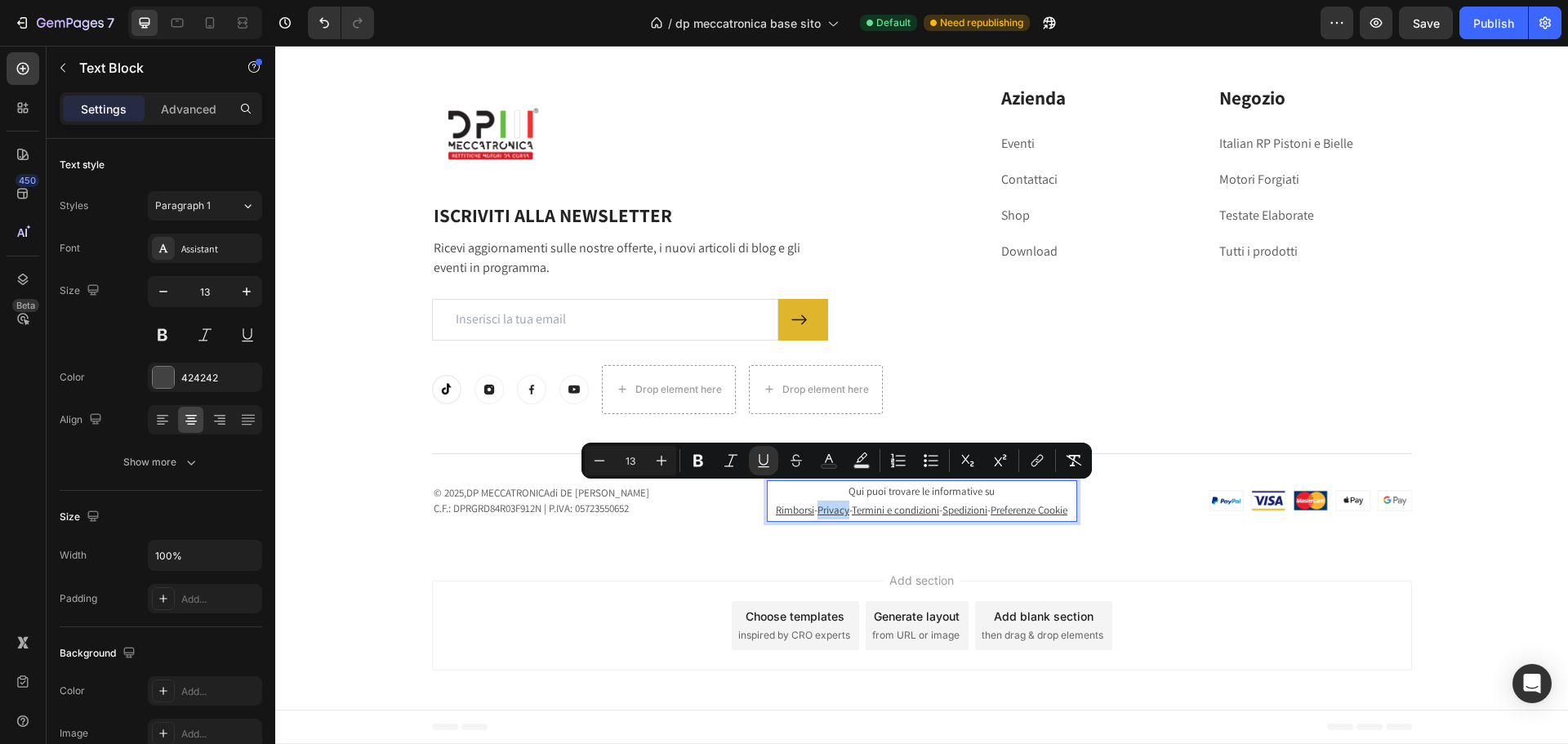
drag, startPoint x: 822, startPoint y: 492, endPoint x: 851, endPoint y: 496, distance: 29.3
click at [849, 503] on u "Privacy" at bounding box center [833, 510] width 32 height 14
click at [1038, 460] on icon "Editor contextual toolbar" at bounding box center [1036, 460] width 16 height 16
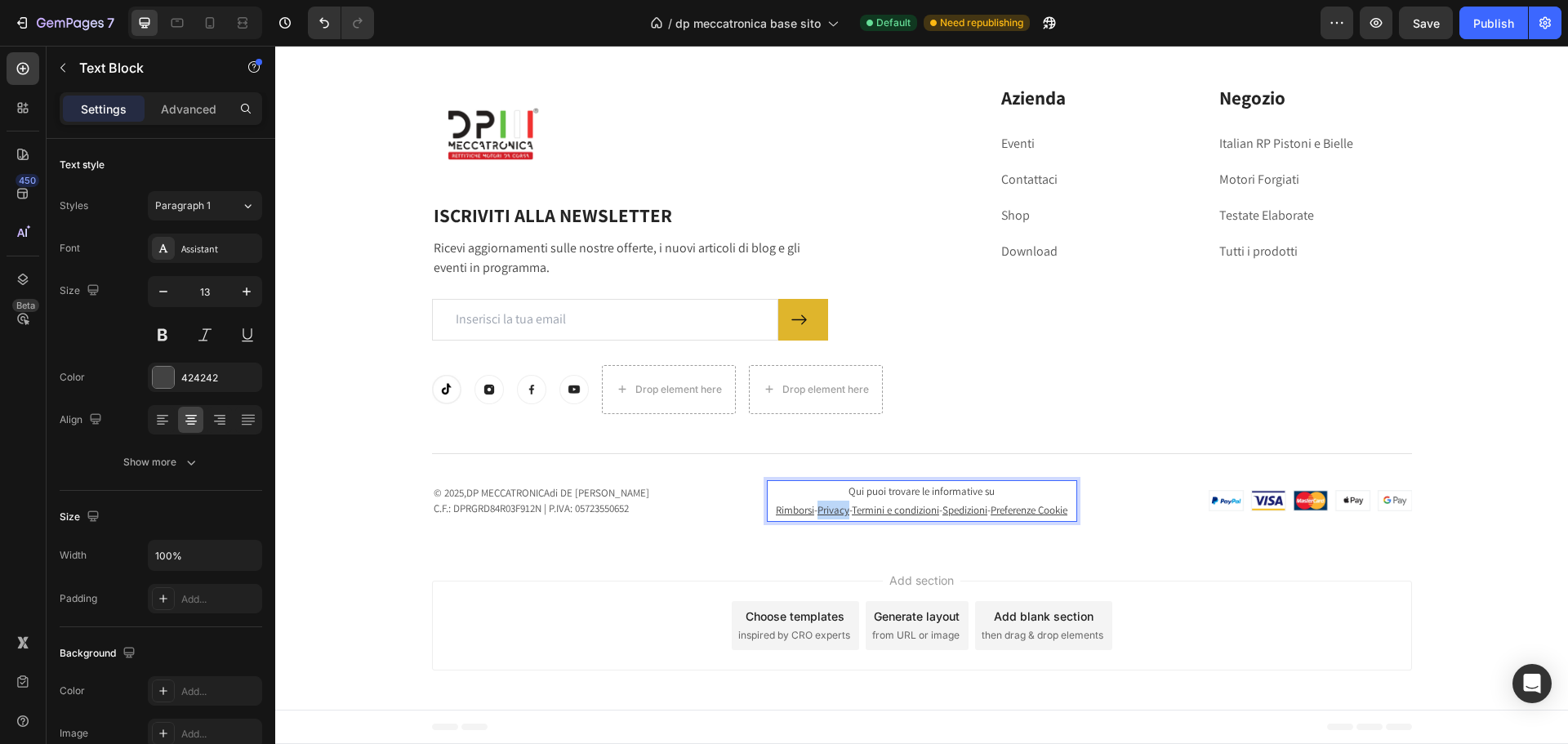
click at [839, 503] on u "Privacy" at bounding box center [833, 510] width 32 height 14
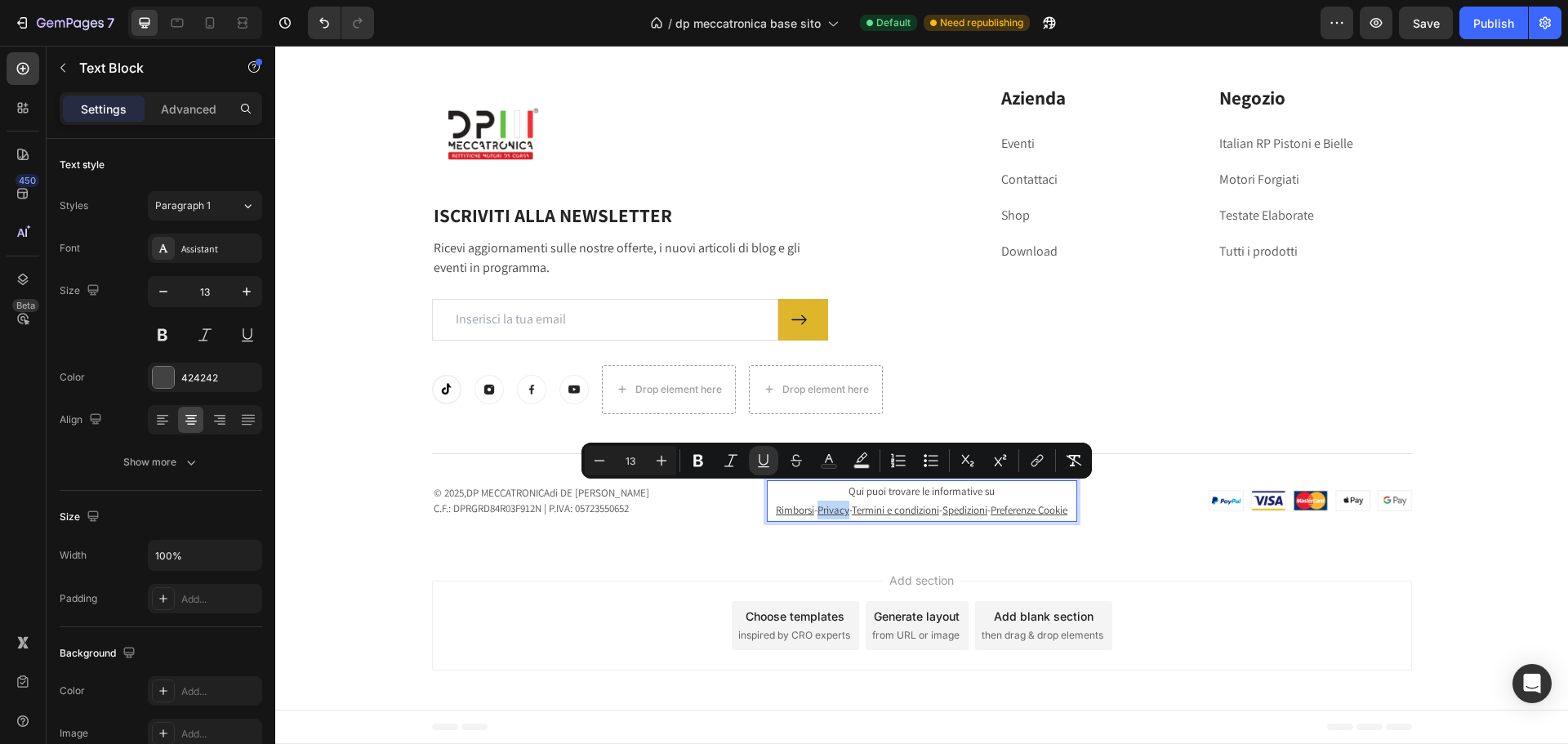
drag, startPoint x: 823, startPoint y: 494, endPoint x: 852, endPoint y: 493, distance: 29.0
click at [852, 501] on p "Rimborsi - Privacy - Termini e condizioni - Spedizioni - Preferenze Cookie" at bounding box center [922, 510] width 307 height 19
click at [1036, 460] on icon "Editor contextual toolbar" at bounding box center [1035, 463] width 8 height 8
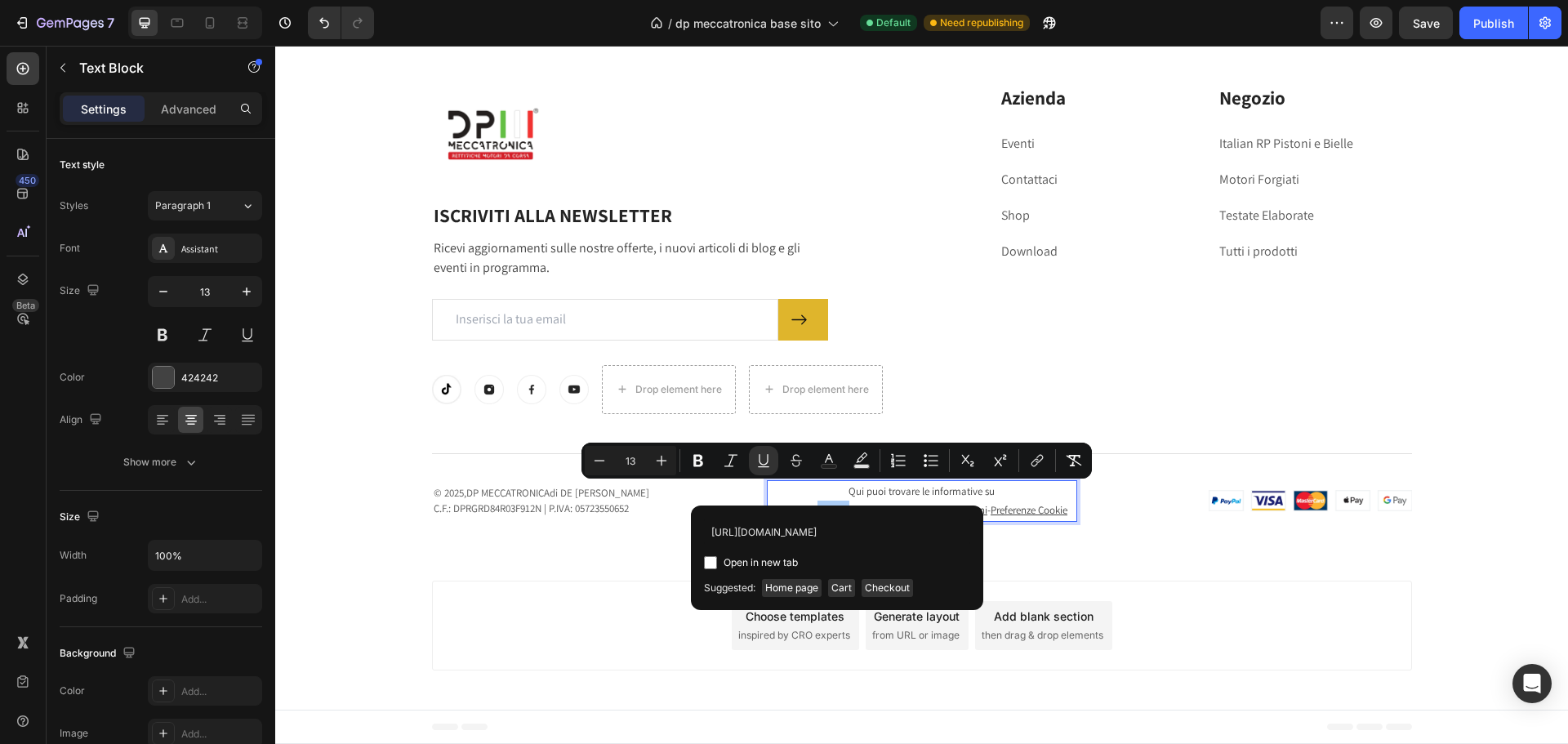
scroll to position [0, 56]
type input "[URL][DOMAIN_NAME]"
click at [783, 559] on span "Open in new tab" at bounding box center [761, 563] width 74 height 20
checkbox input "true"
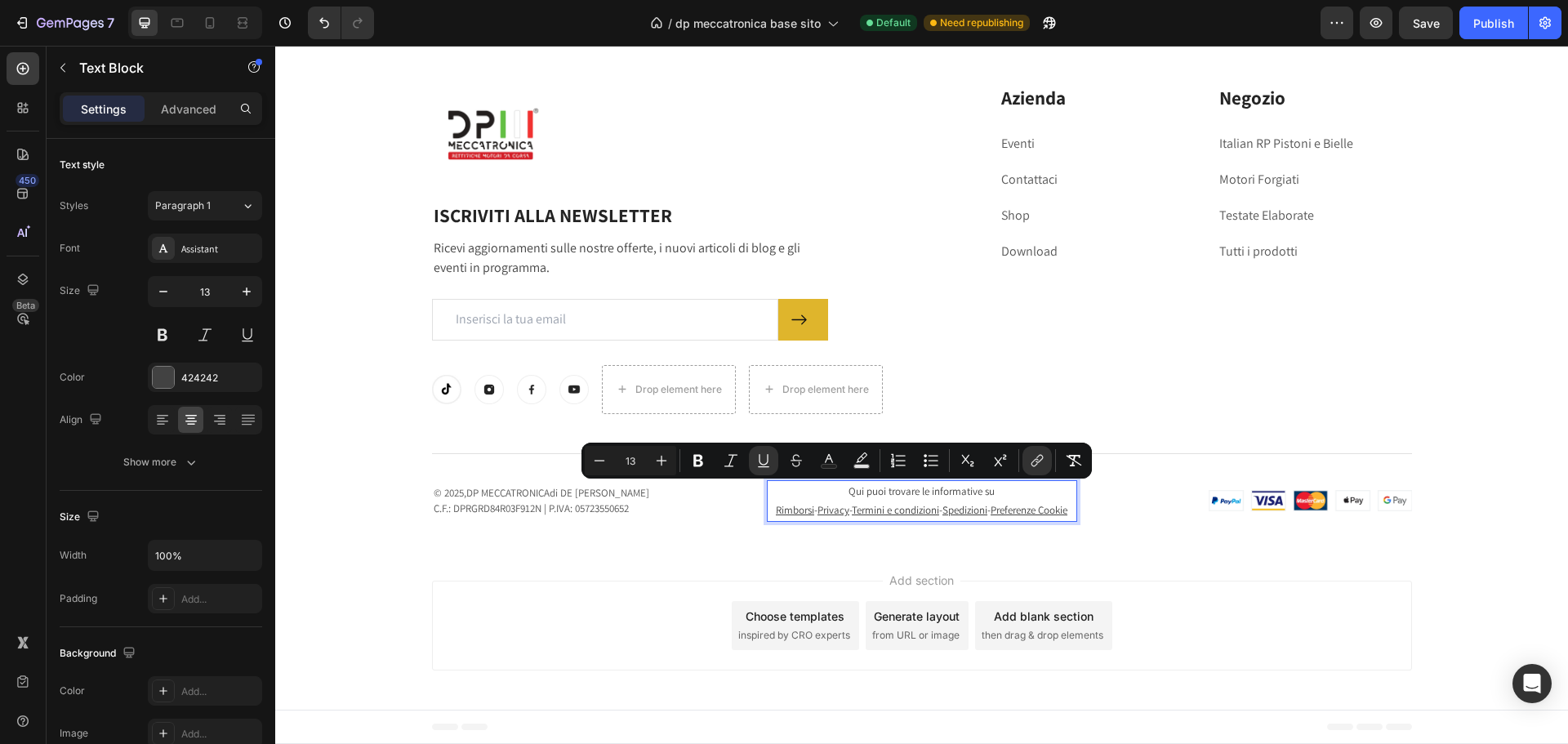
click at [899, 503] on u "Termini e condizioni" at bounding box center [894, 510] width 87 height 14
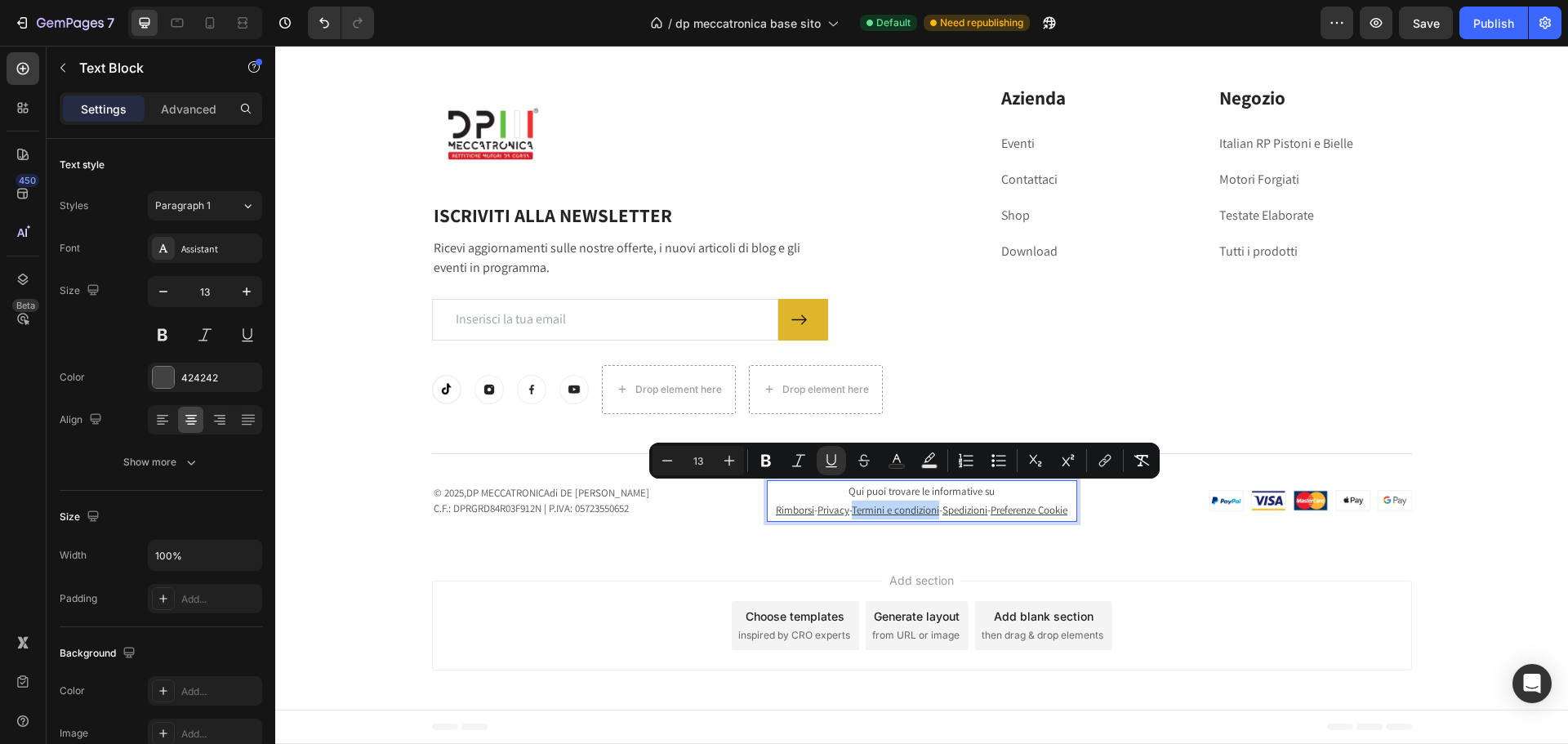
drag, startPoint x: 862, startPoint y: 496, endPoint x: 949, endPoint y: 500, distance: 87.1
click at [949, 501] on p "Rimborsi - Privacy - Termini e condizioni - Spedizioni - Preferenze Cookie" at bounding box center [922, 510] width 307 height 19
click at [1113, 453] on button "link" at bounding box center [1104, 460] width 29 height 29
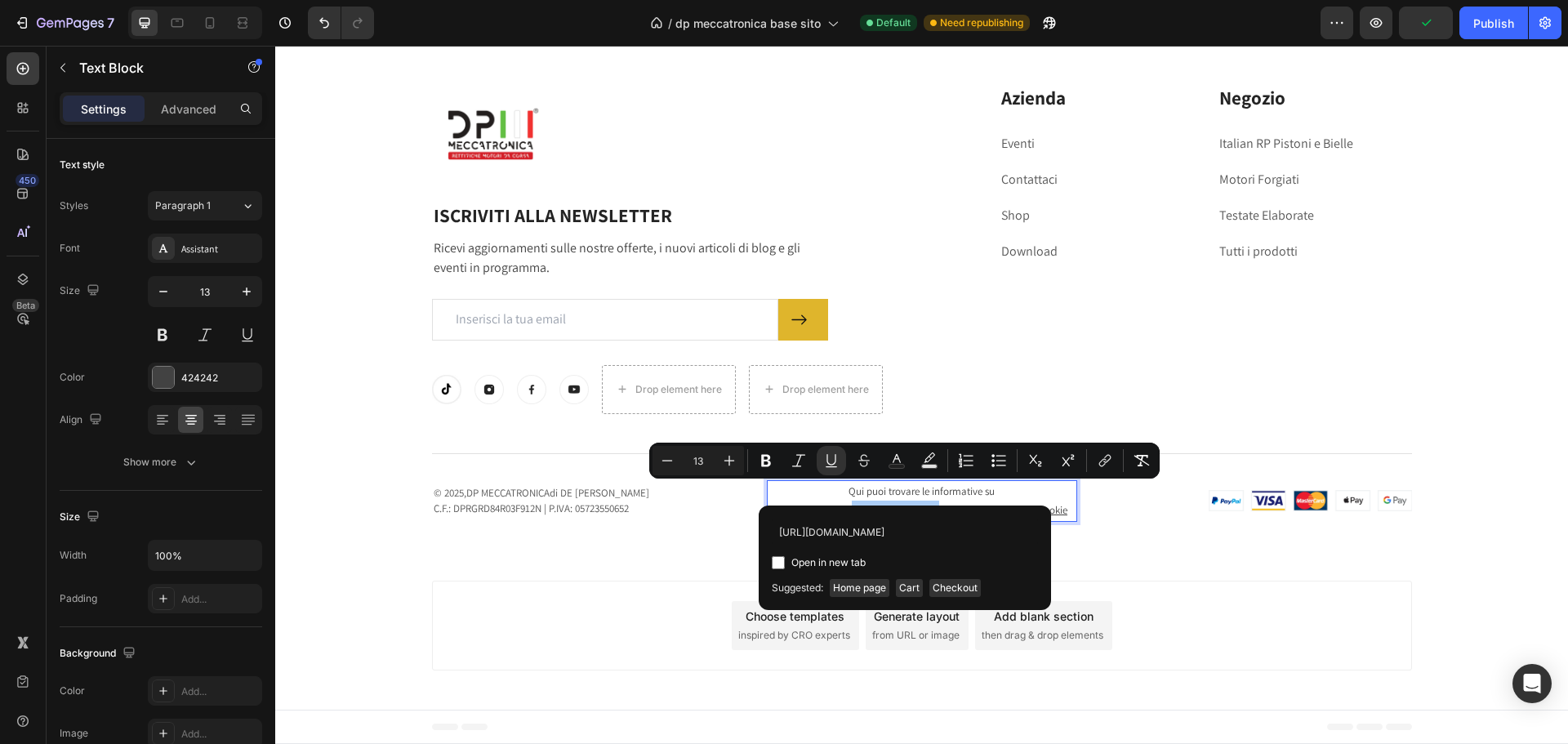
scroll to position [0, 70]
type input "[URL][DOMAIN_NAME]"
click at [845, 565] on span "Open in new tab" at bounding box center [828, 563] width 74 height 20
checkbox input "true"
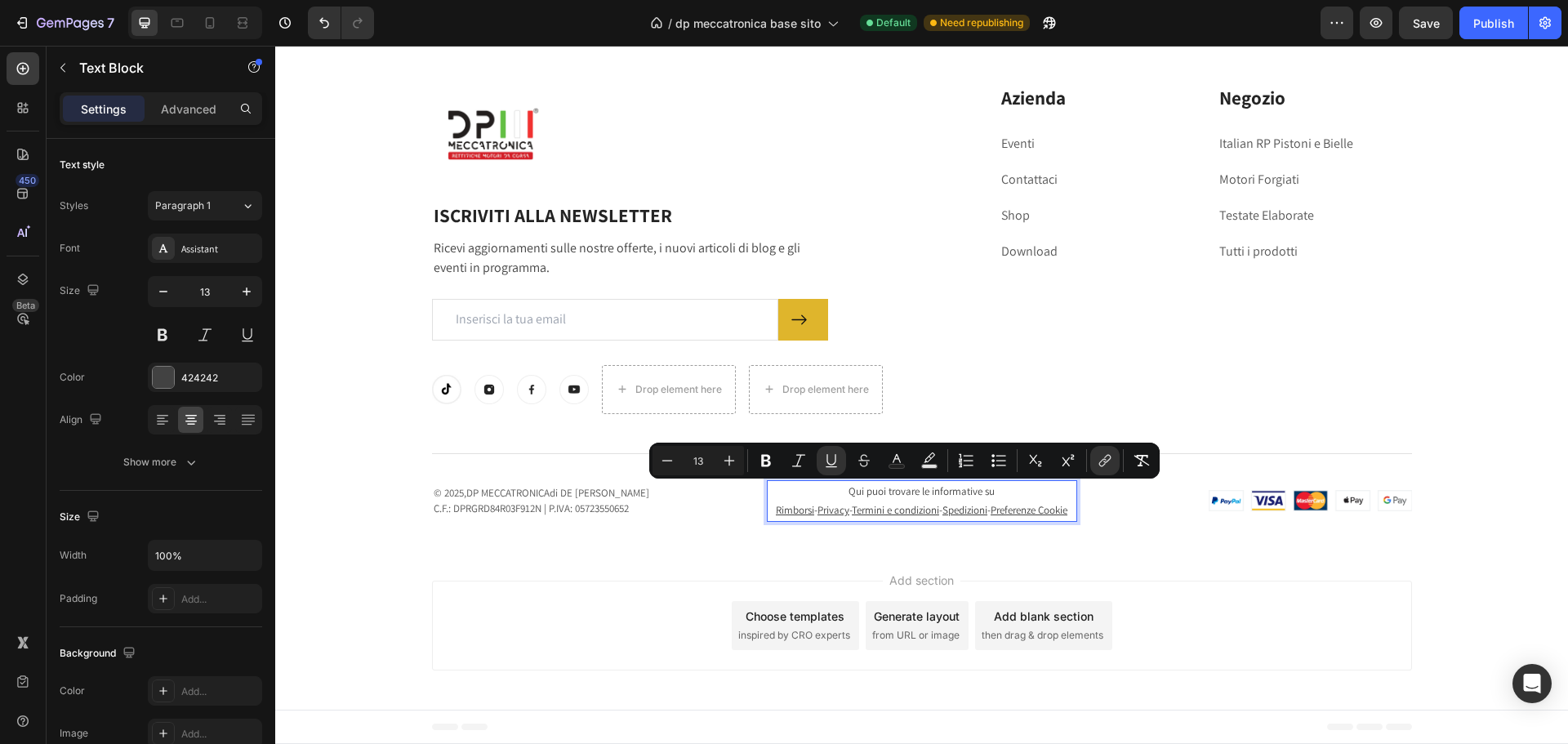
click at [984, 503] on u "Spedizioni" at bounding box center [965, 510] width 45 height 14
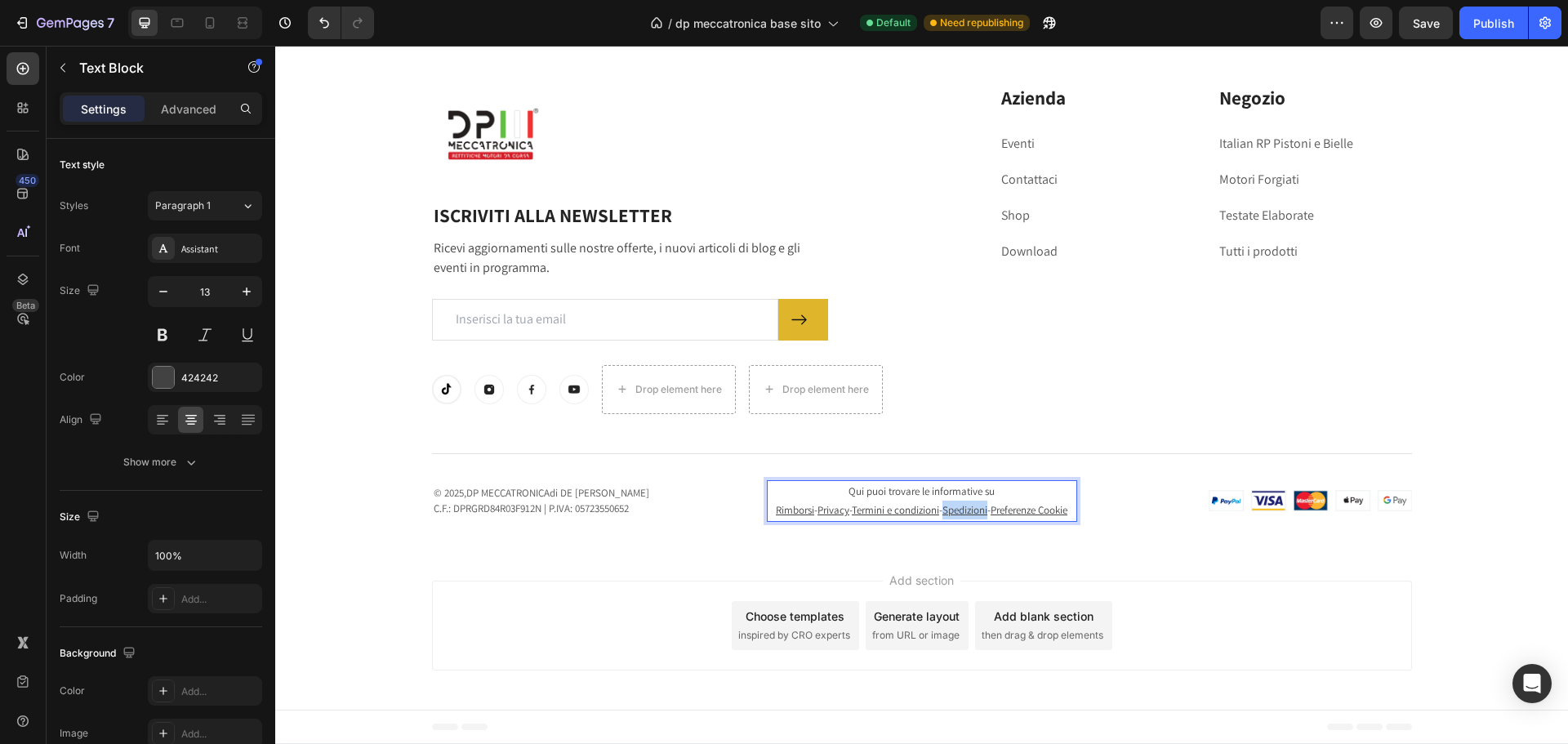
drag, startPoint x: 956, startPoint y: 496, endPoint x: 1004, endPoint y: 498, distance: 48.0
click at [1004, 501] on p "Rimborsi - Privacy - Termini e condizioni - Spedizioni - Preferenze Cookie" at bounding box center [922, 510] width 307 height 19
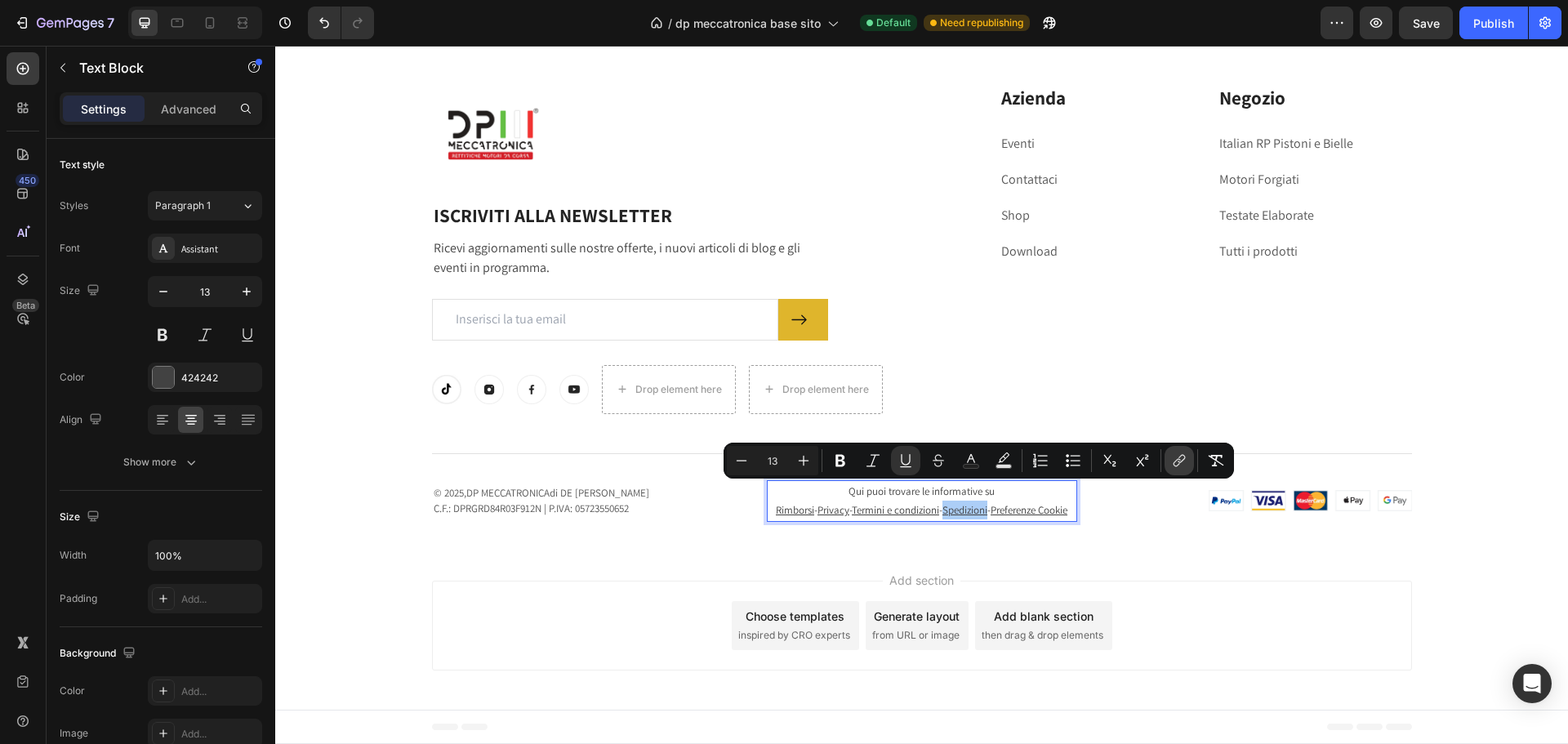
click at [1173, 467] on icon "Editor contextual toolbar" at bounding box center [1179, 460] width 16 height 16
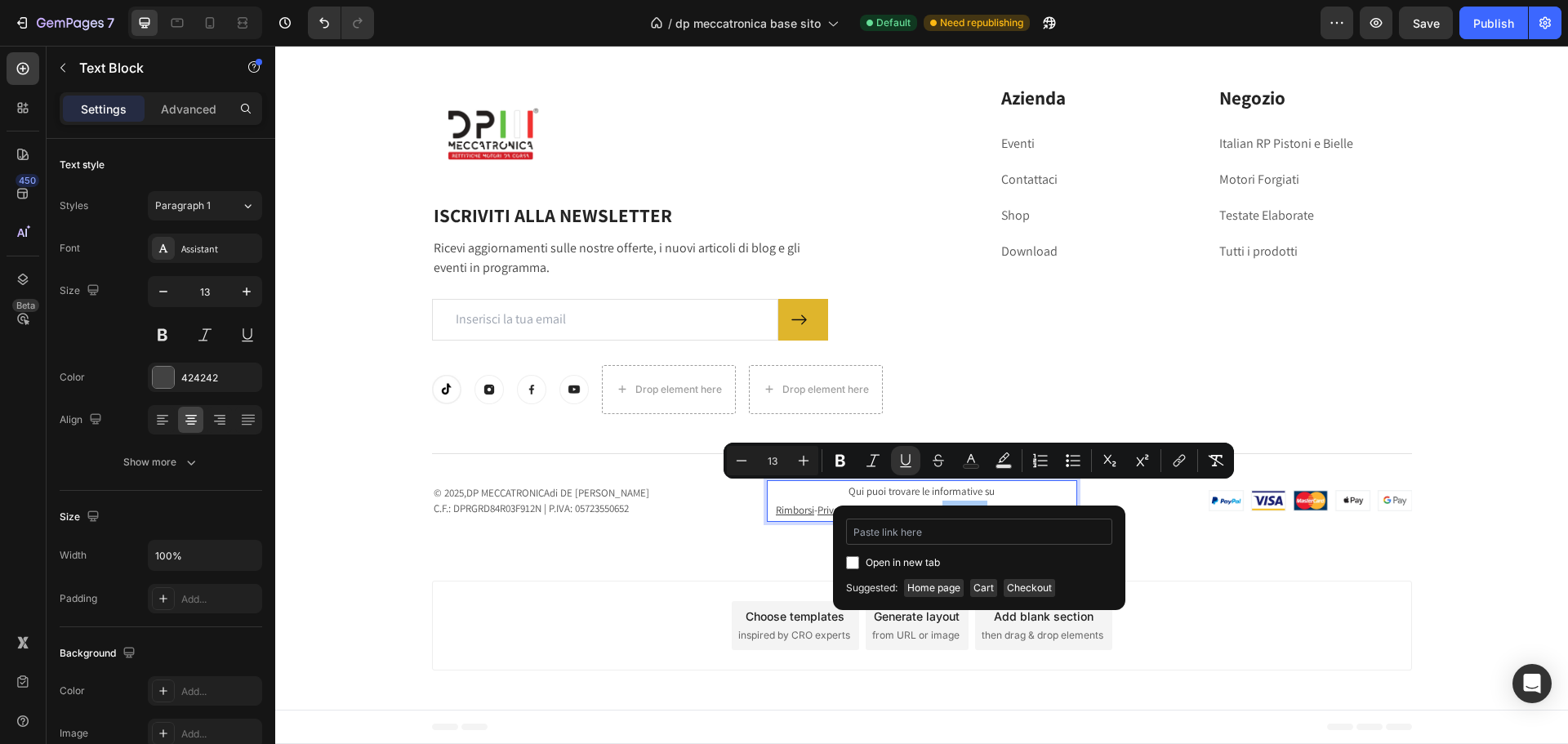
click at [961, 540] on input "Editor contextual toolbar" at bounding box center [979, 532] width 266 height 26
type input "[URL][DOMAIN_NAME]"
click at [923, 563] on span "Open in new tab" at bounding box center [903, 563] width 74 height 20
checkbox input "true"
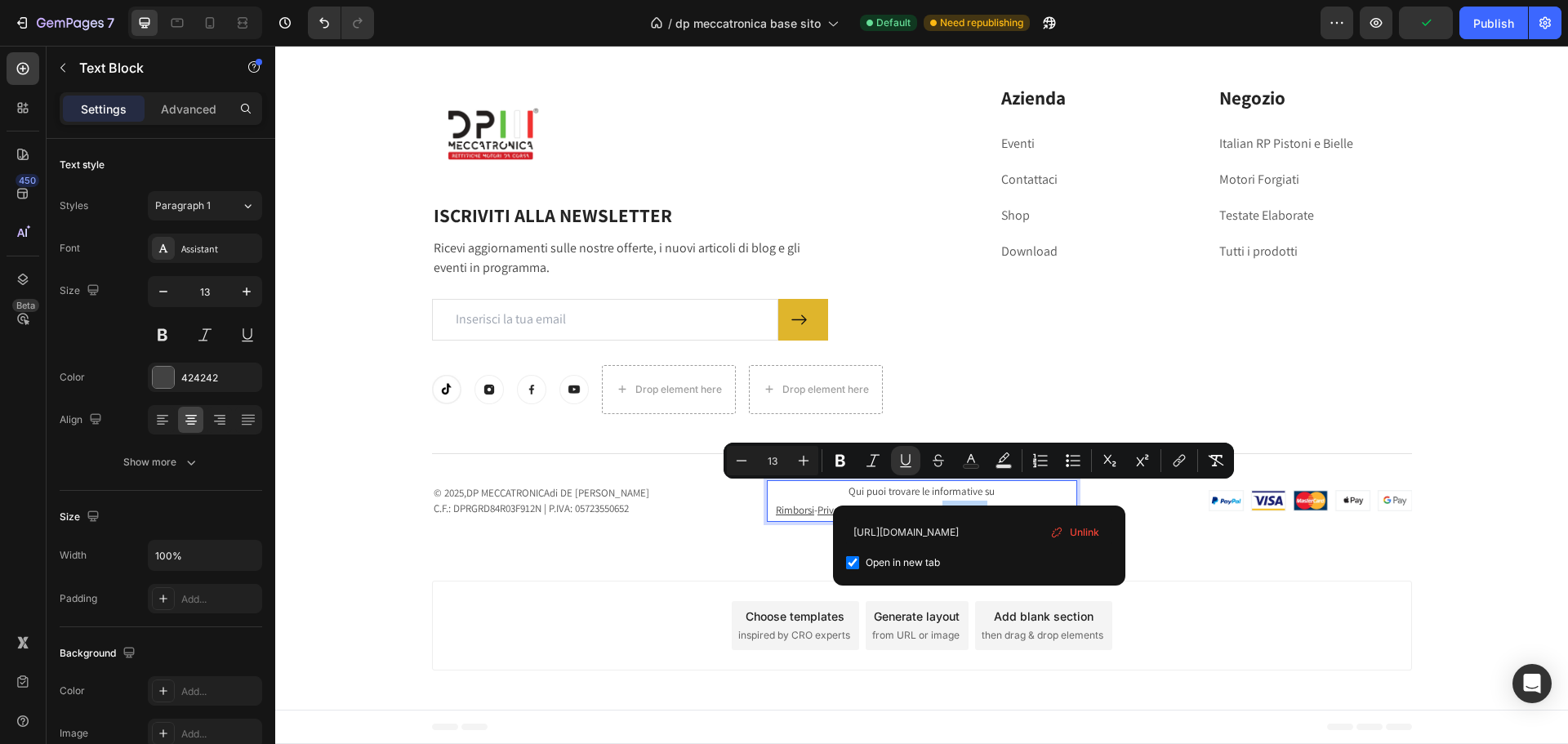
scroll to position [0, 0]
click at [1161, 536] on div "Image Row ISCRIVITI ALLA NEWSLETTER Heading Ricevi aggiornamenti sulle nostre o…" at bounding box center [921, 284] width 1292 height 528
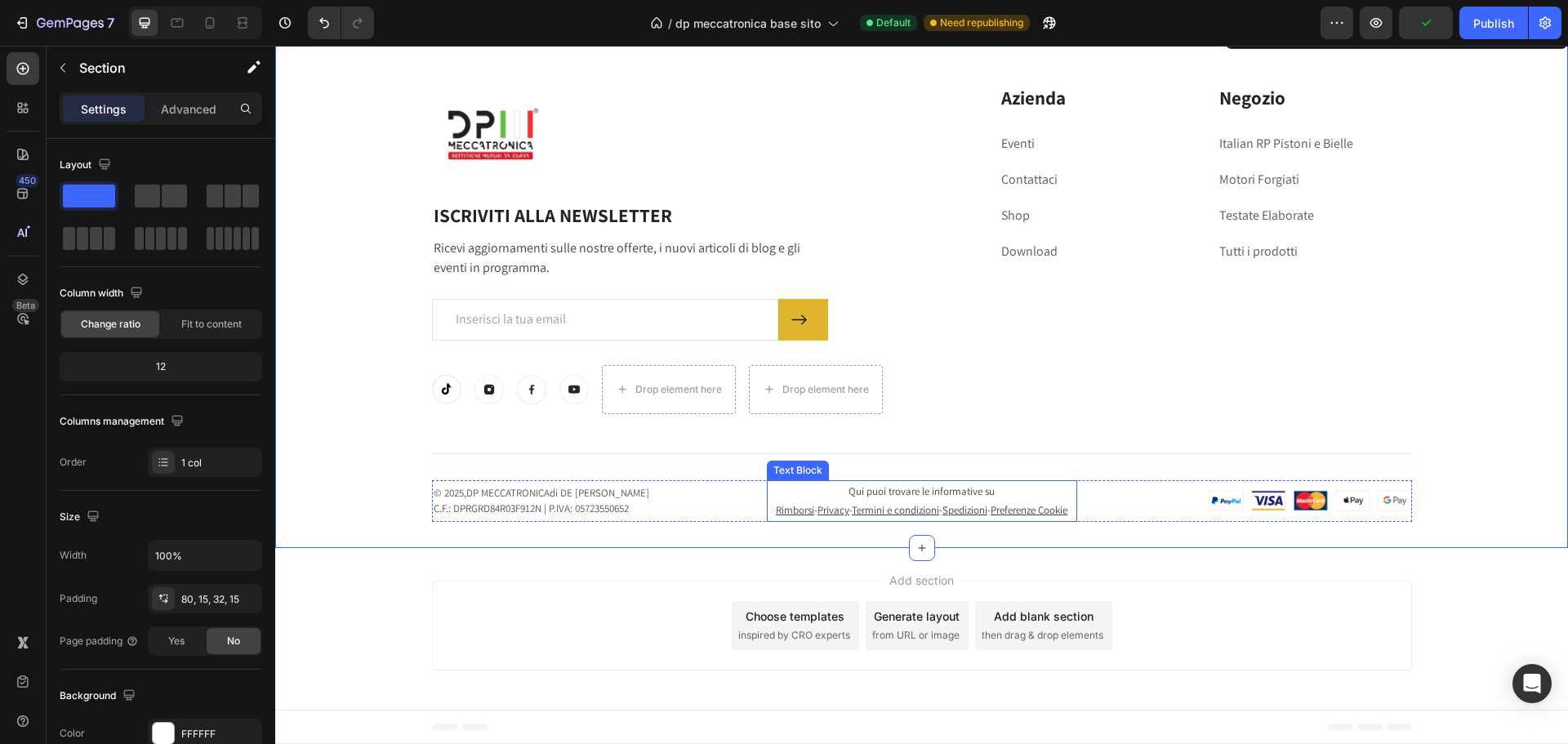
click at [1042, 503] on u "Preferenze Cookie" at bounding box center [1029, 510] width 77 height 14
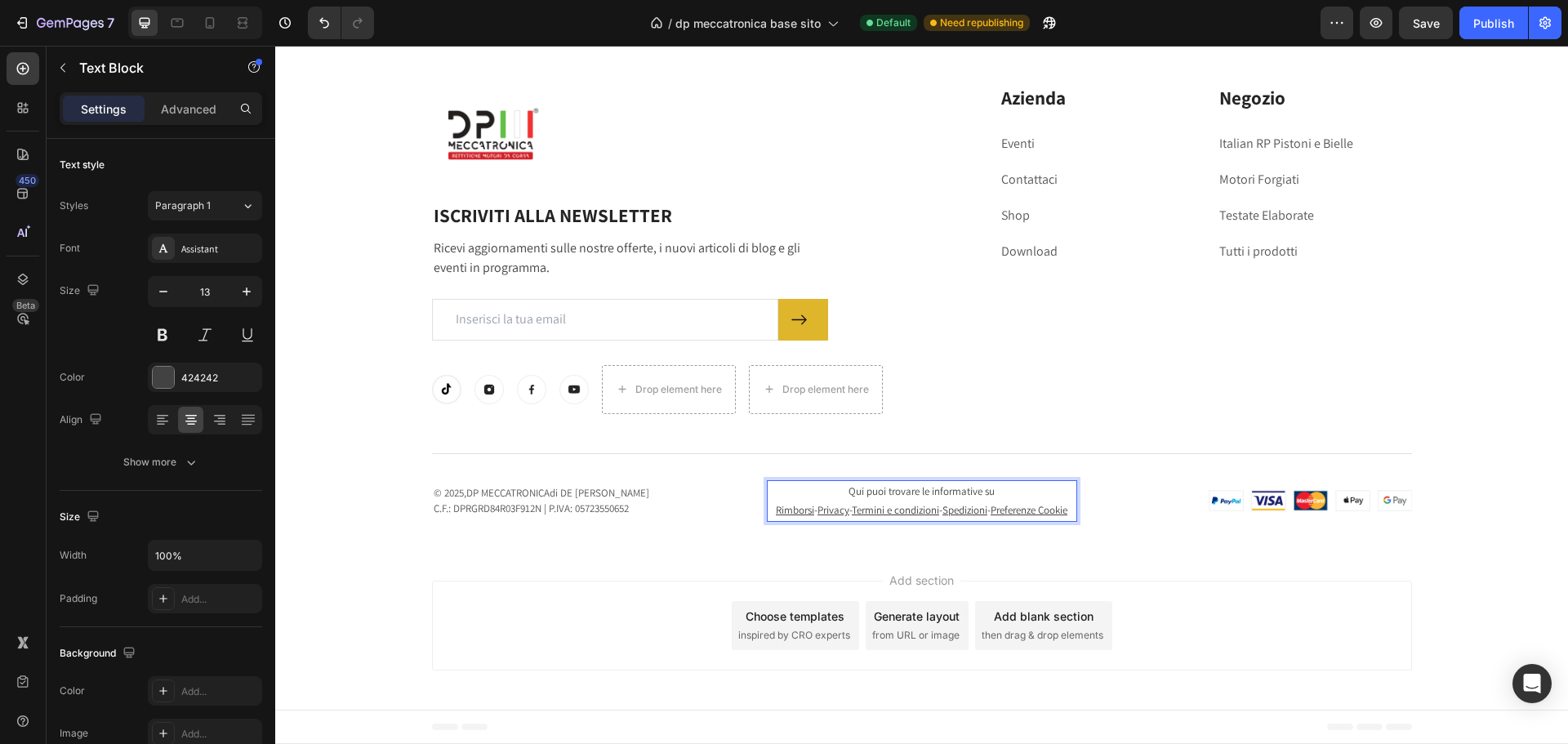
drag, startPoint x: 1012, startPoint y: 493, endPoint x: 1023, endPoint y: 501, distance: 13.6
drag, startPoint x: 1013, startPoint y: 496, endPoint x: 1022, endPoint y: 498, distance: 9.2
click at [1022, 503] on u "Preferenze Cookie" at bounding box center [1029, 510] width 77 height 14
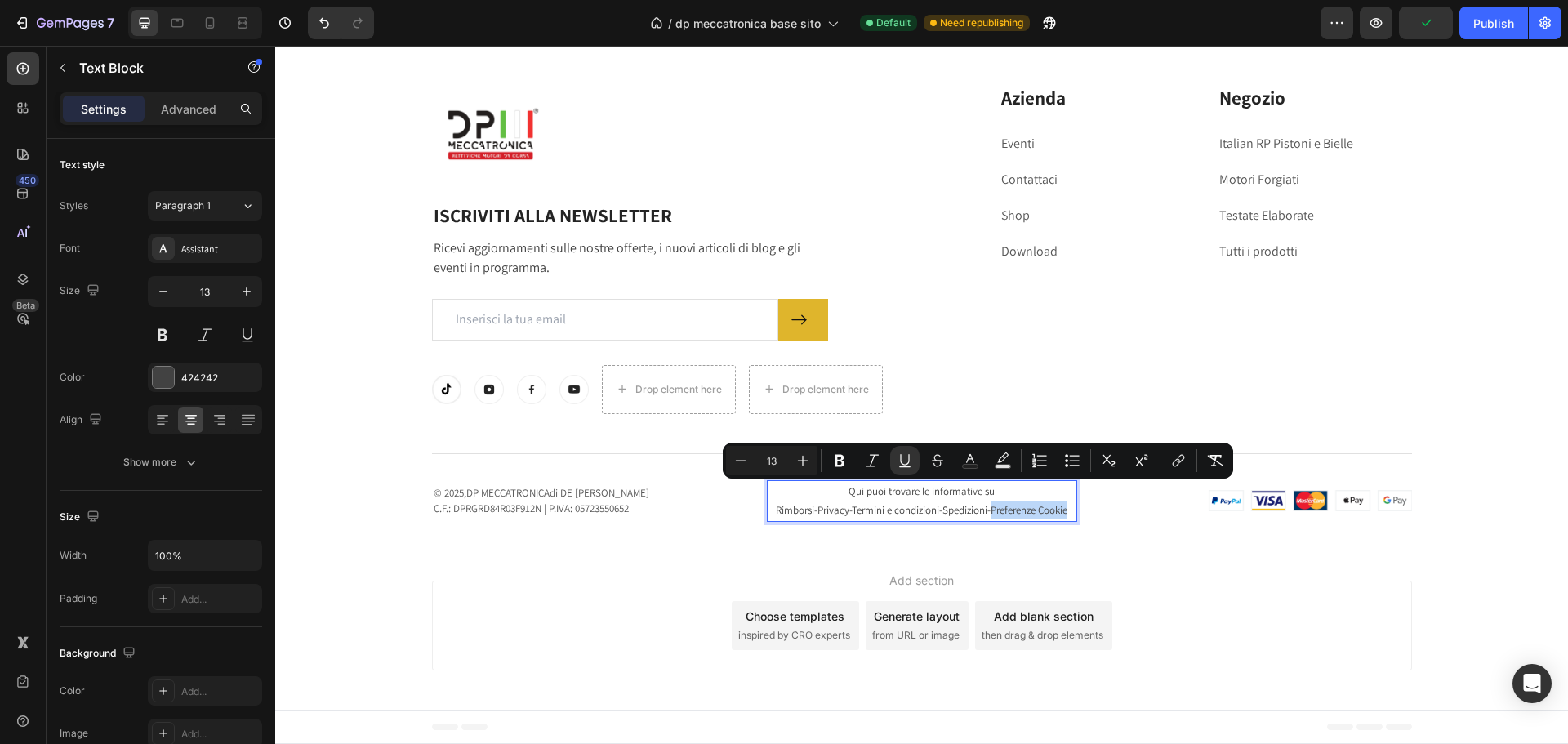
drag, startPoint x: 1010, startPoint y: 494, endPoint x: 1017, endPoint y: 511, distance: 18.4
click at [1017, 511] on p "Rimborsi - Privacy - Termini e condizioni - Spedizioni - Preferenze Cookie" at bounding box center [922, 510] width 307 height 19
click at [1178, 469] on button "link" at bounding box center [1179, 460] width 29 height 29
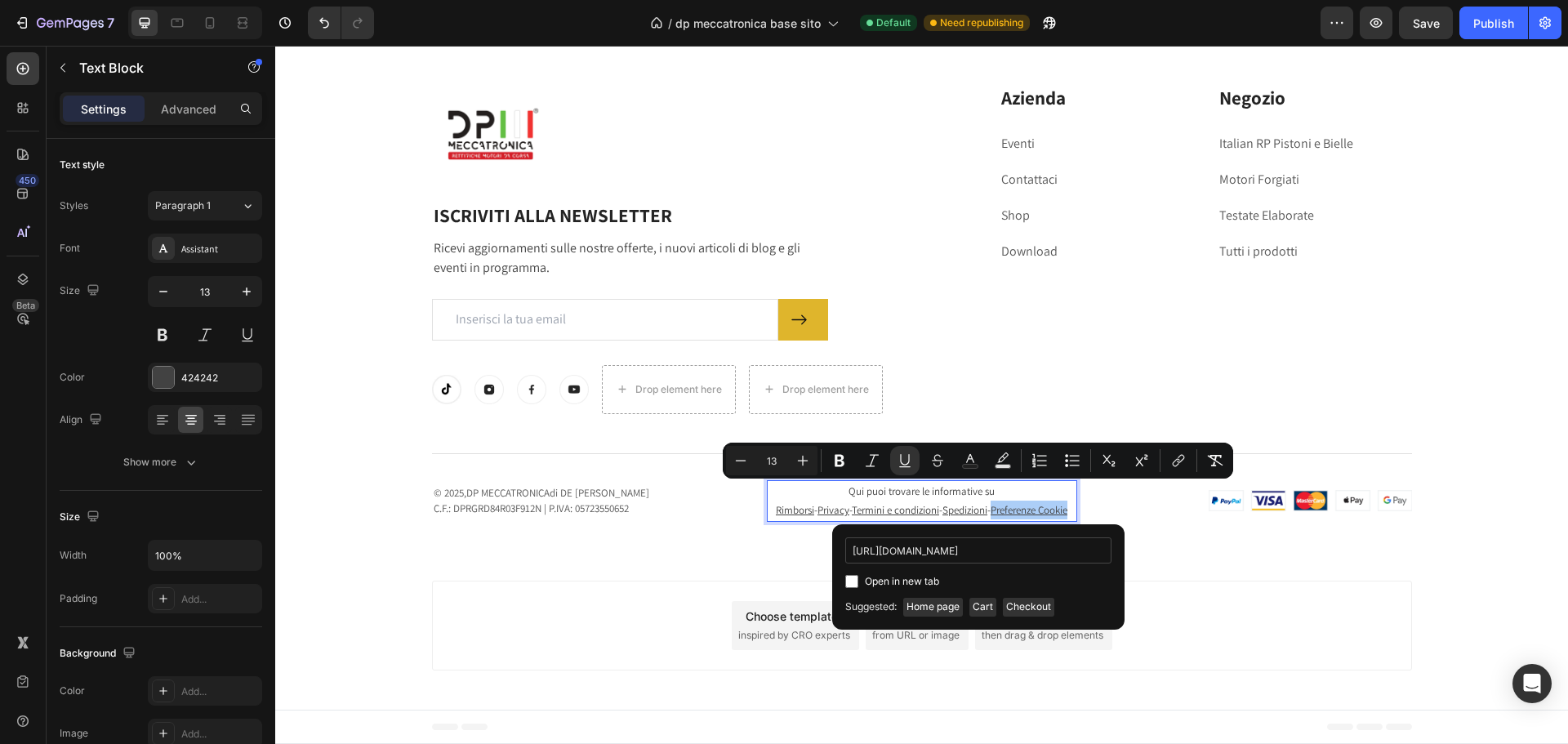
scroll to position [0, 140]
type input "[URL][DOMAIN_NAME]"
click at [914, 581] on span "Open in new tab" at bounding box center [902, 581] width 74 height 20
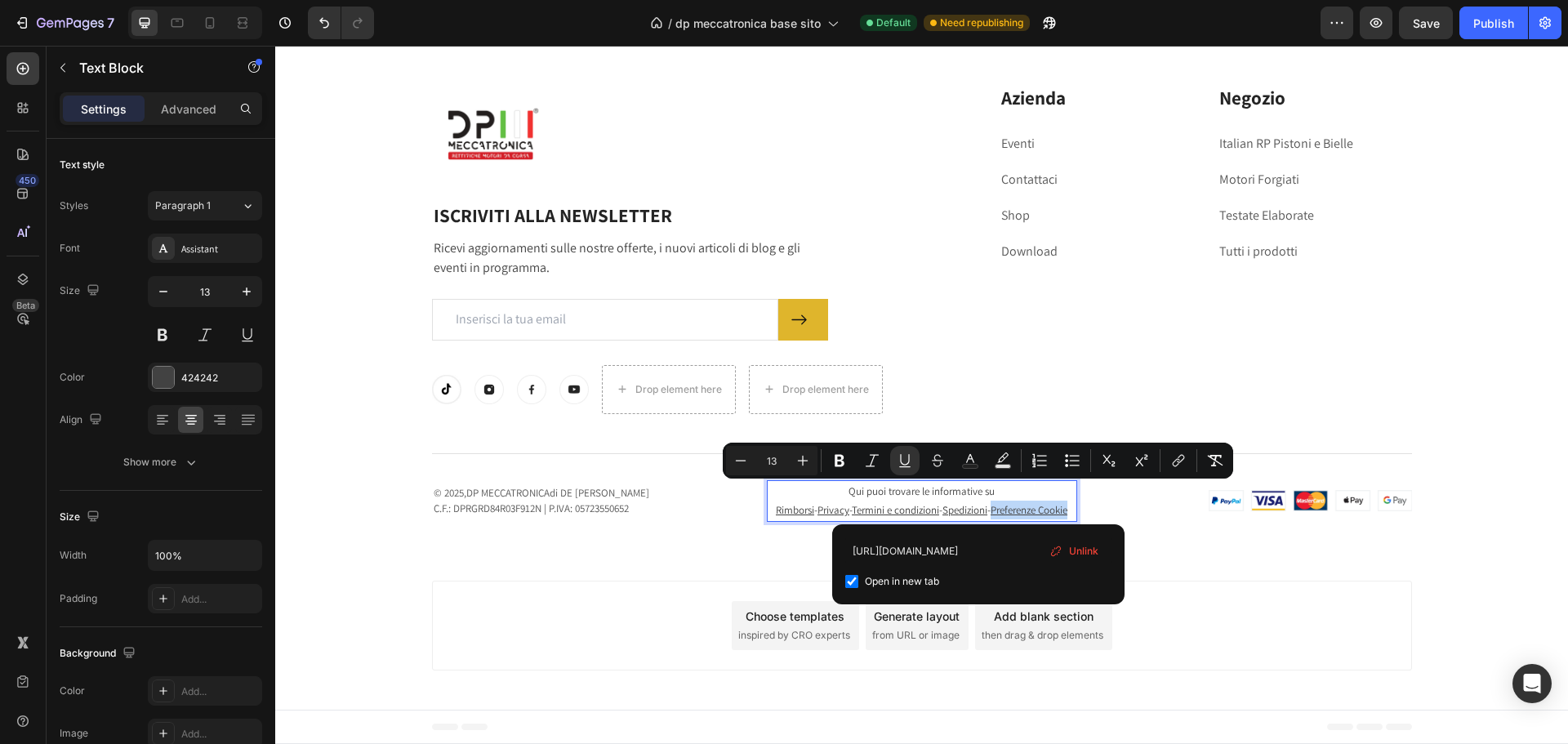
checkbox input "true"
click at [1171, 558] on div "Add section Choose templates inspired by CRO experts Generate layout from URL o…" at bounding box center [921, 629] width 1292 height 162
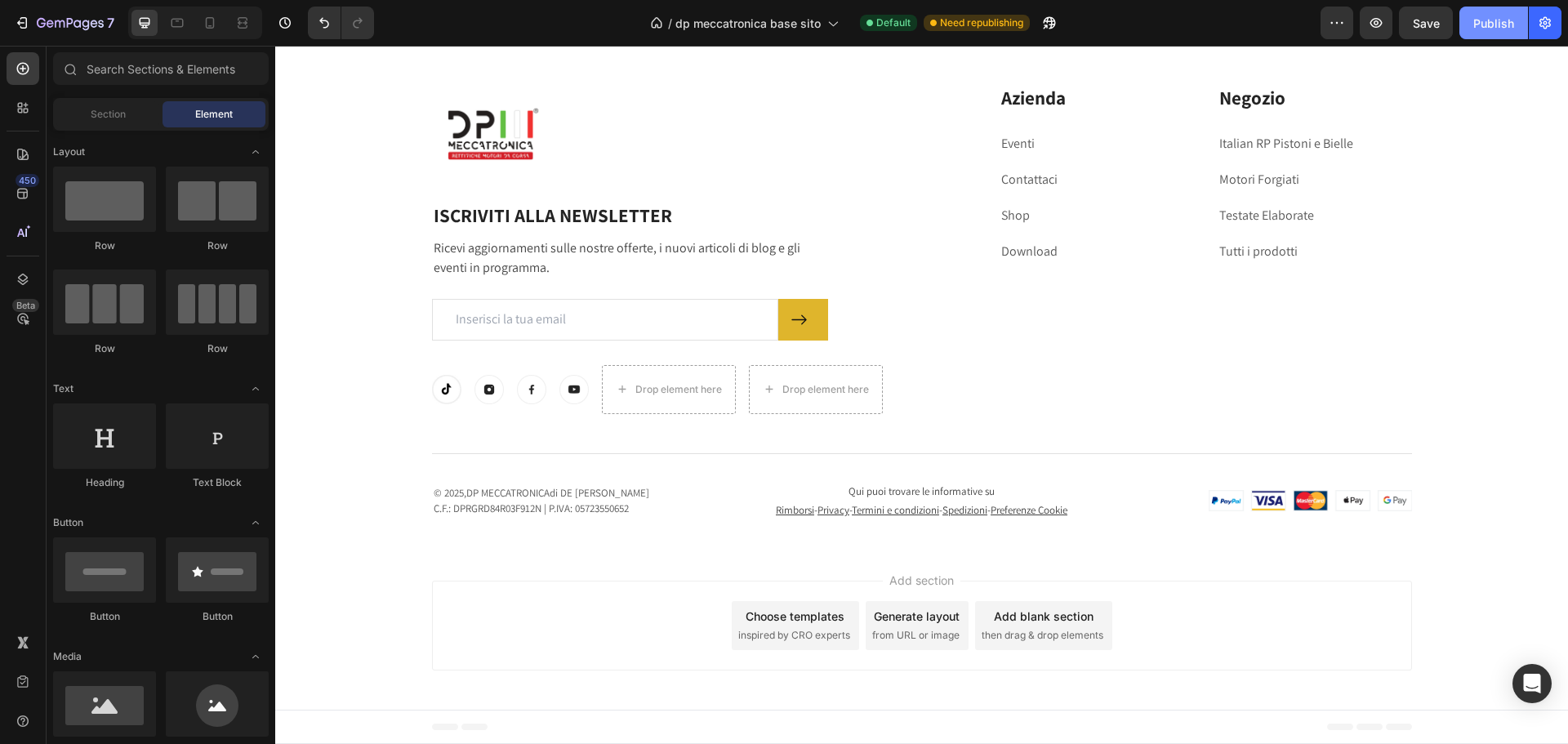
click at [1511, 18] on div "Publish" at bounding box center [1493, 23] width 40 height 17
